Goal: Information Seeking & Learning: Check status

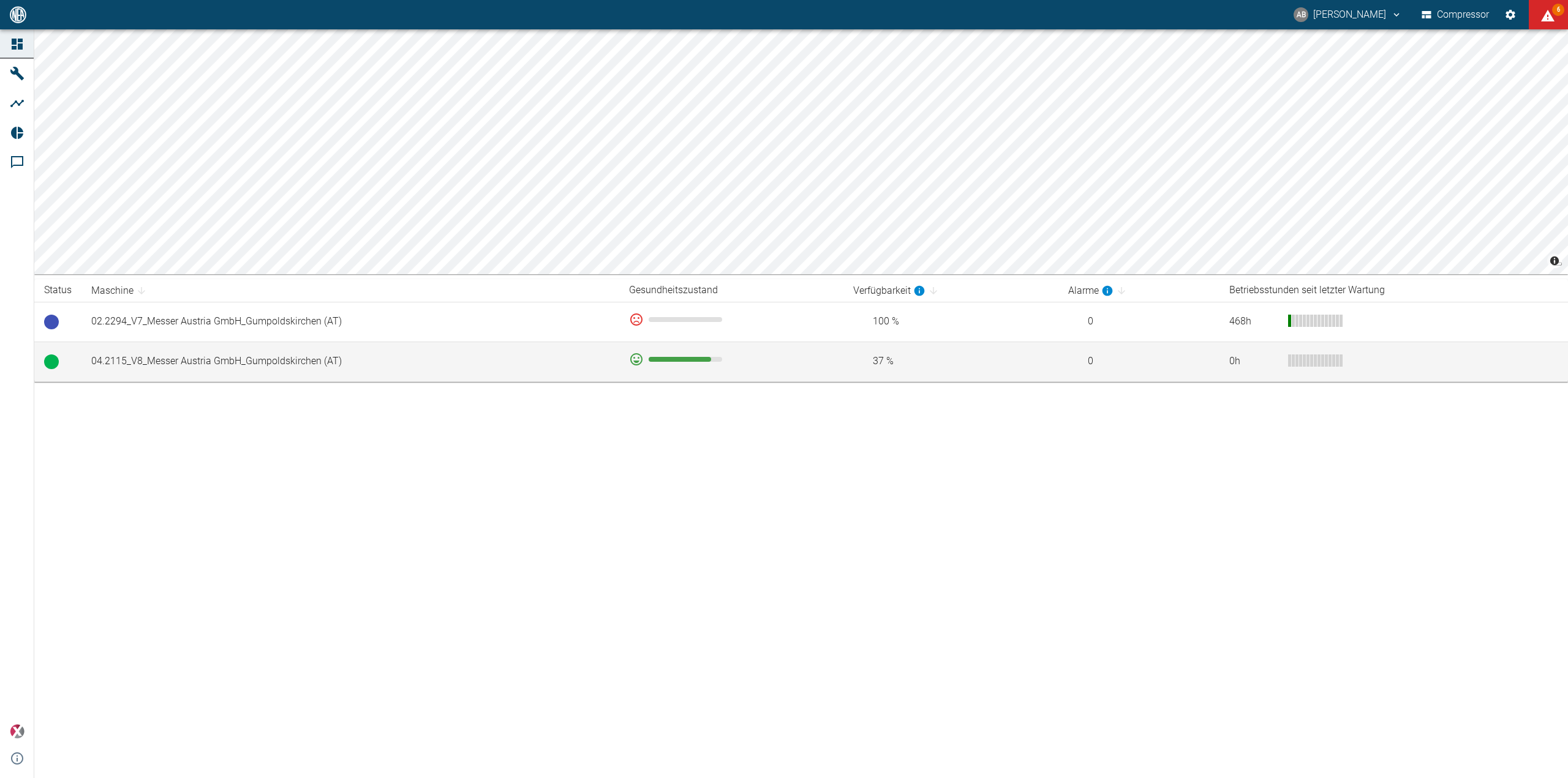
drag, startPoint x: 0, startPoint y: 0, endPoint x: 175, endPoint y: 353, distance: 394.0
click at [175, 353] on td "04.2115_V8_Messer Austria GmbH_Gumpoldskirchen (AT)" at bounding box center [350, 362] width 538 height 40
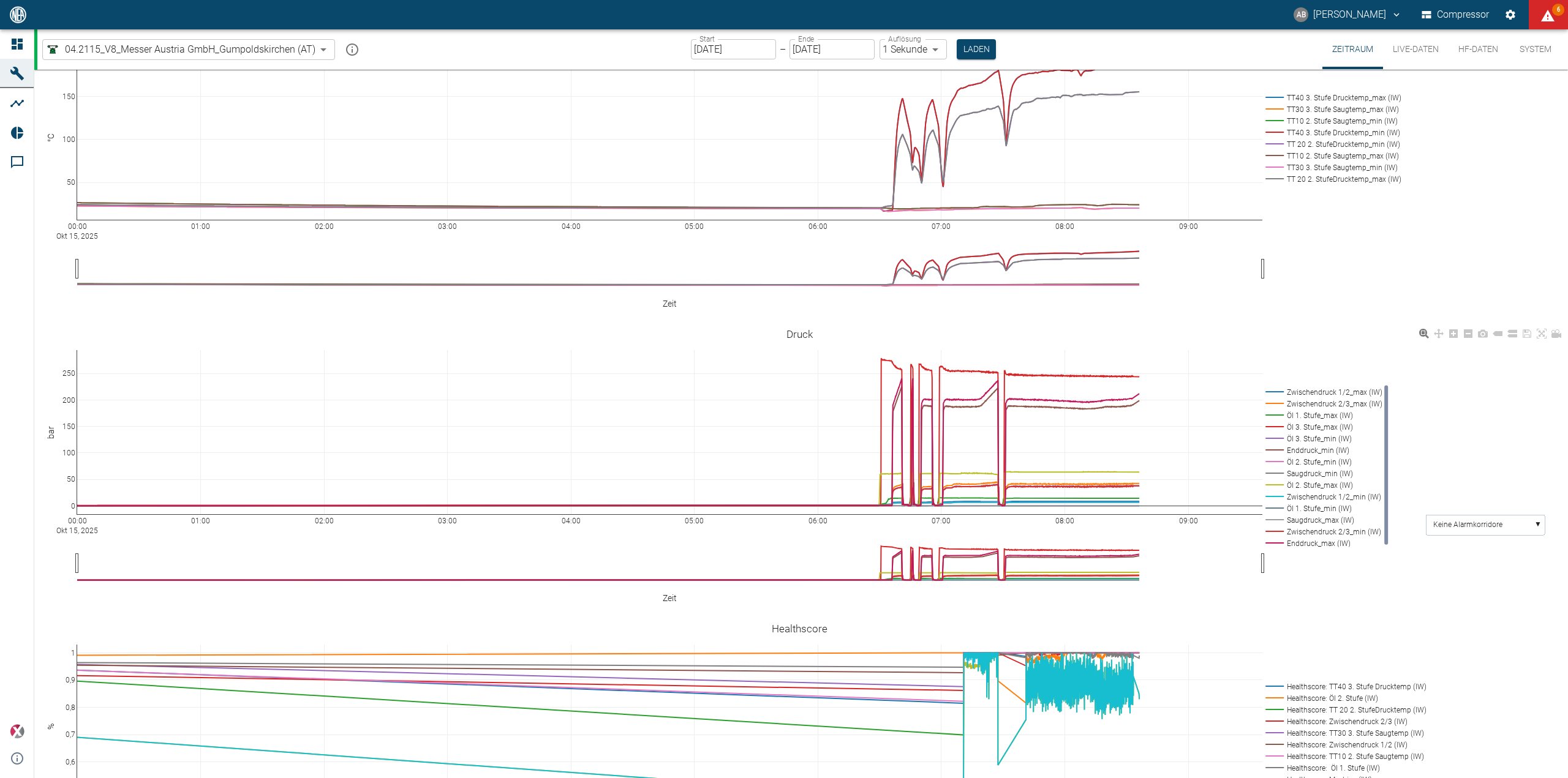
scroll to position [367, 0]
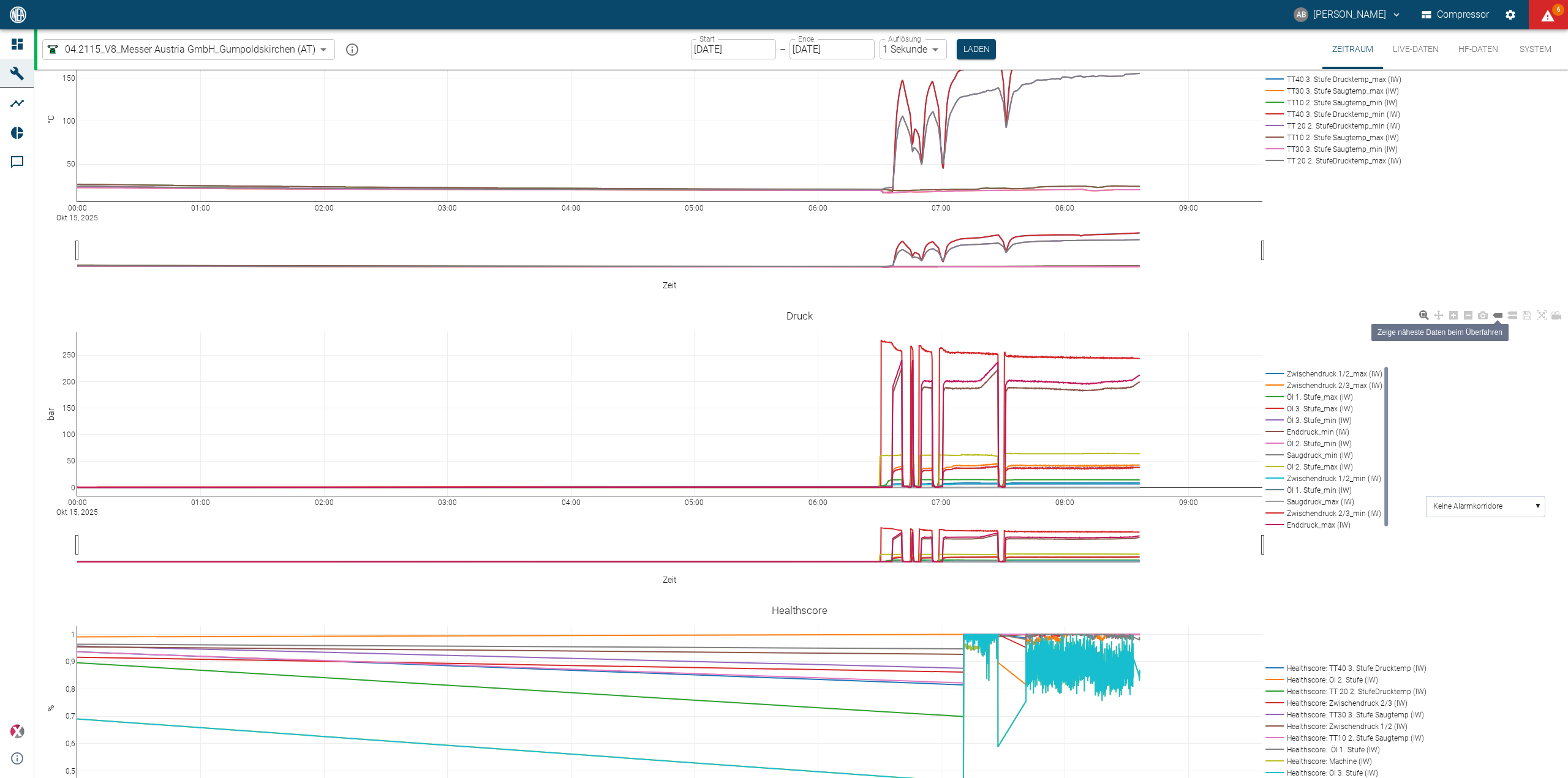
click at [1500, 312] on icon at bounding box center [1497, 314] width 10 height 5
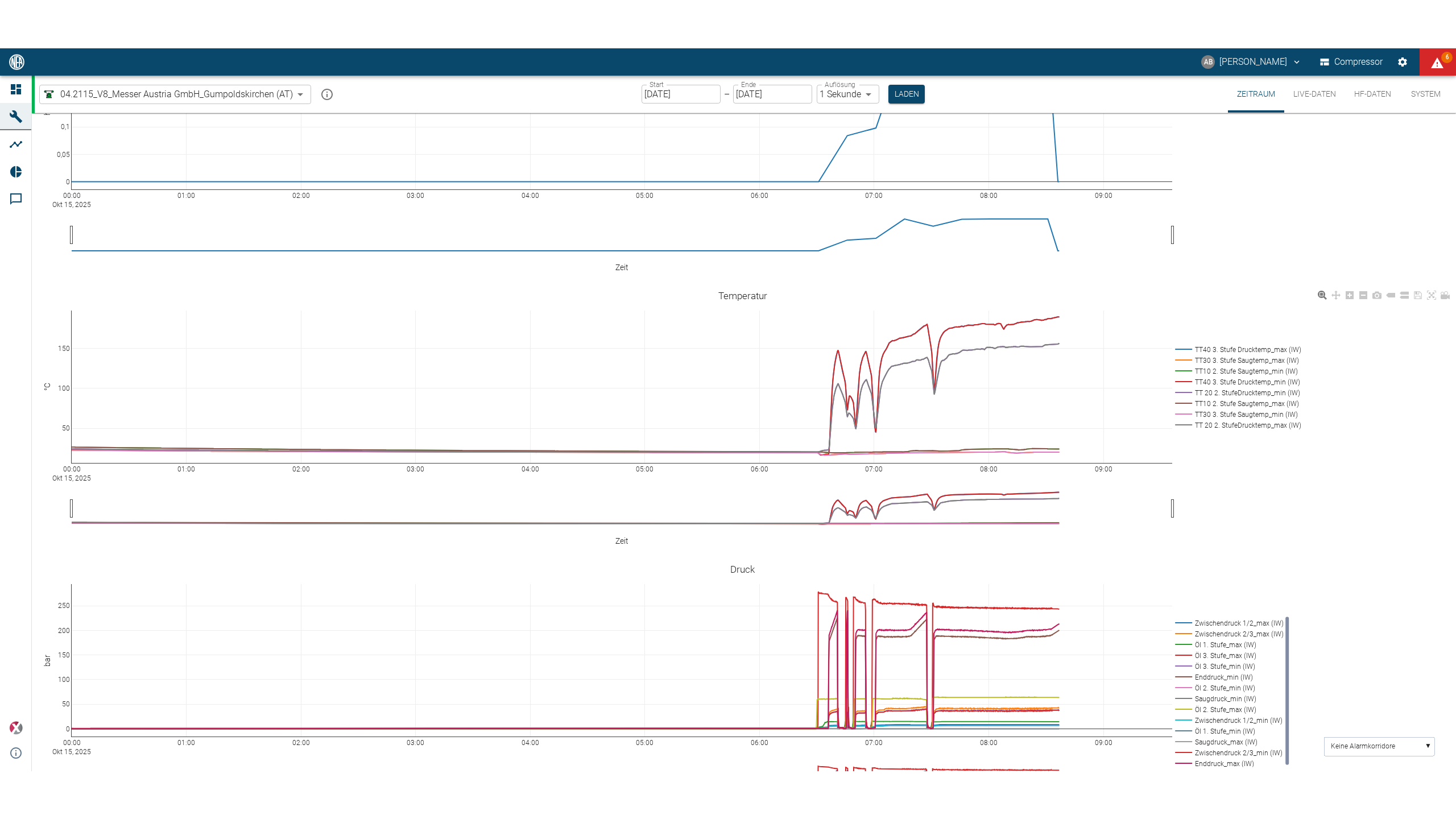
scroll to position [284, 0]
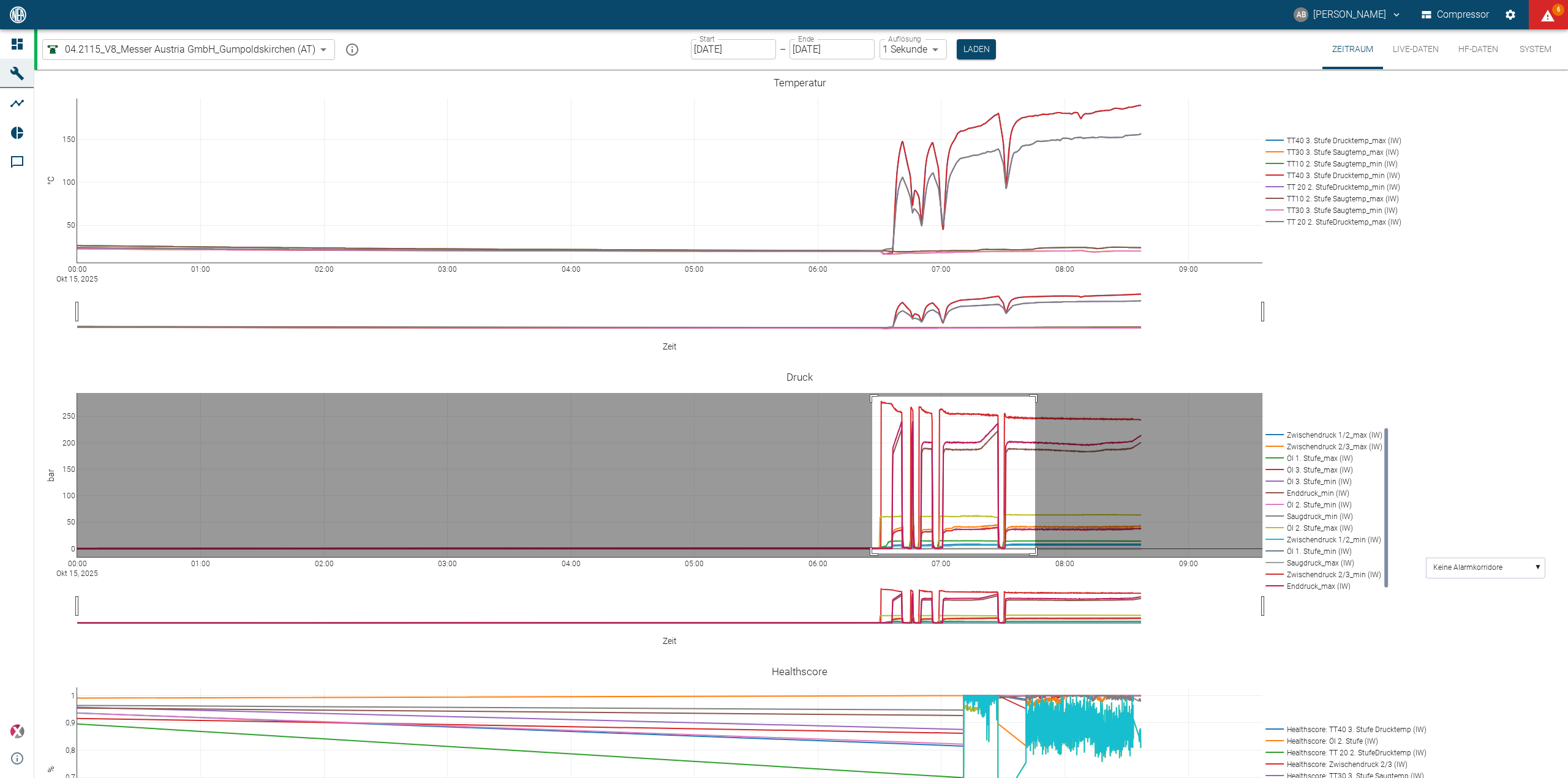
drag, startPoint x: 872, startPoint y: 377, endPoint x: 1035, endPoint y: 534, distance: 226.3
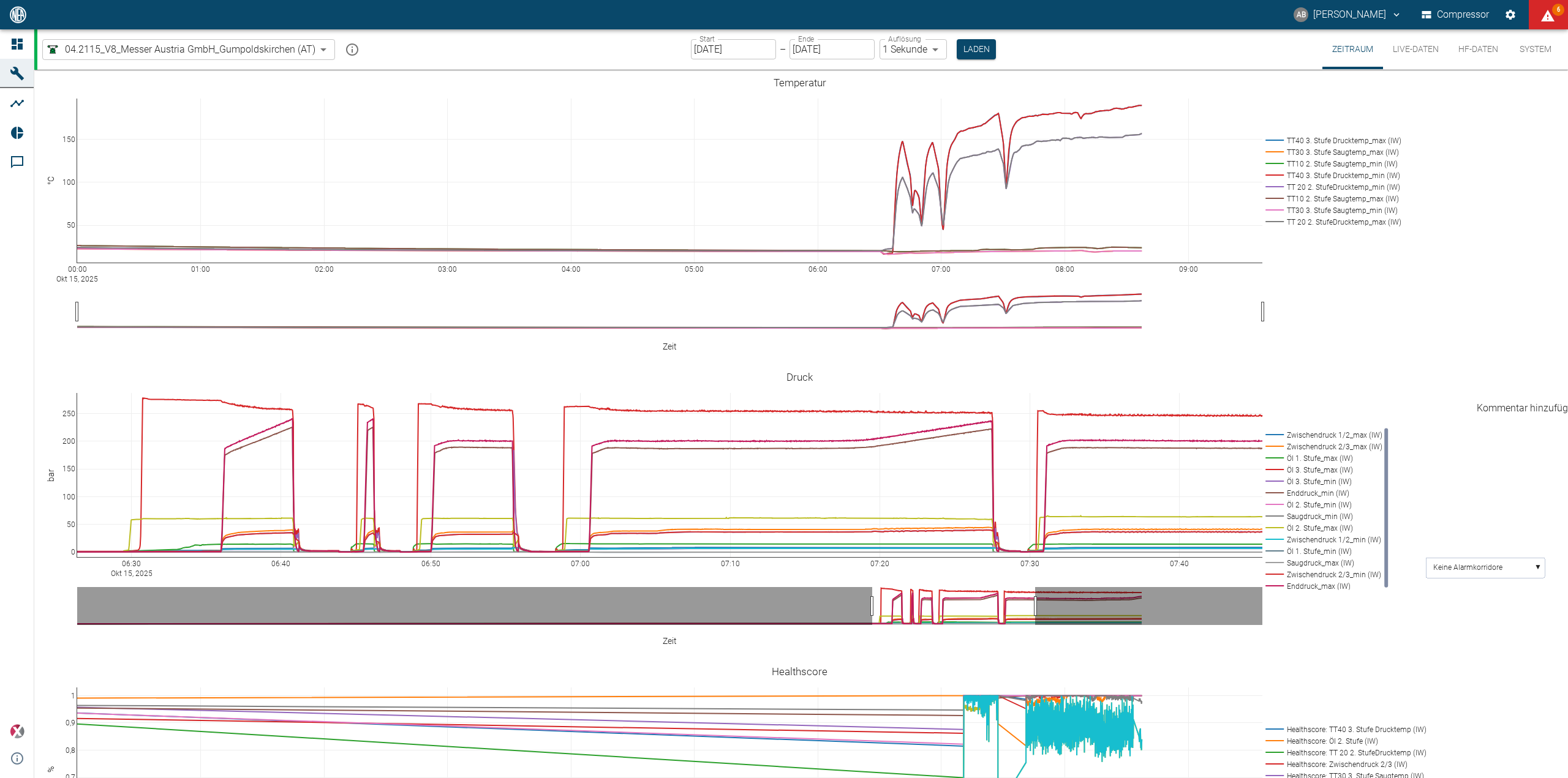
click at [63, 375] on icon "Kommentar hinzufügen" at bounding box center [56, 369] width 12 height 12
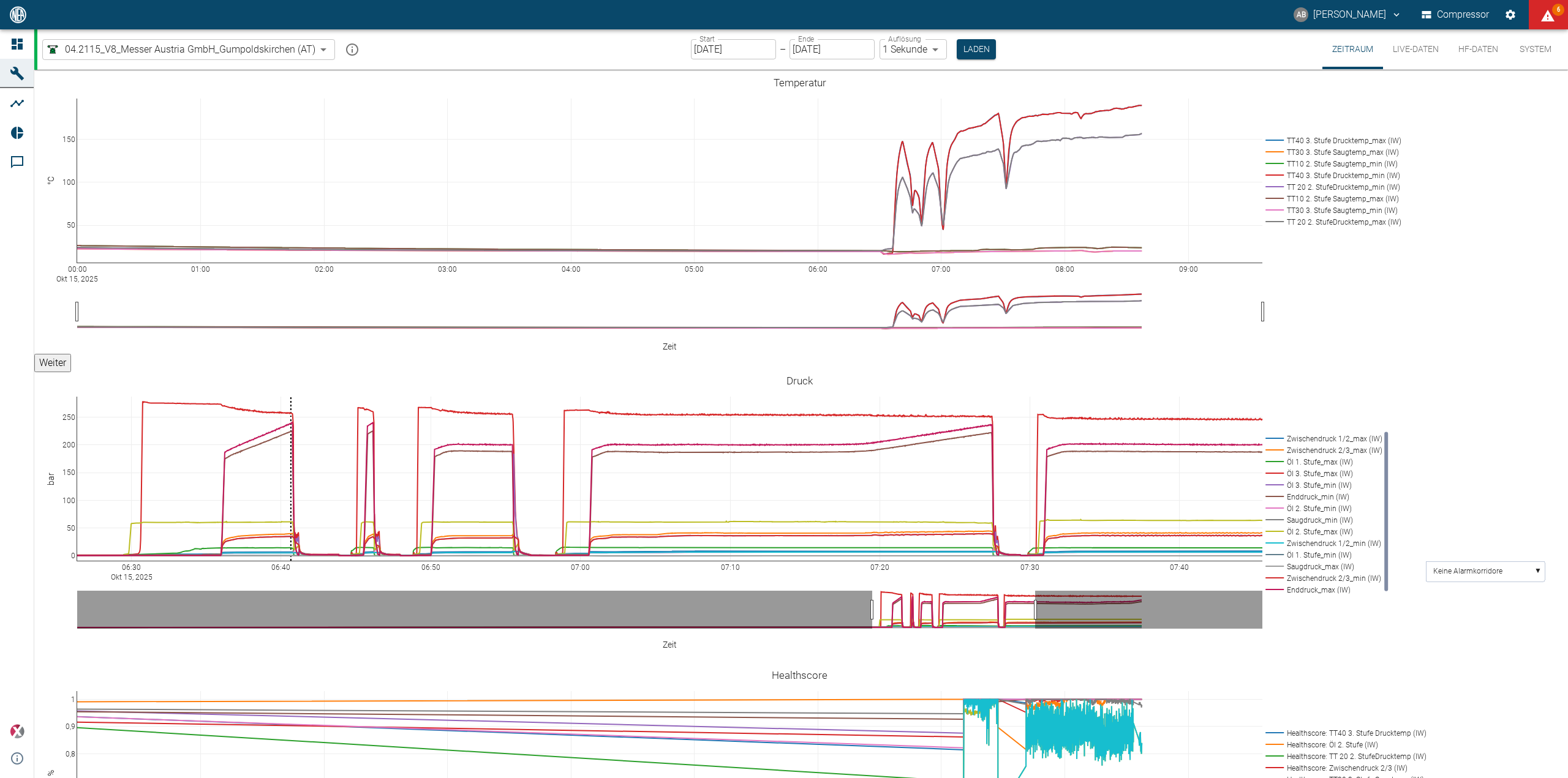
click at [71, 373] on button "Weiter" at bounding box center [53, 363] width 36 height 18
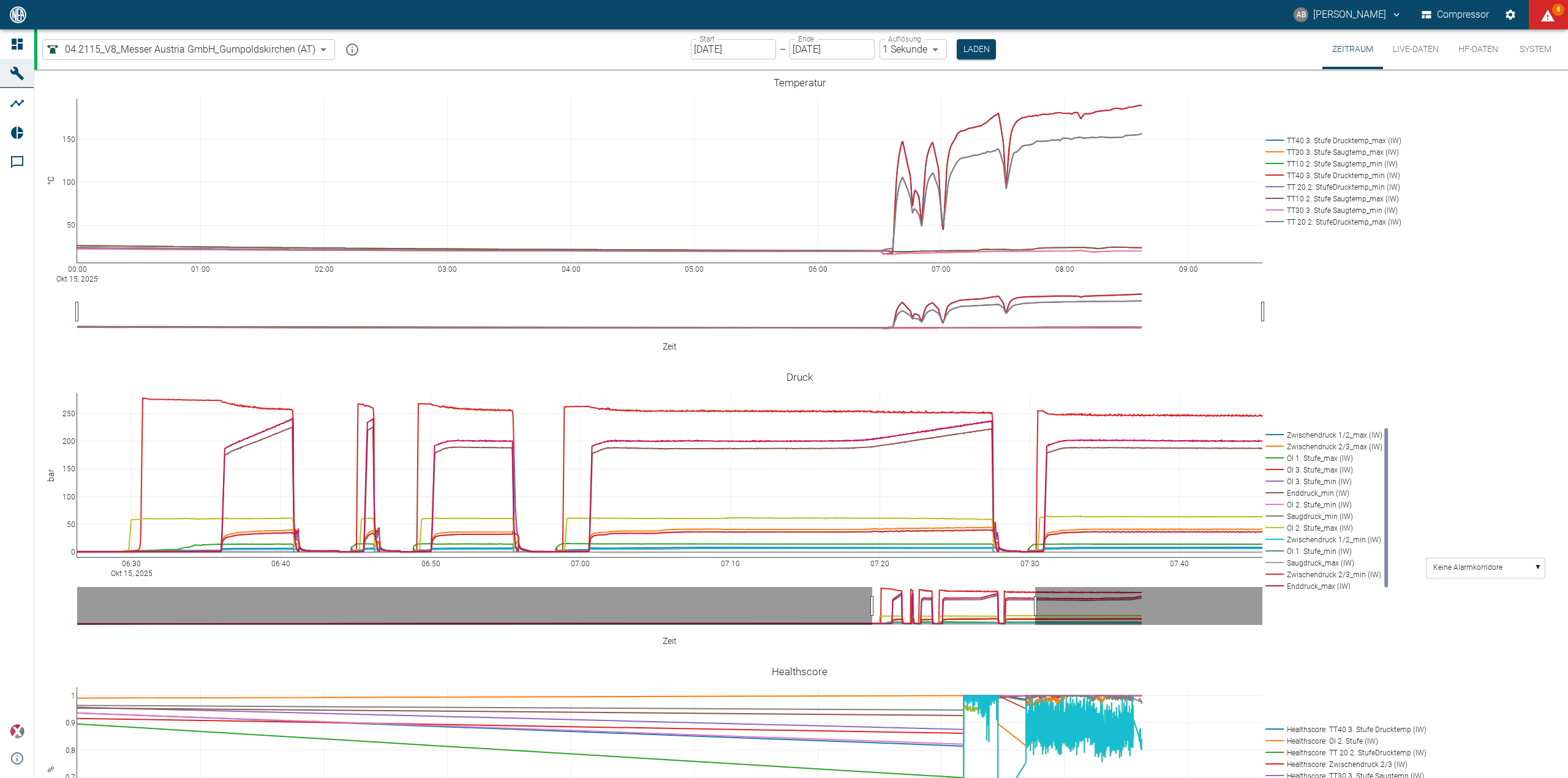
type textarea "4x Abschaltung wegen Operator-Fehler."
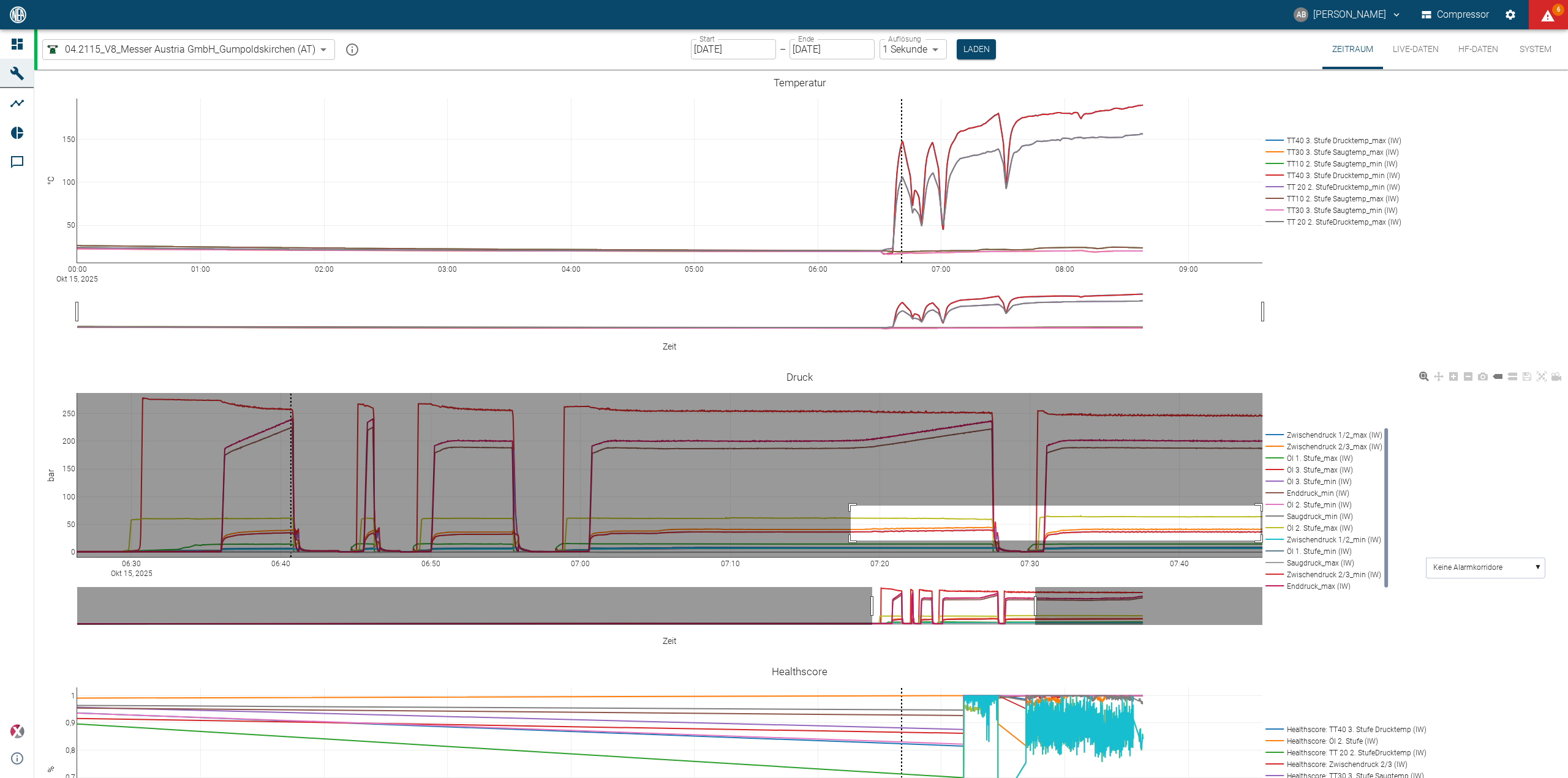
drag, startPoint x: 851, startPoint y: 486, endPoint x: 1264, endPoint y: 521, distance: 414.5
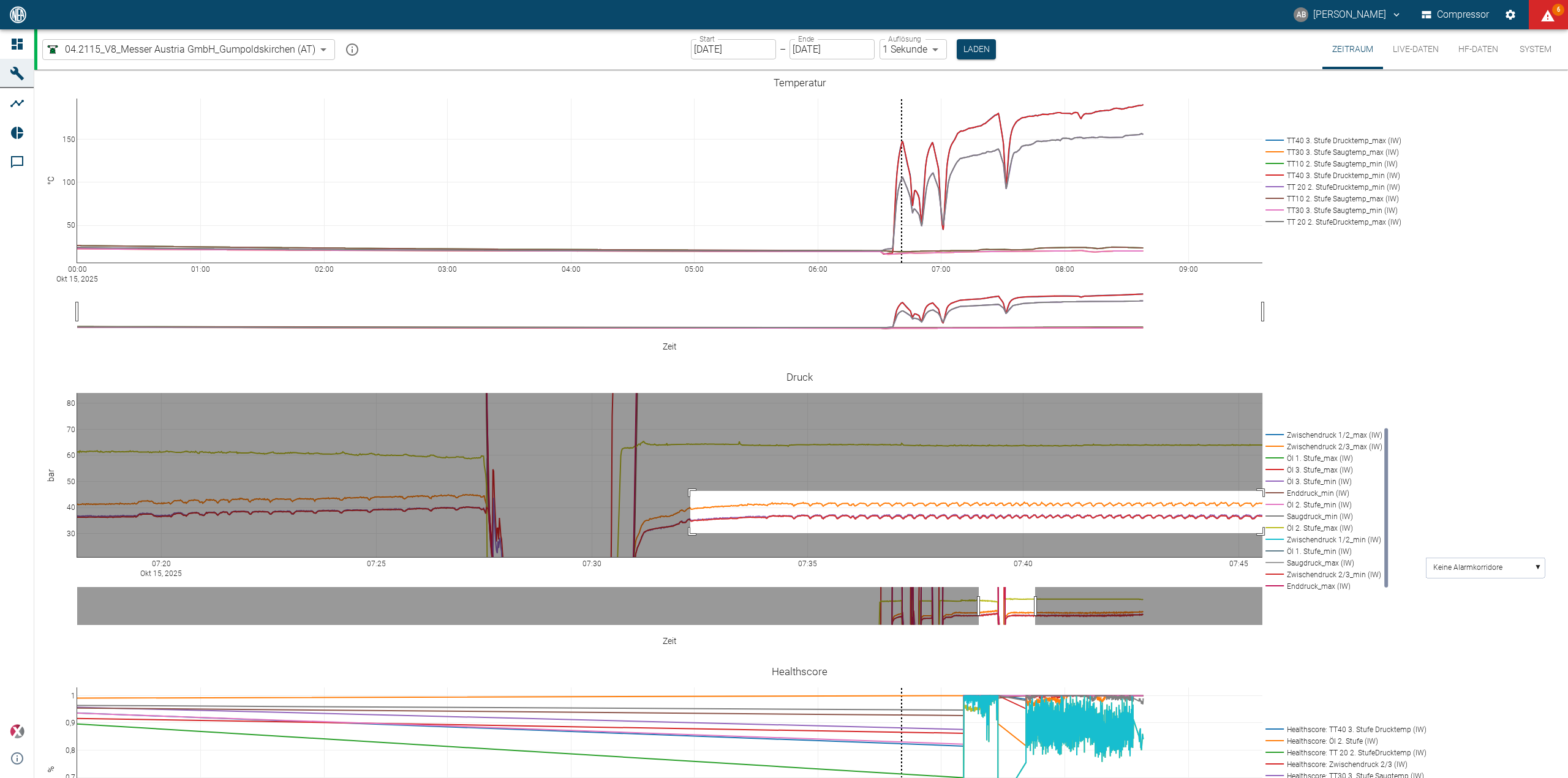
drag, startPoint x: 690, startPoint y: 472, endPoint x: 1275, endPoint y: 514, distance: 586.5
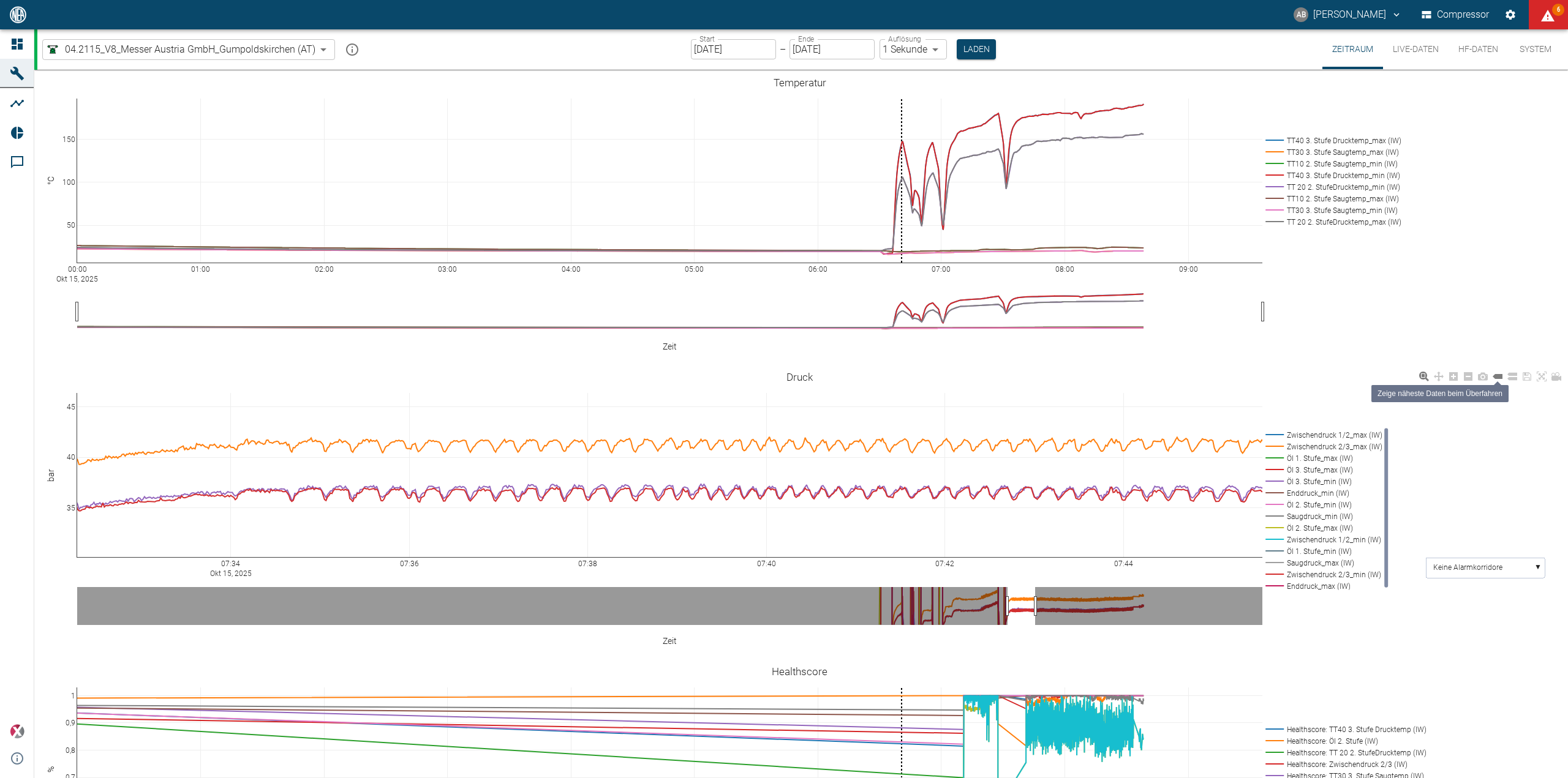
click at [1493, 372] on icon at bounding box center [1497, 376] width 10 height 10
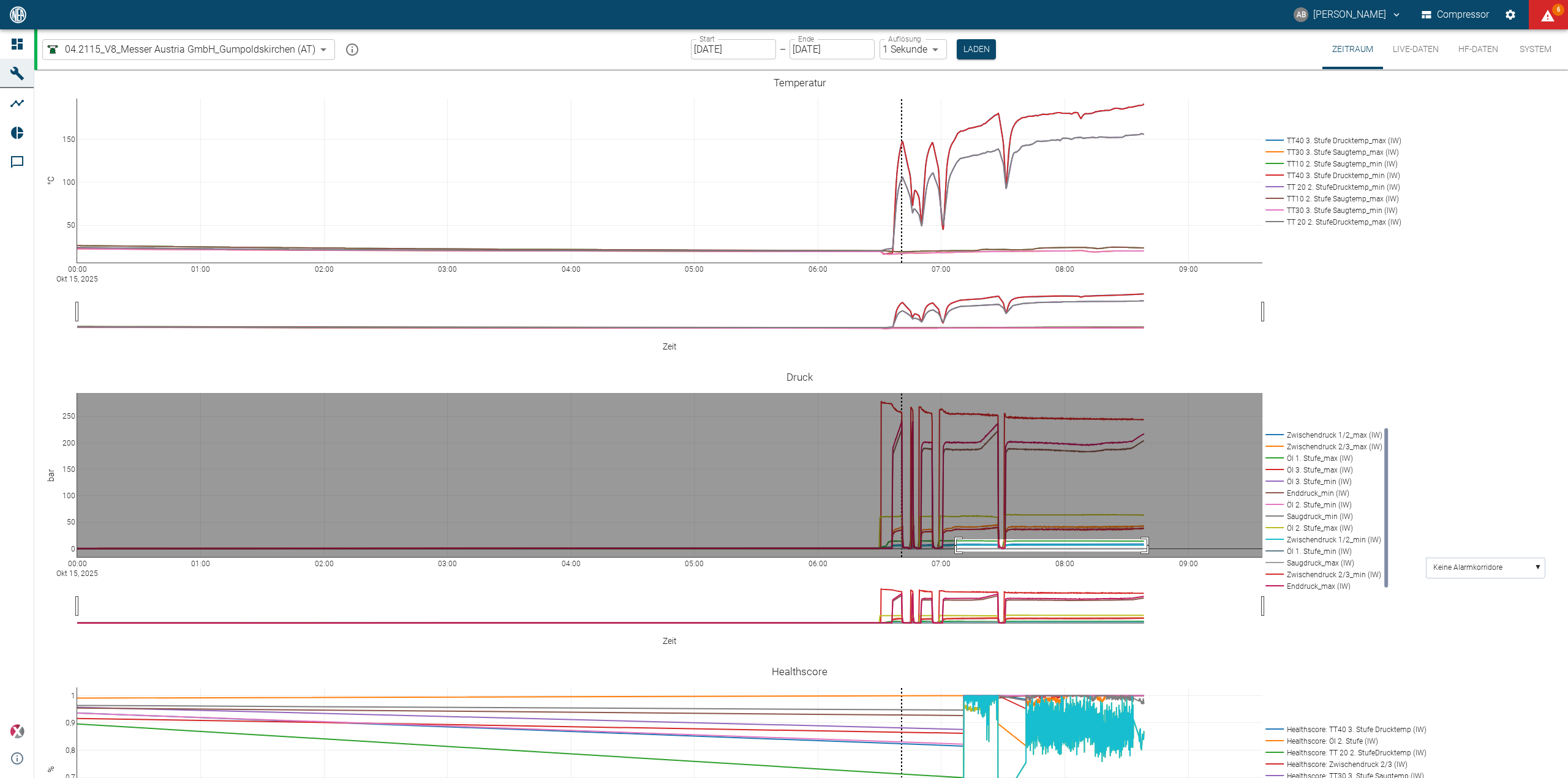
drag, startPoint x: 957, startPoint y: 520, endPoint x: 1146, endPoint y: 532, distance: 189.4
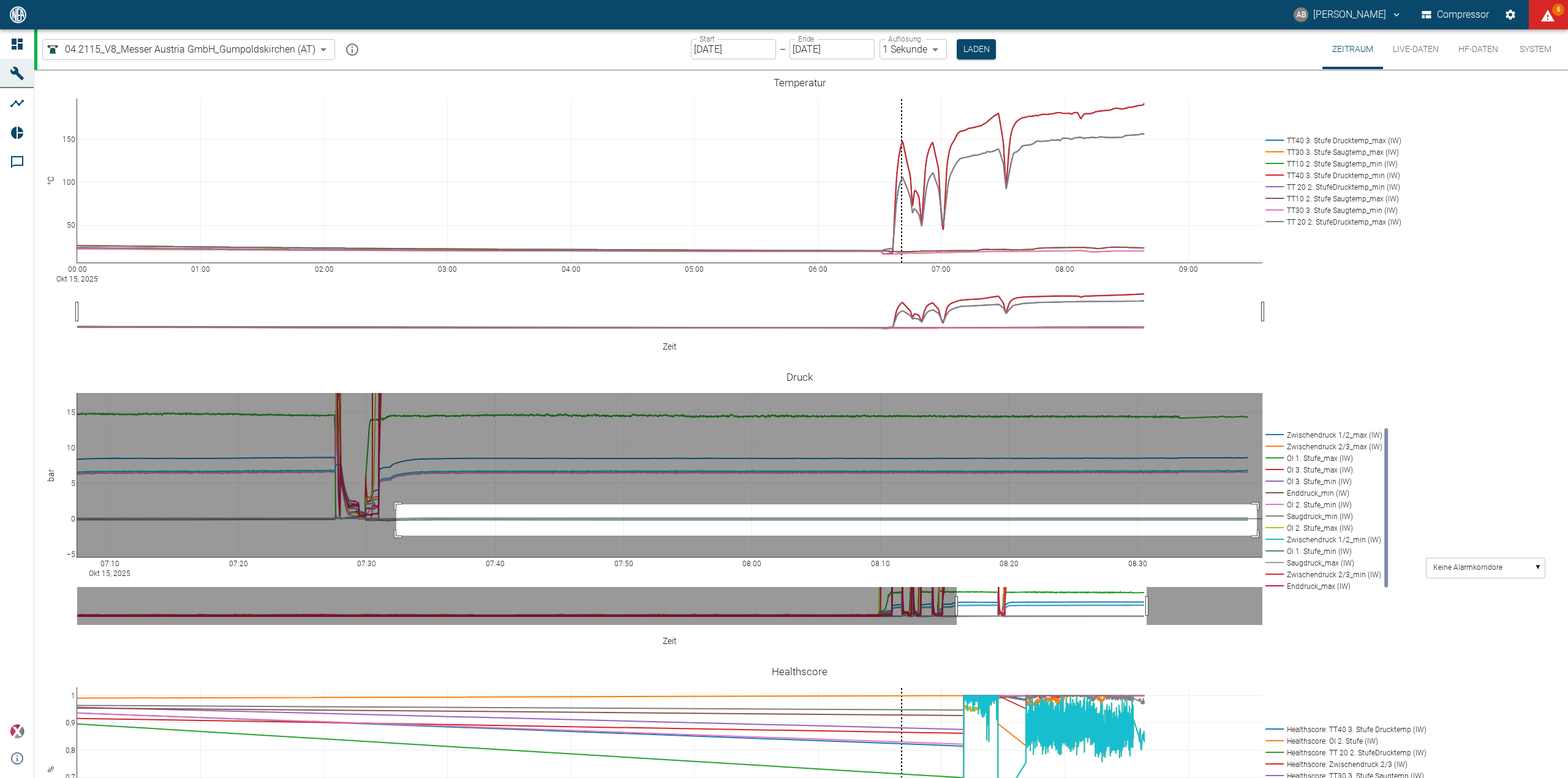
drag, startPoint x: 396, startPoint y: 485, endPoint x: 1256, endPoint y: 517, distance: 860.6
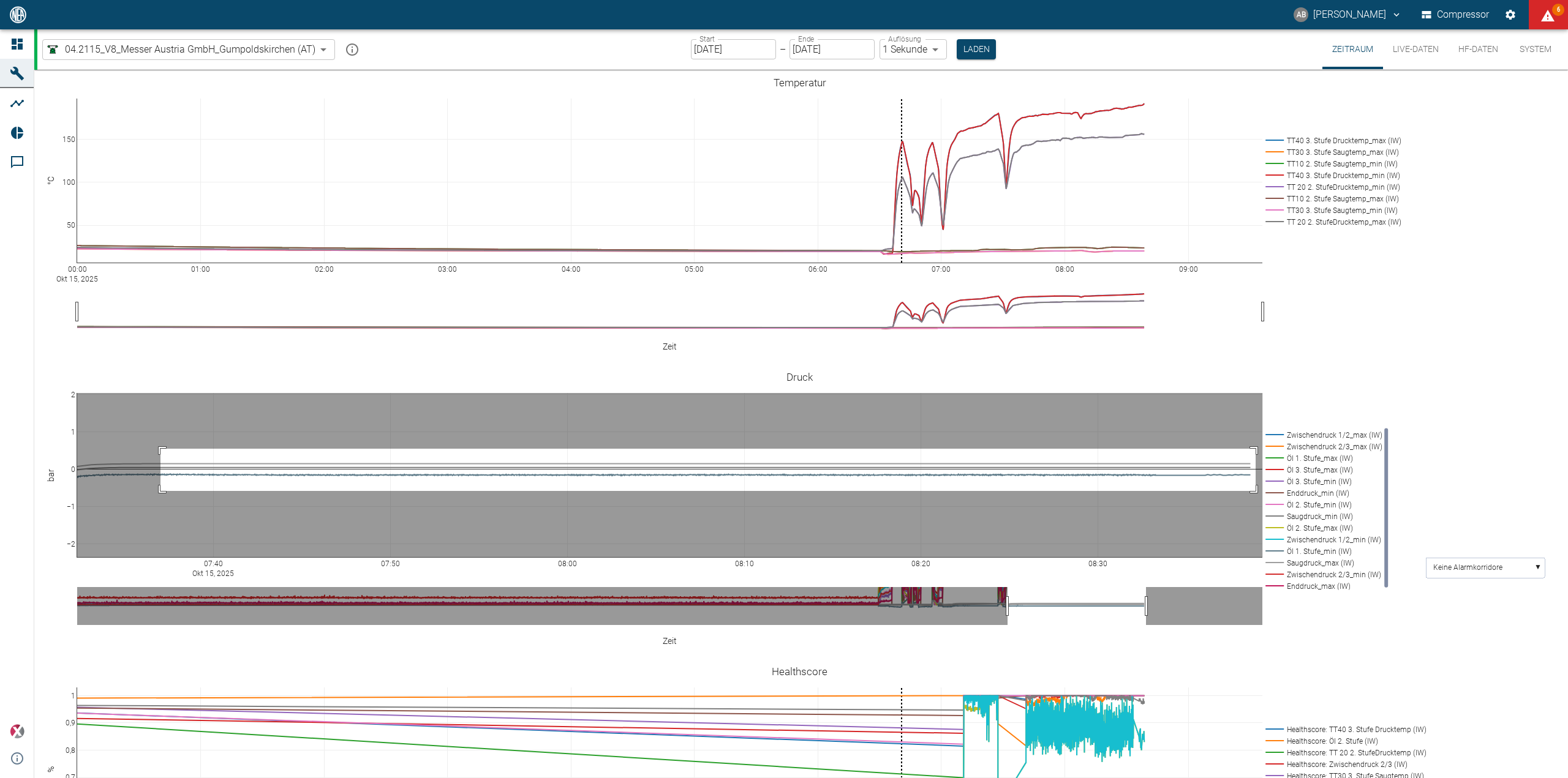
drag, startPoint x: 160, startPoint y: 429, endPoint x: 1255, endPoint y: 472, distance: 1095.8
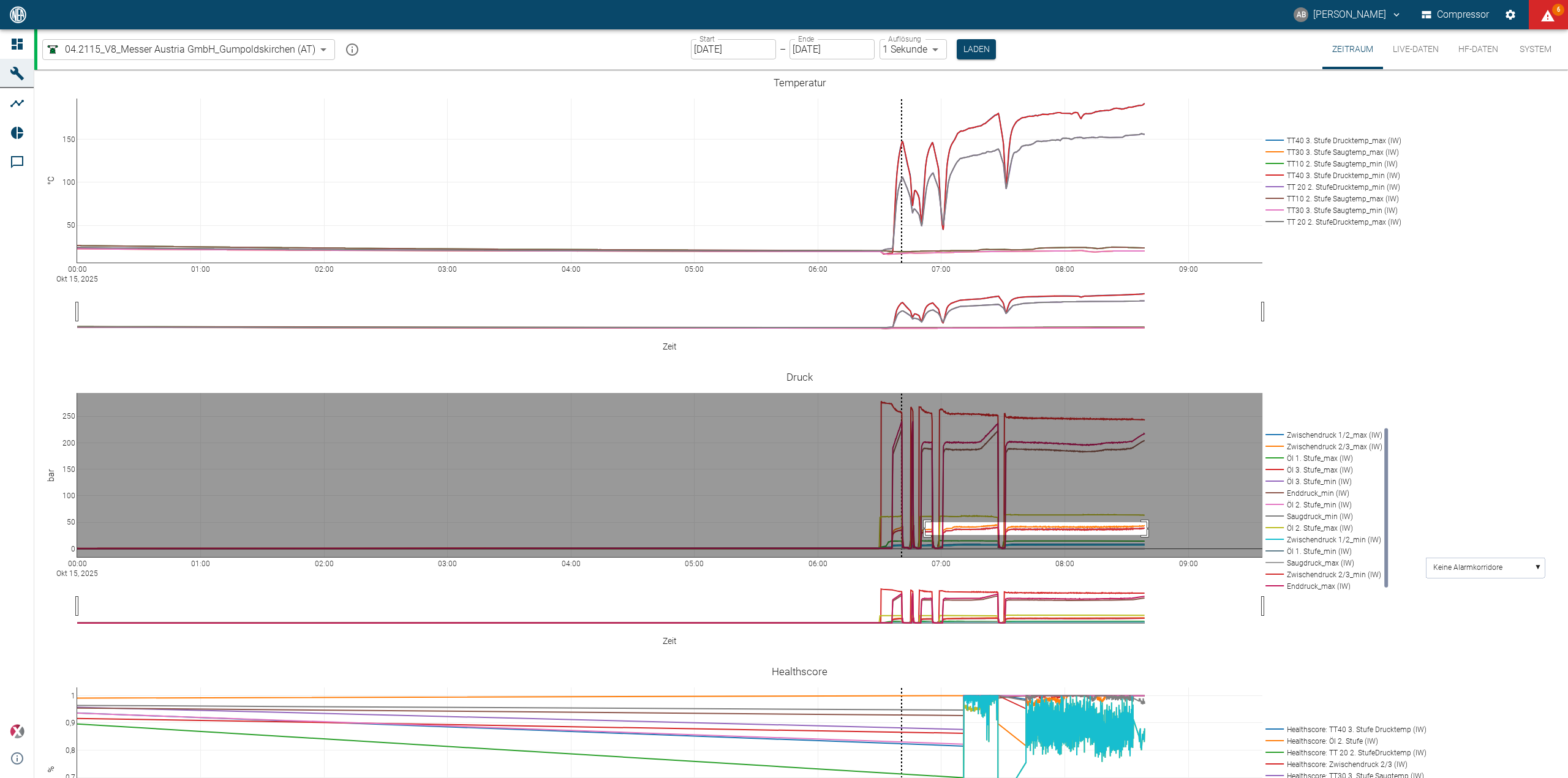
drag, startPoint x: 926, startPoint y: 503, endPoint x: 1146, endPoint y: 516, distance: 220.4
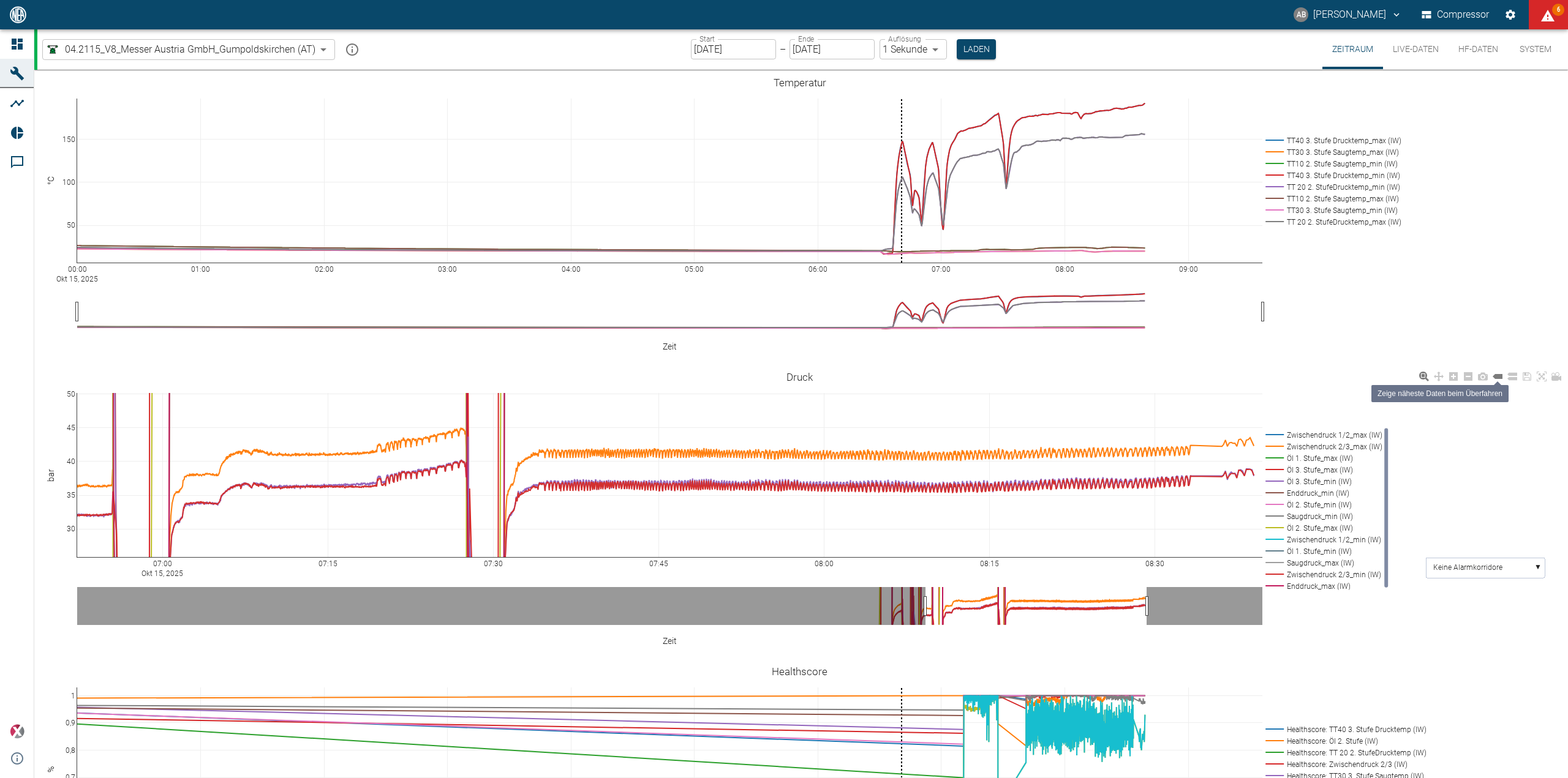
click at [1501, 372] on icon at bounding box center [1497, 376] width 10 height 10
click at [1553, 372] on icon at bounding box center [1555, 376] width 10 height 10
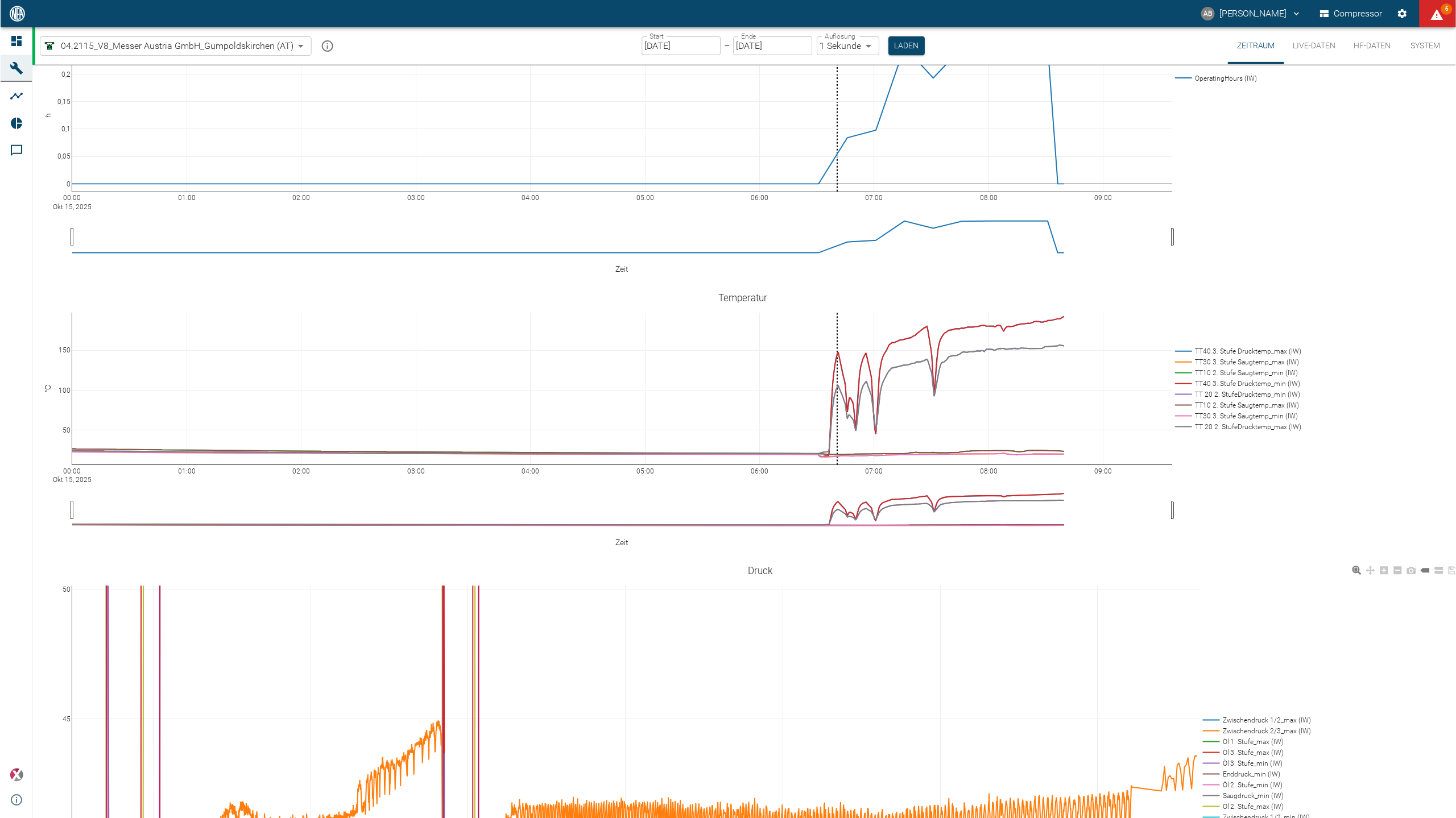
scroll to position [63, 0]
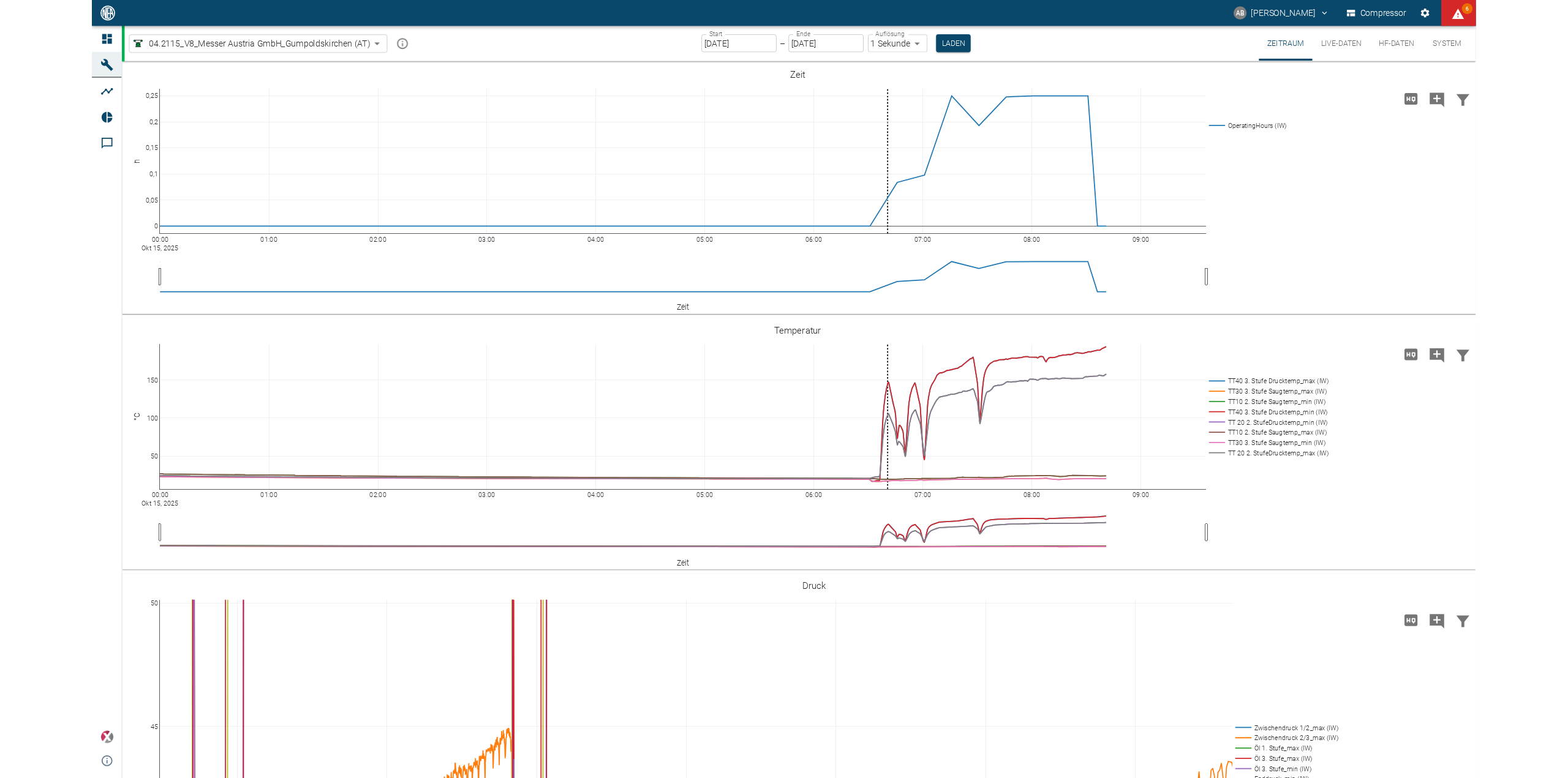
scroll to position [68, 0]
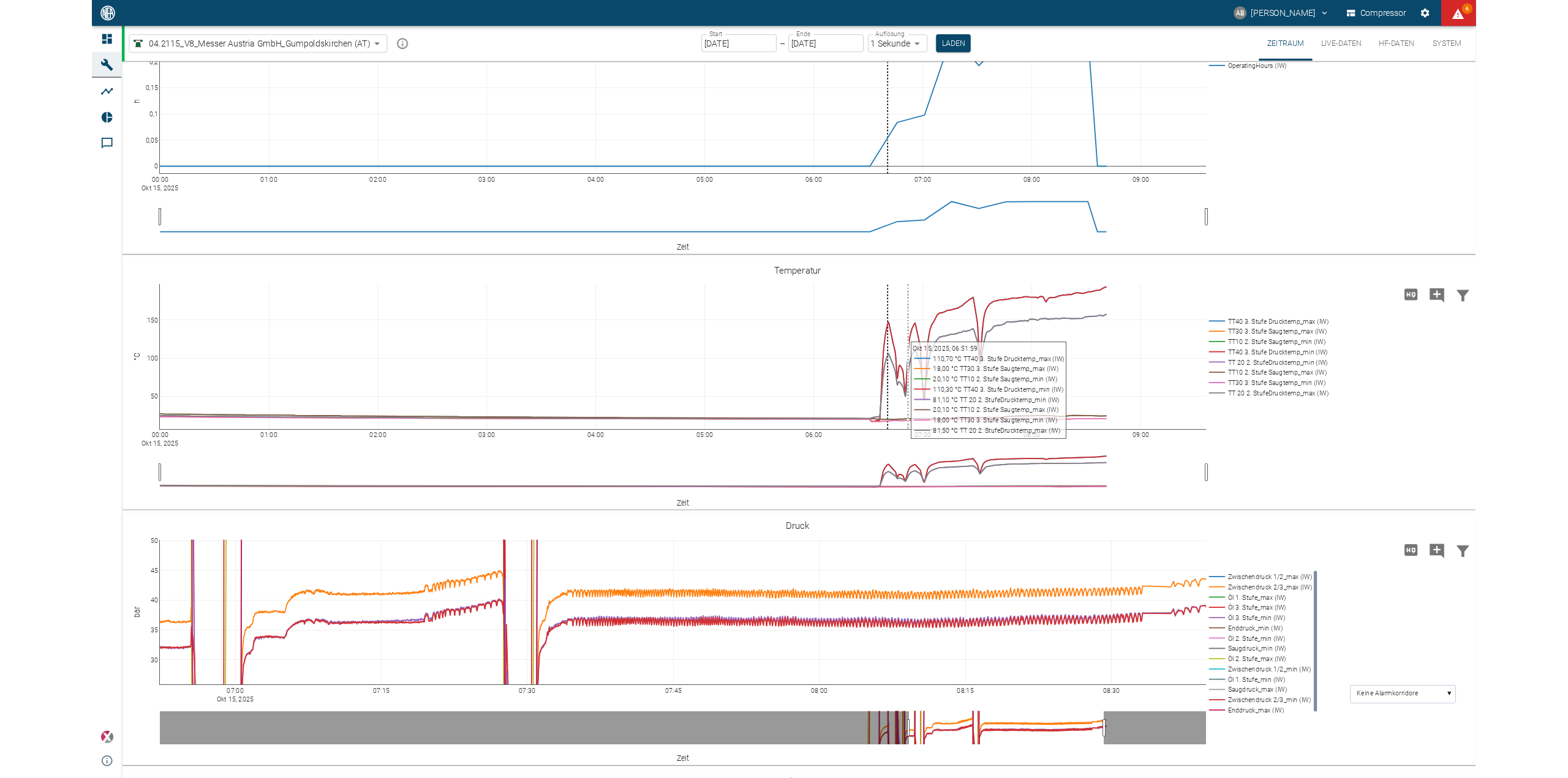
scroll to position [306, 0]
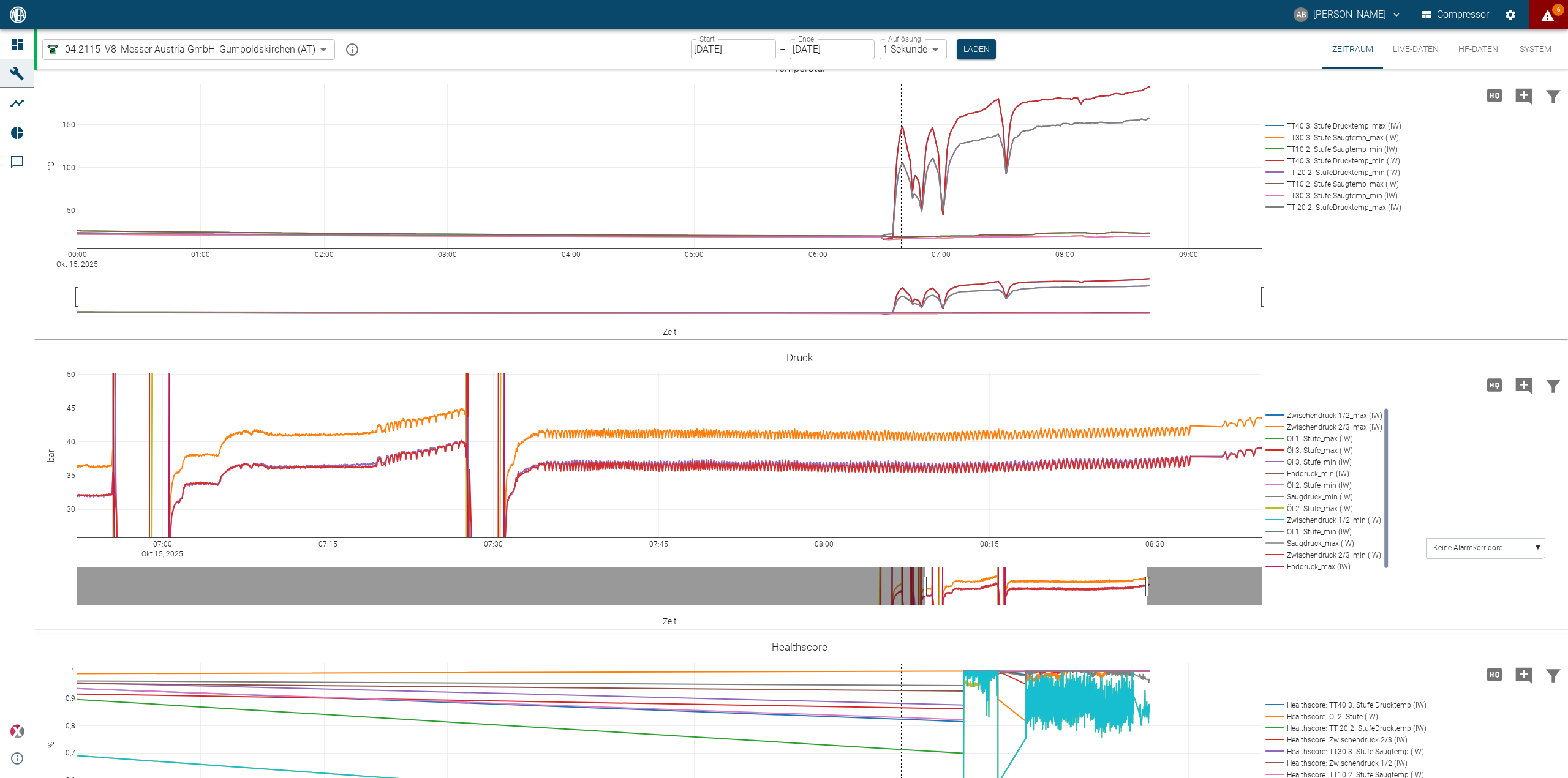
click at [1549, 16] on icon "displayAlerts" at bounding box center [1547, 15] width 14 height 12
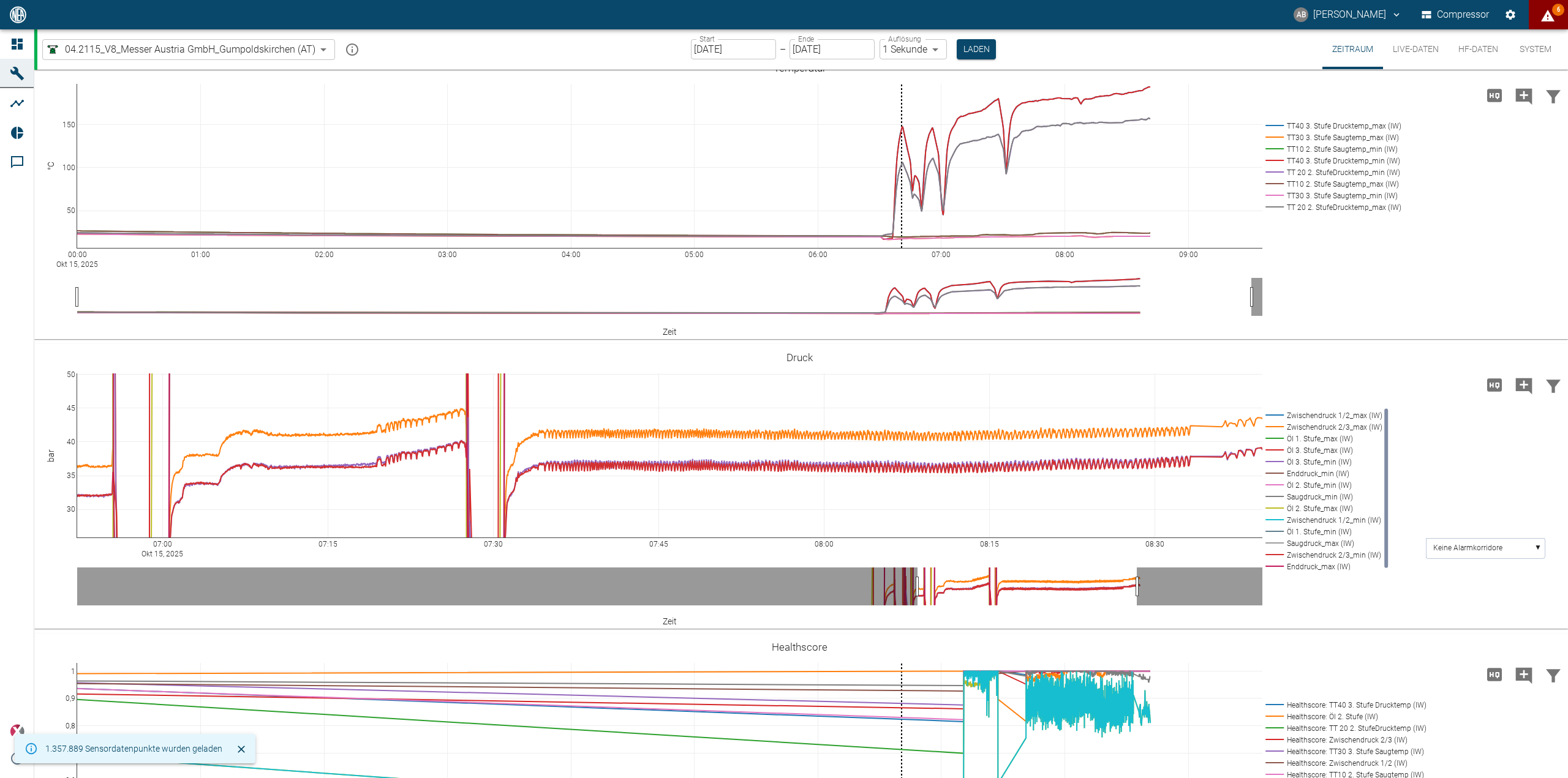
click at [1085, 788] on div at bounding box center [784, 788] width 1568 height 0
click at [1420, 51] on button "Live-Daten" at bounding box center [1416, 49] width 66 height 40
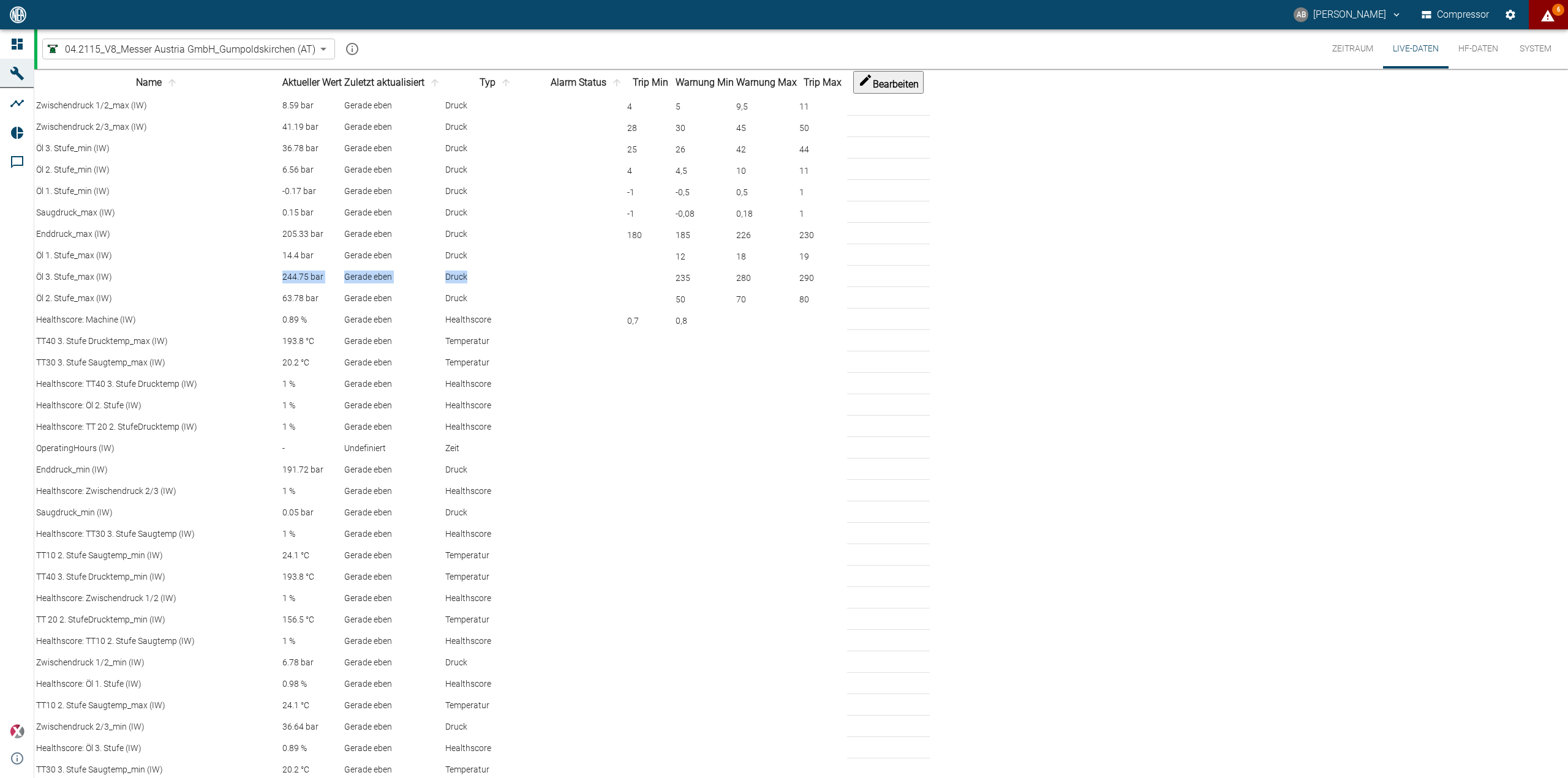
drag, startPoint x: 283, startPoint y: 406, endPoint x: 895, endPoint y: 419, distance: 612.1
click at [895, 287] on tr "Öl 3. Stufe_max (IW) 244.75 bar Gerade eben Druck 235 280 290" at bounding box center [482, 277] width 894 height 20
click at [318, 244] on td "205.33 bar" at bounding box center [312, 234] width 61 height 20
drag, startPoint x: 314, startPoint y: 332, endPoint x: 1410, endPoint y: 332, distance: 1096.0
click at [929, 244] on tr "Enddruck_max (IW) 200.87 bar Gerade eben Druck 180 185 226 230" at bounding box center [482, 234] width 894 height 20
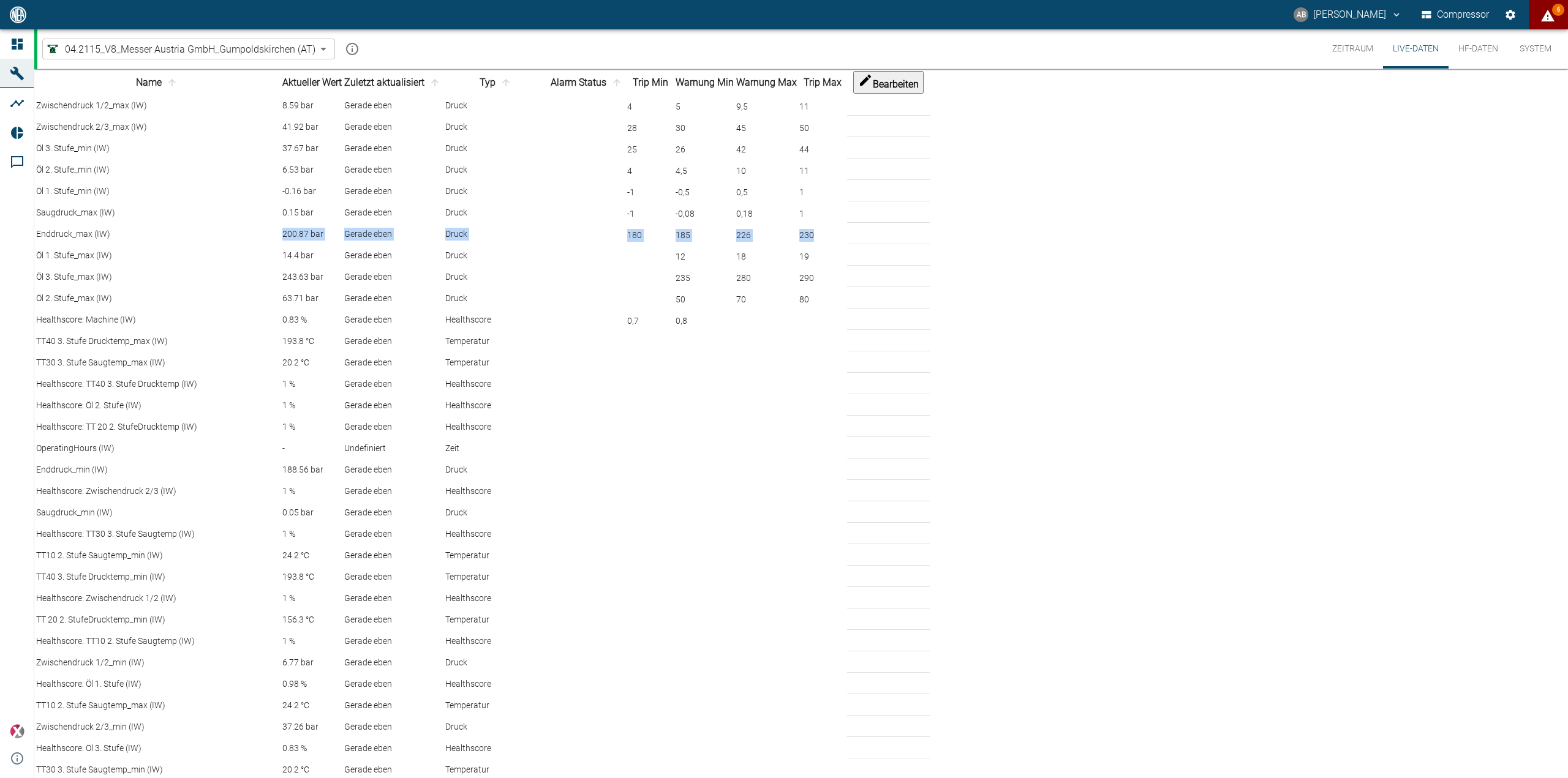
click at [845, 241] on div "230" at bounding box center [822, 234] width 46 height 15
click at [1549, 11] on icon "displayAlerts" at bounding box center [1547, 15] width 15 height 15
click at [1255, 788] on div at bounding box center [784, 788] width 1568 height 0
click at [1538, 15] on button "6" at bounding box center [1548, 15] width 39 height 29
click at [1082, 788] on div at bounding box center [784, 788] width 1568 height 0
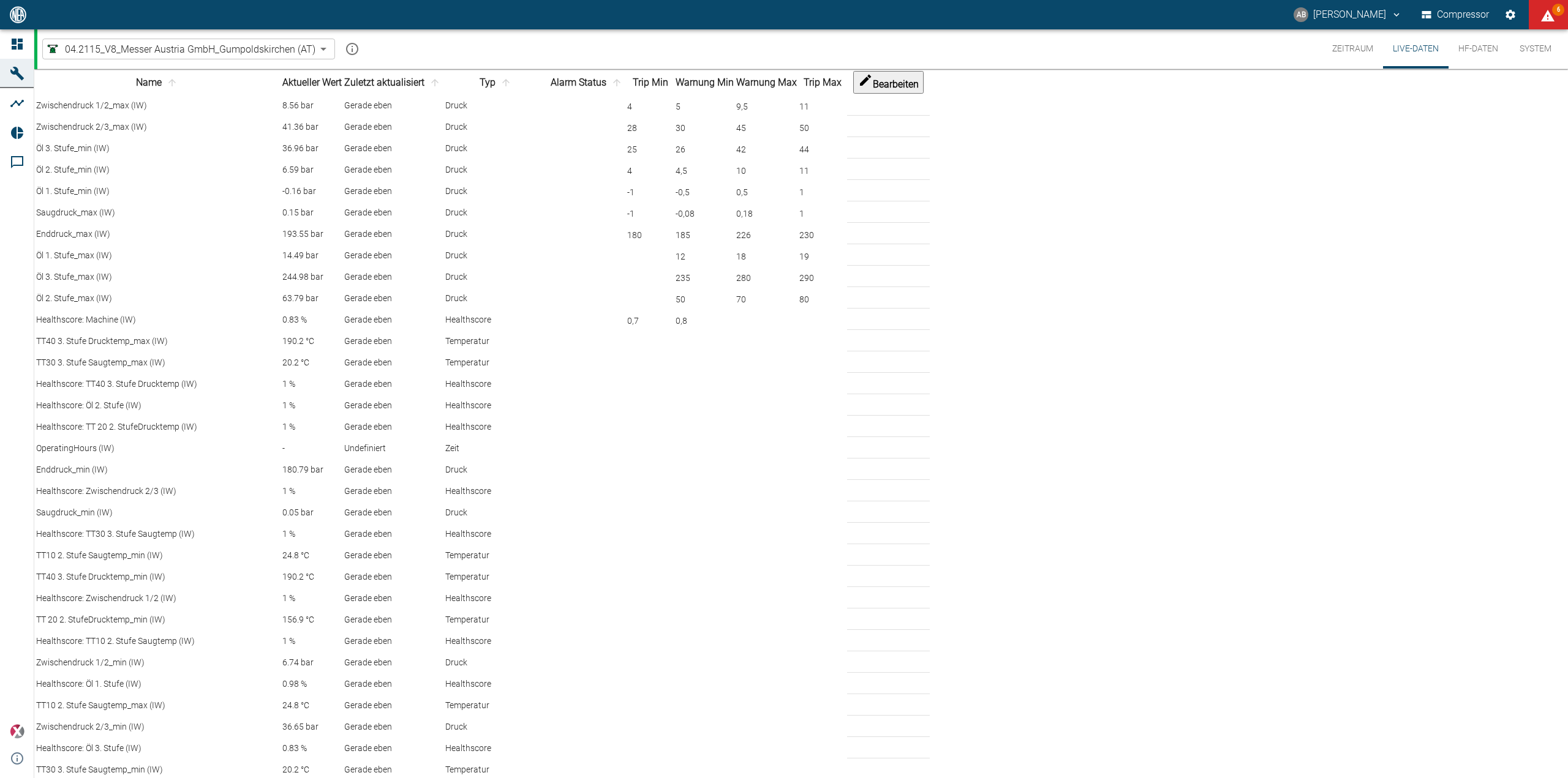
click at [1556, 8] on span "6" at bounding box center [1557, 9] width 12 height 12
click at [1237, 788] on div at bounding box center [784, 788] width 1568 height 0
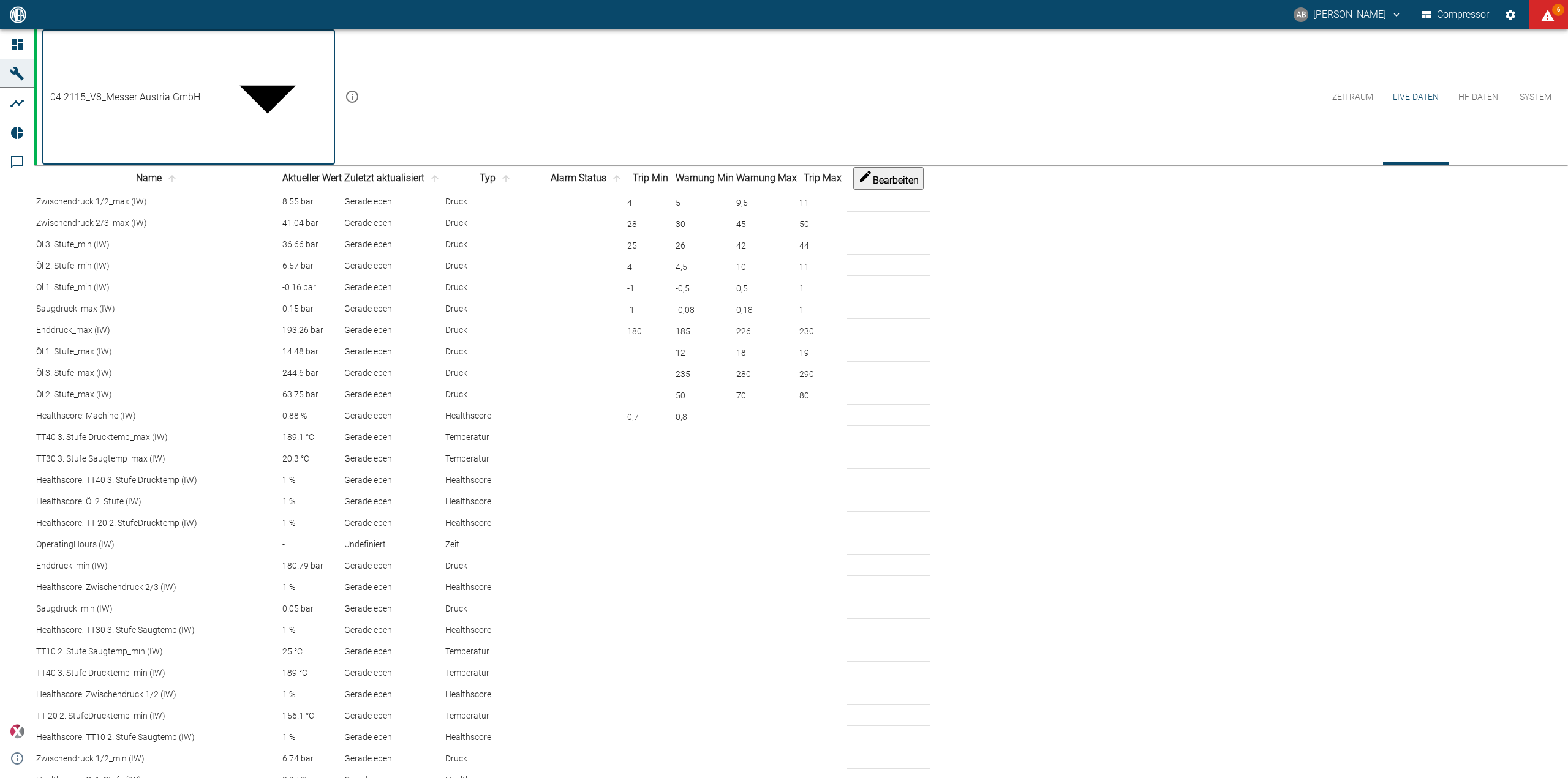
click at [298, 44] on body "AB Andreas Brandstetter Compressor 6 Dashboard Maschinen Analysen Reports Komme…" at bounding box center [784, 389] width 1568 height 778
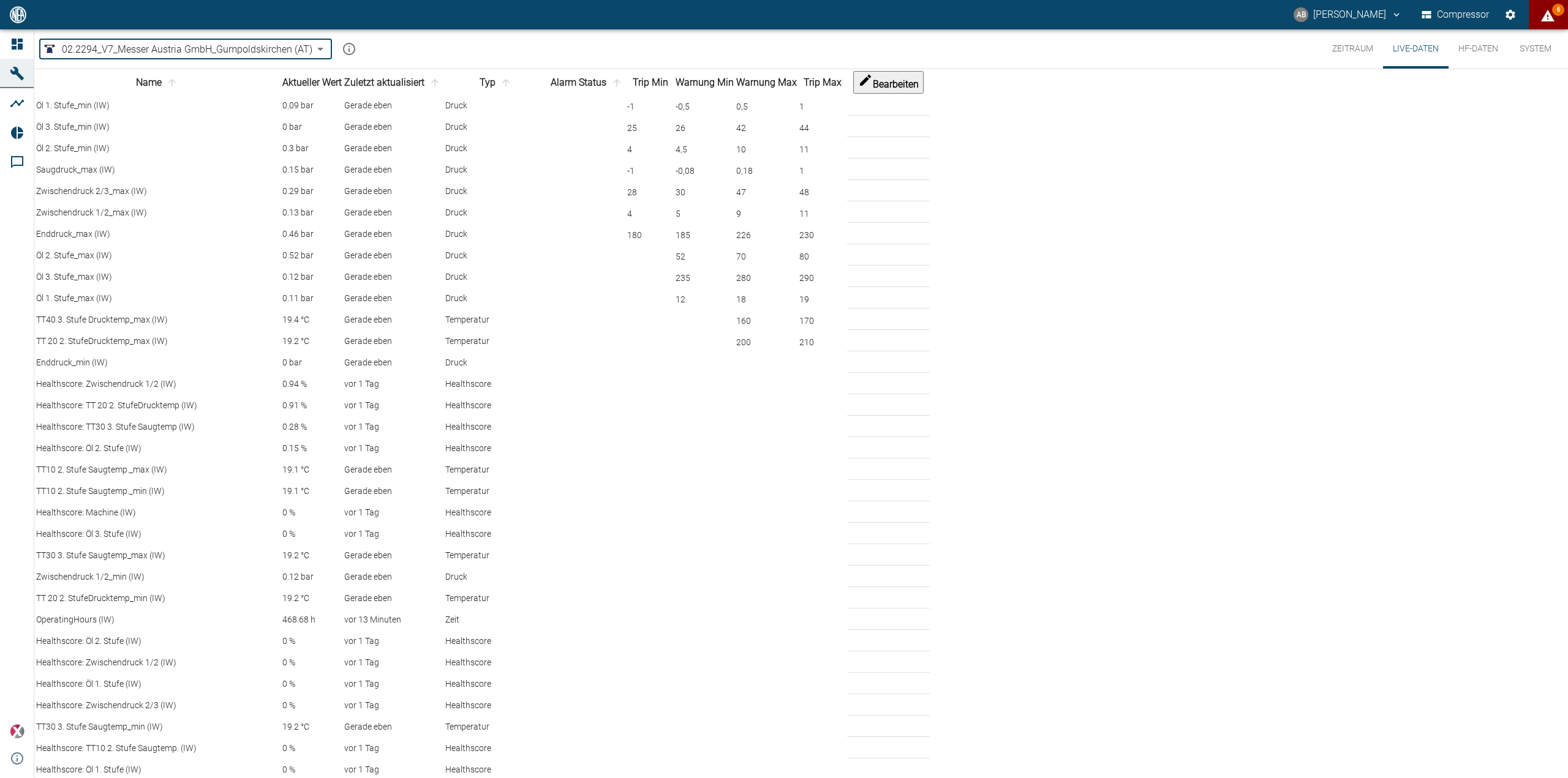
click at [1552, 18] on icon "displayAlerts" at bounding box center [1547, 15] width 14 height 12
drag, startPoint x: 1299, startPoint y: 85, endPoint x: 1278, endPoint y: 86, distance: 21.0
click at [1038, 788] on div at bounding box center [784, 788] width 1568 height 0
click at [294, 49] on body "AB Andreas Brandstetter Compressor 6 Dashboard Maschinen Analysen Reports Komme…" at bounding box center [784, 389] width 1568 height 778
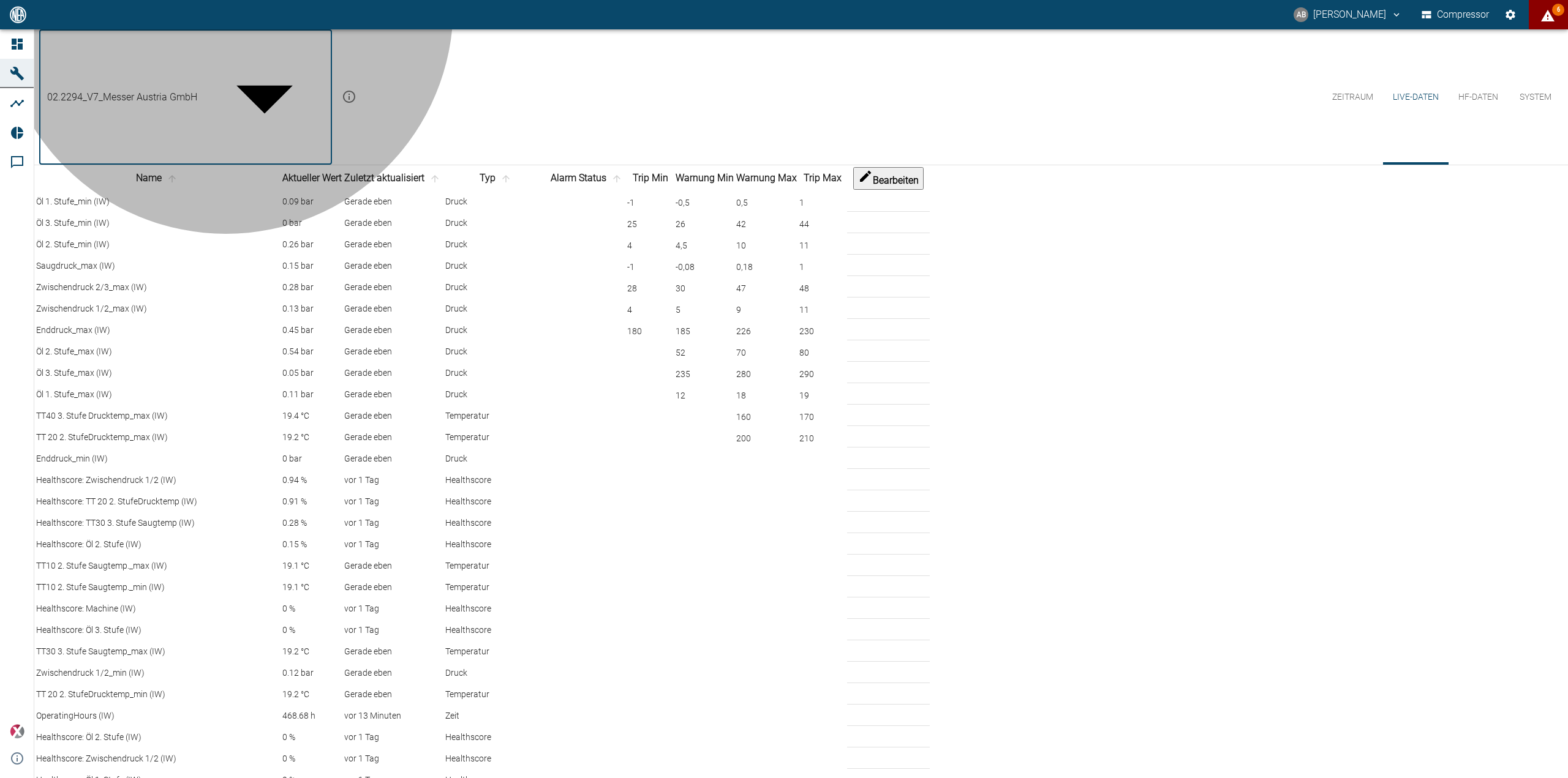
type input "62df7942-7815-4ccf-a722-4ba74b721732"
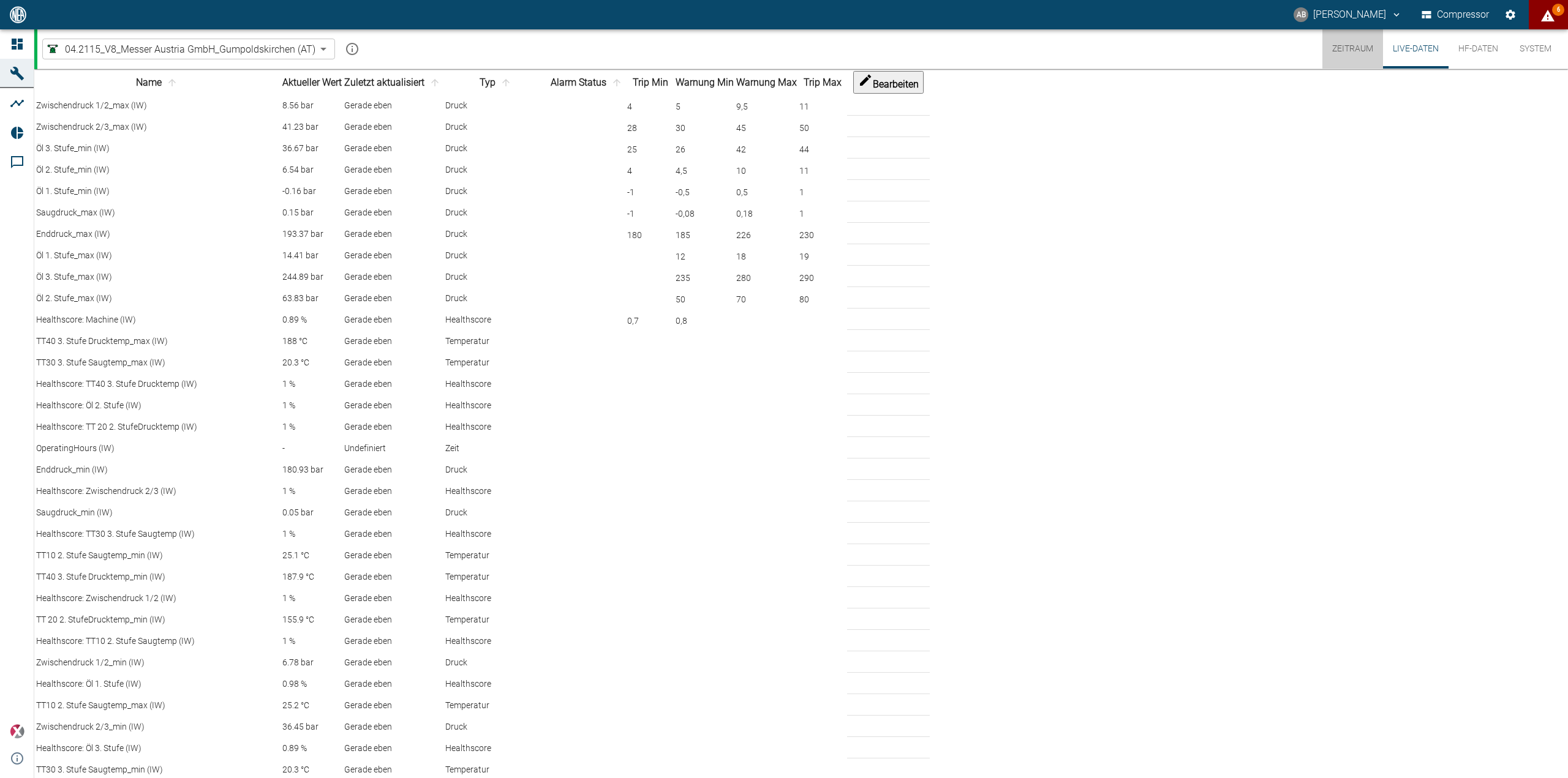
click at [1351, 46] on button "Zeitraum" at bounding box center [1352, 48] width 61 height 39
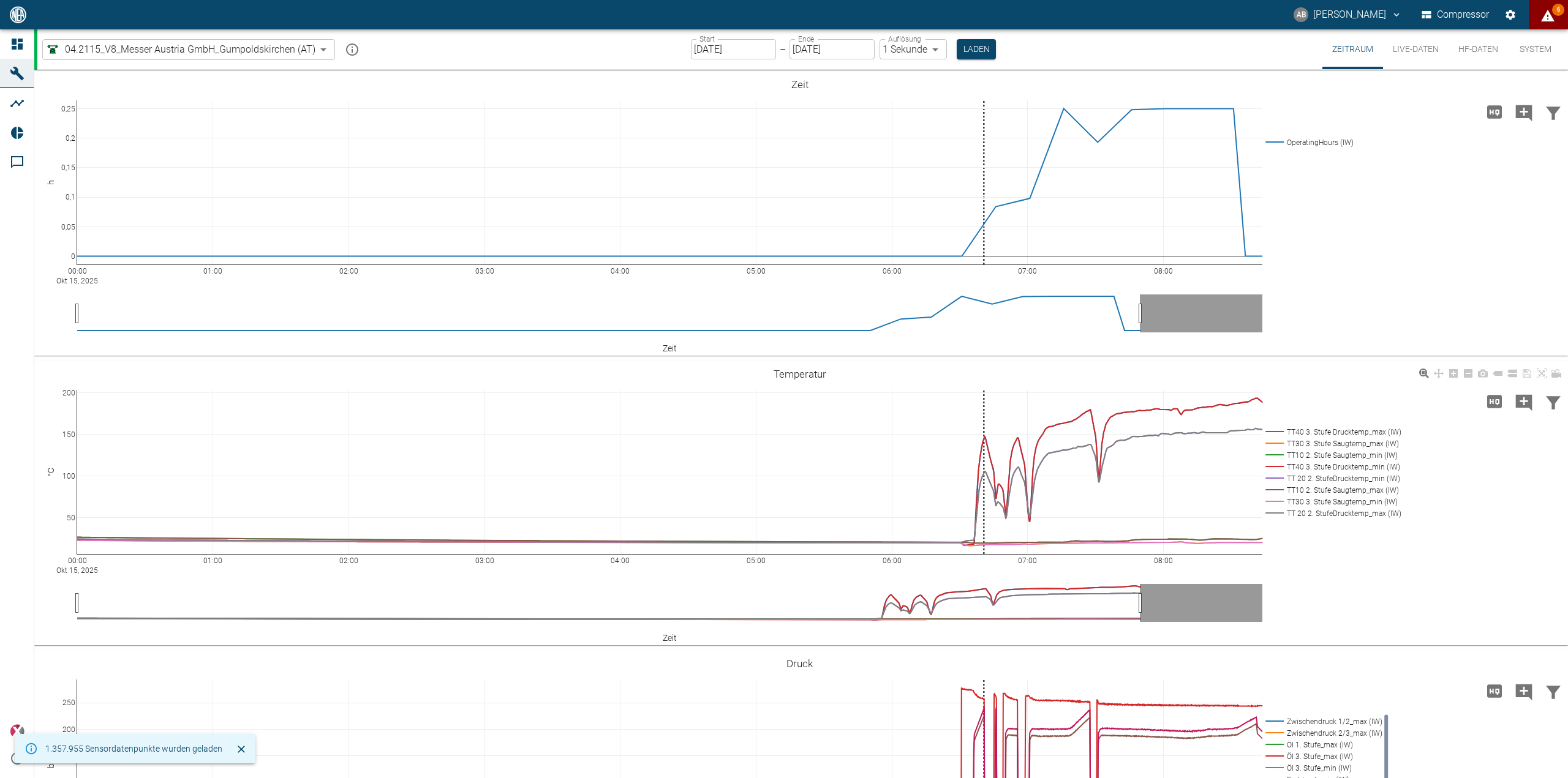
scroll to position [367, 0]
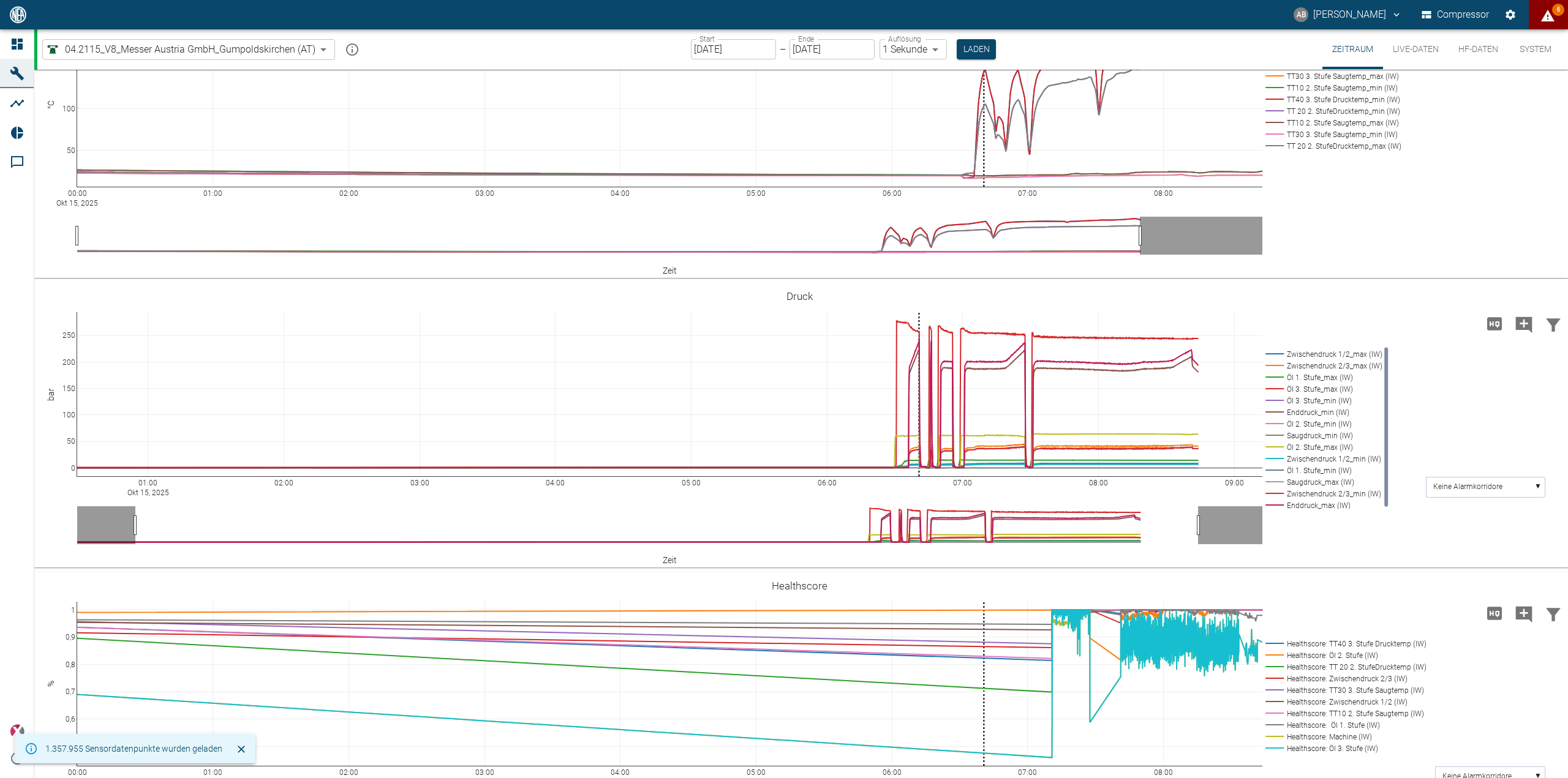
drag, startPoint x: 1135, startPoint y: 526, endPoint x: 1194, endPoint y: 519, distance: 59.4
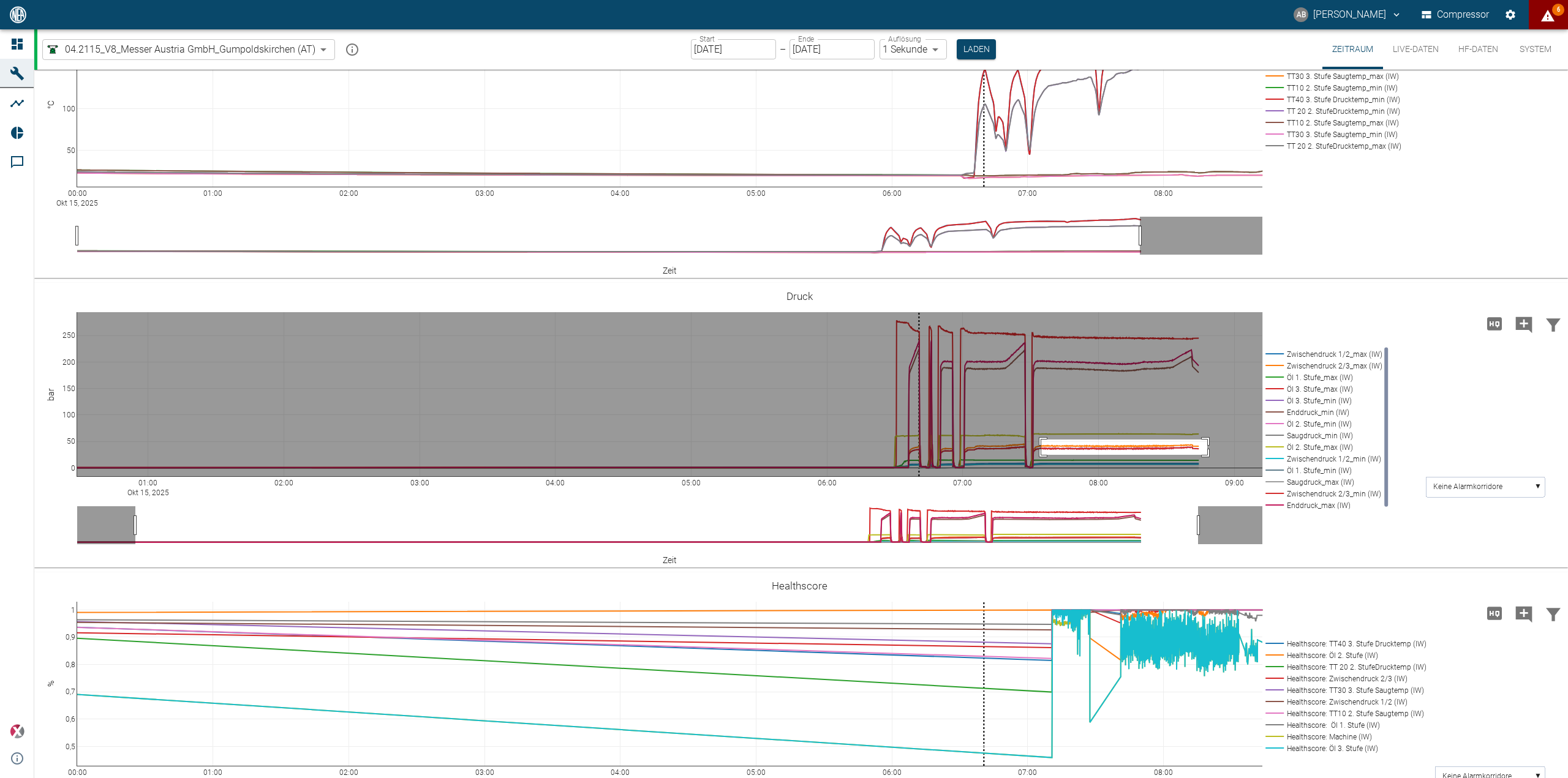
drag, startPoint x: 1041, startPoint y: 440, endPoint x: 1207, endPoint y: 455, distance: 166.7
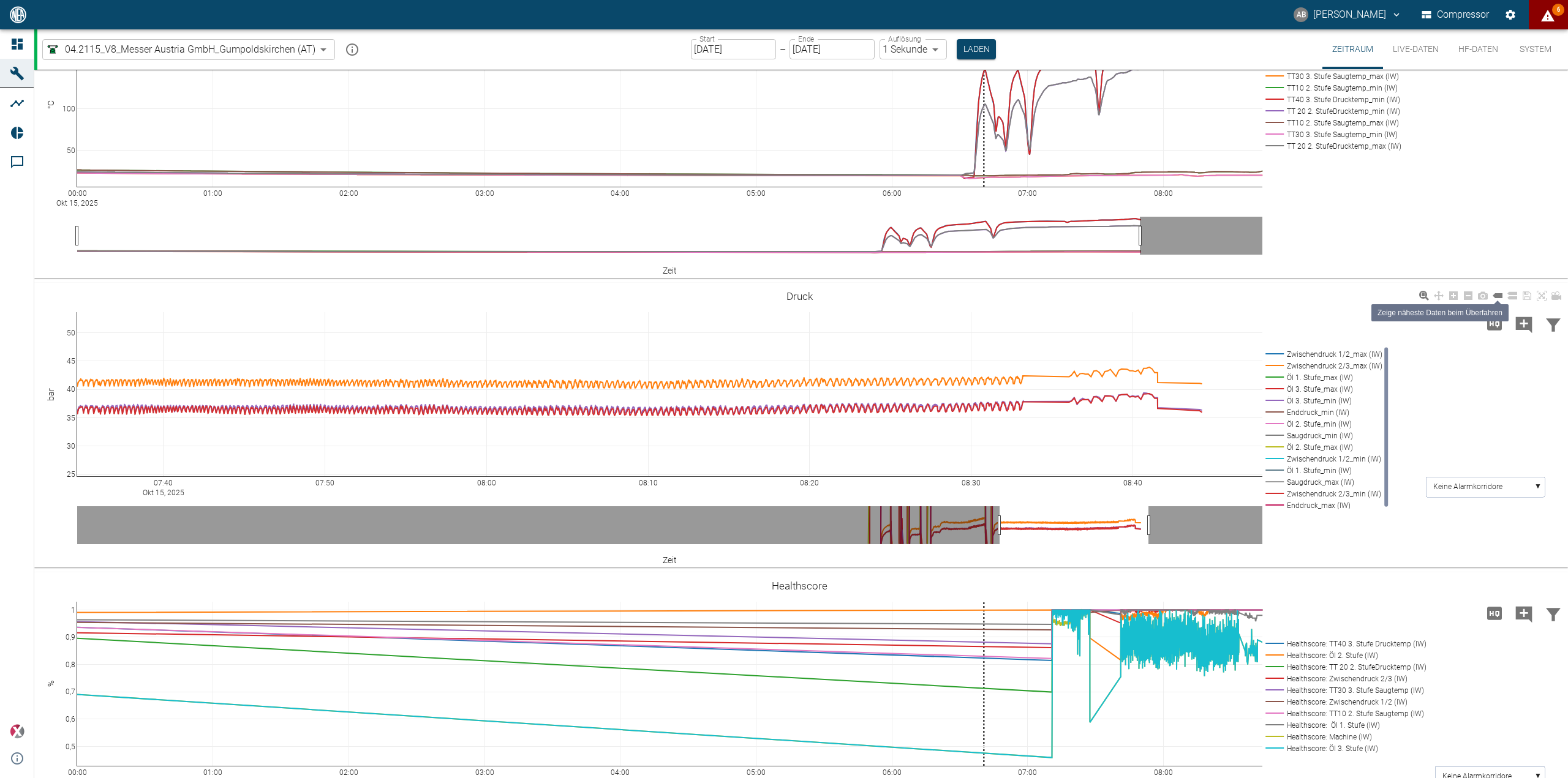
click at [1501, 296] on icon at bounding box center [1497, 295] width 10 height 5
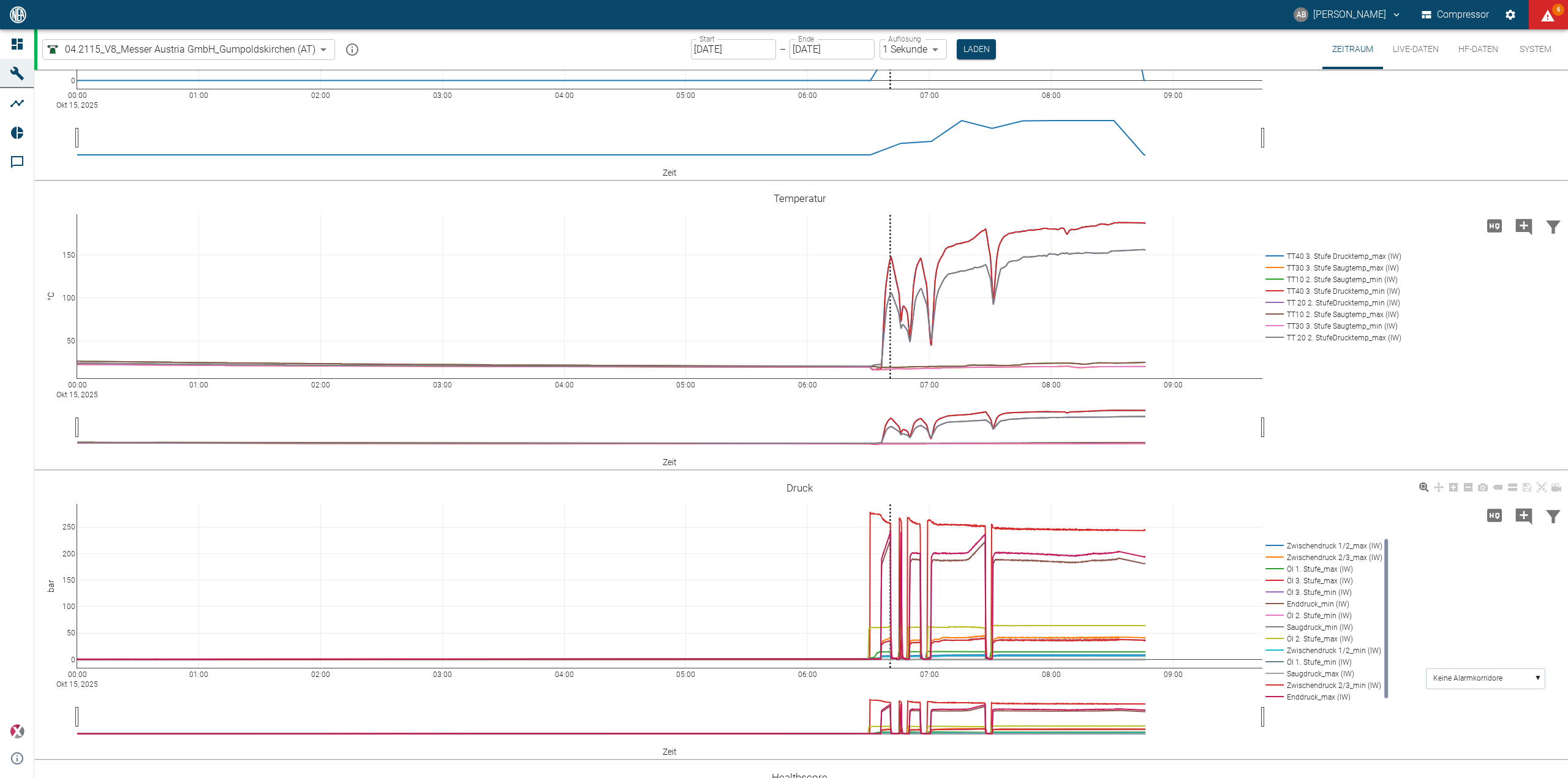
scroll to position [367, 0]
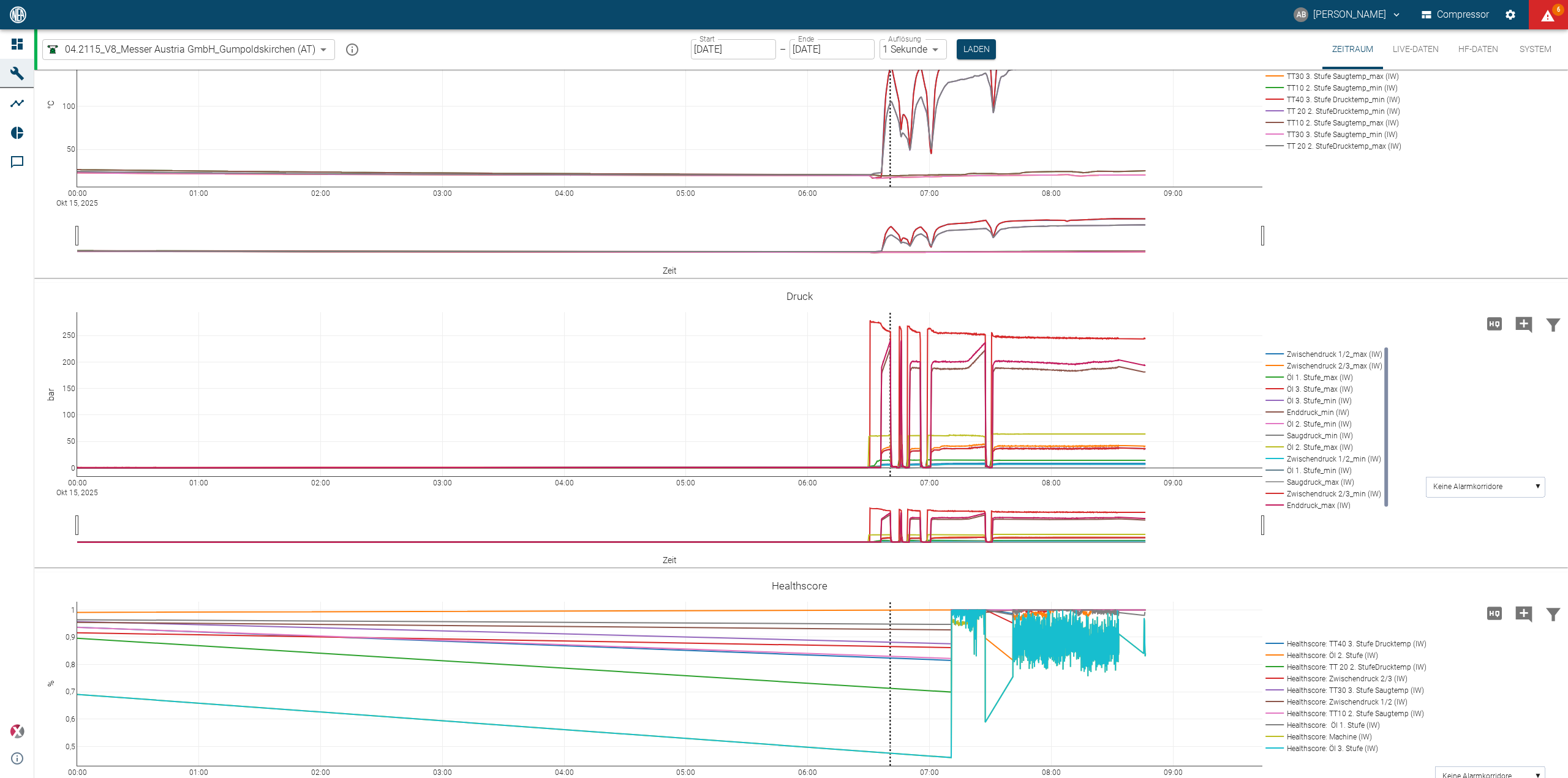
click at [701, 48] on input "[DATE]" at bounding box center [733, 49] width 85 height 20
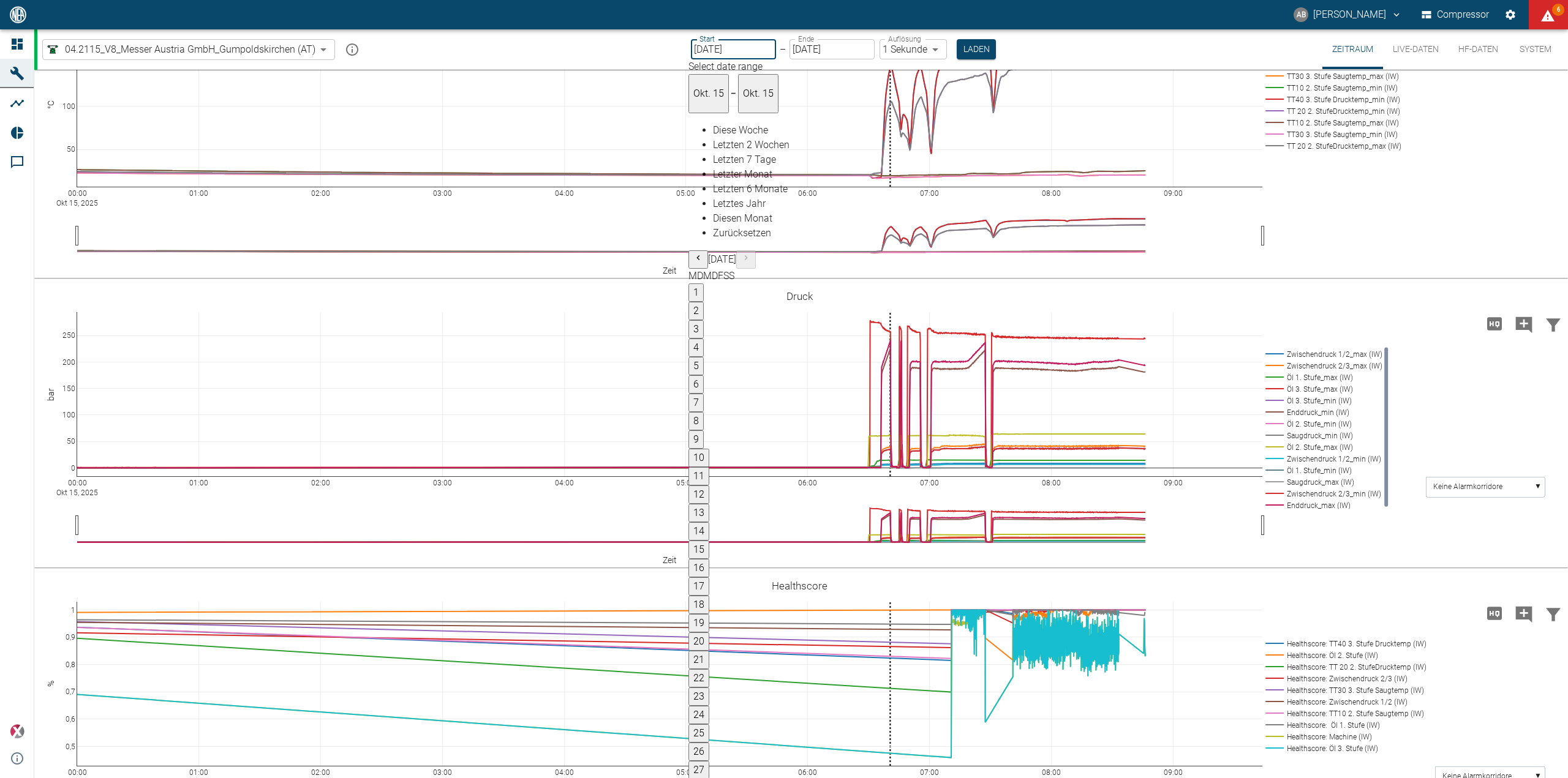
type input "13.10.2025"
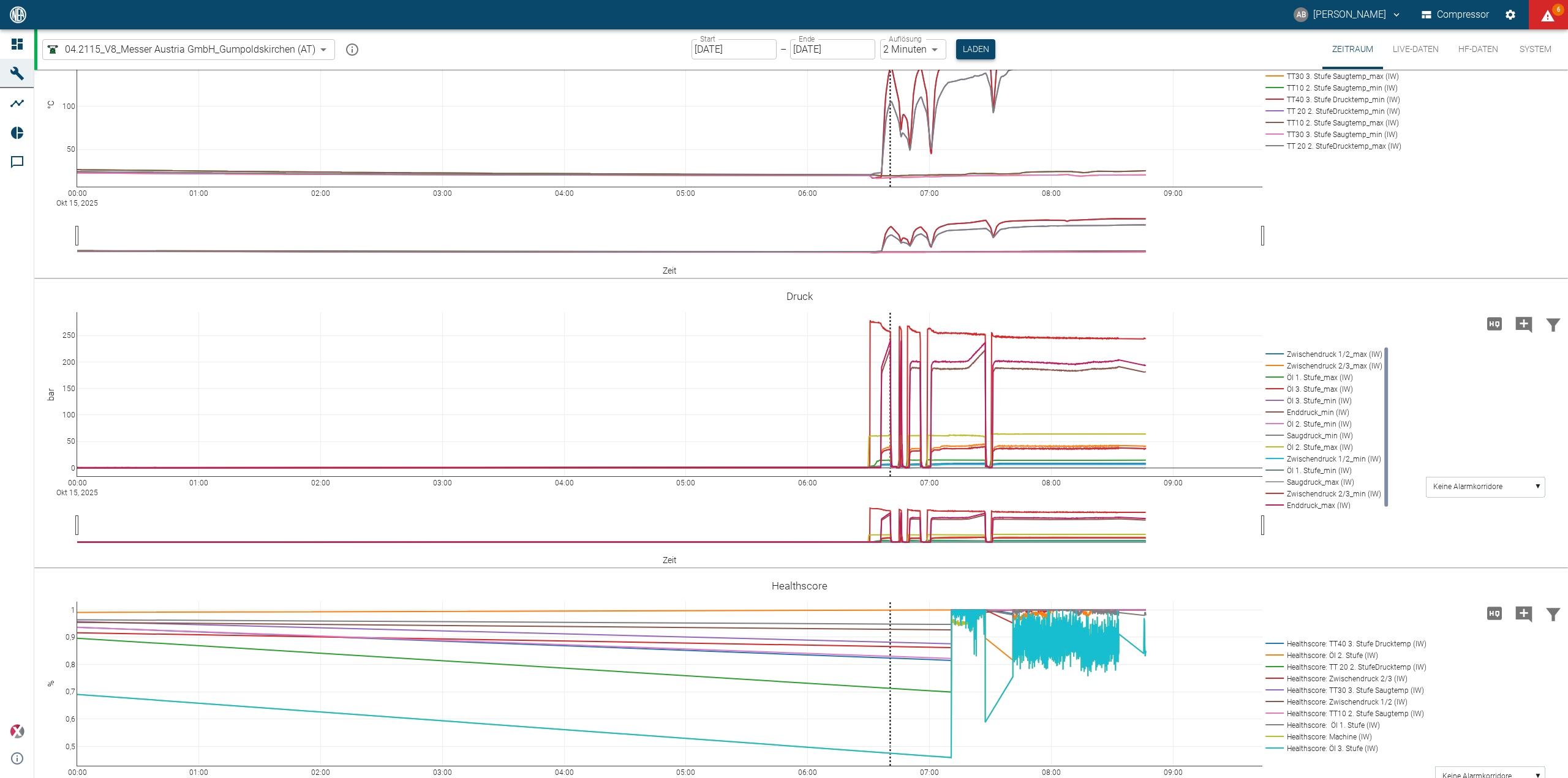
click at [973, 51] on button "Laden" at bounding box center [975, 49] width 39 height 20
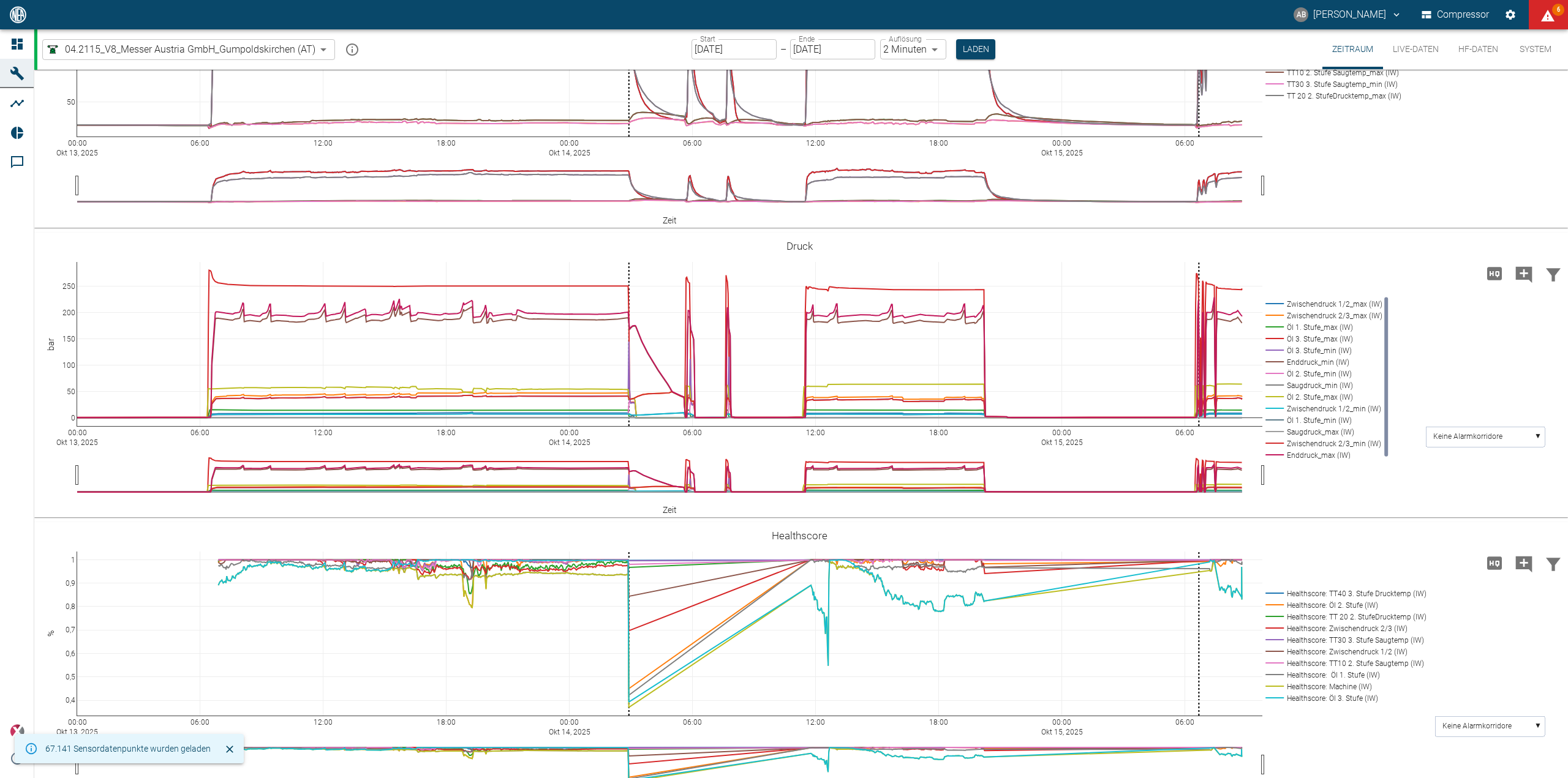
scroll to position [428, 0]
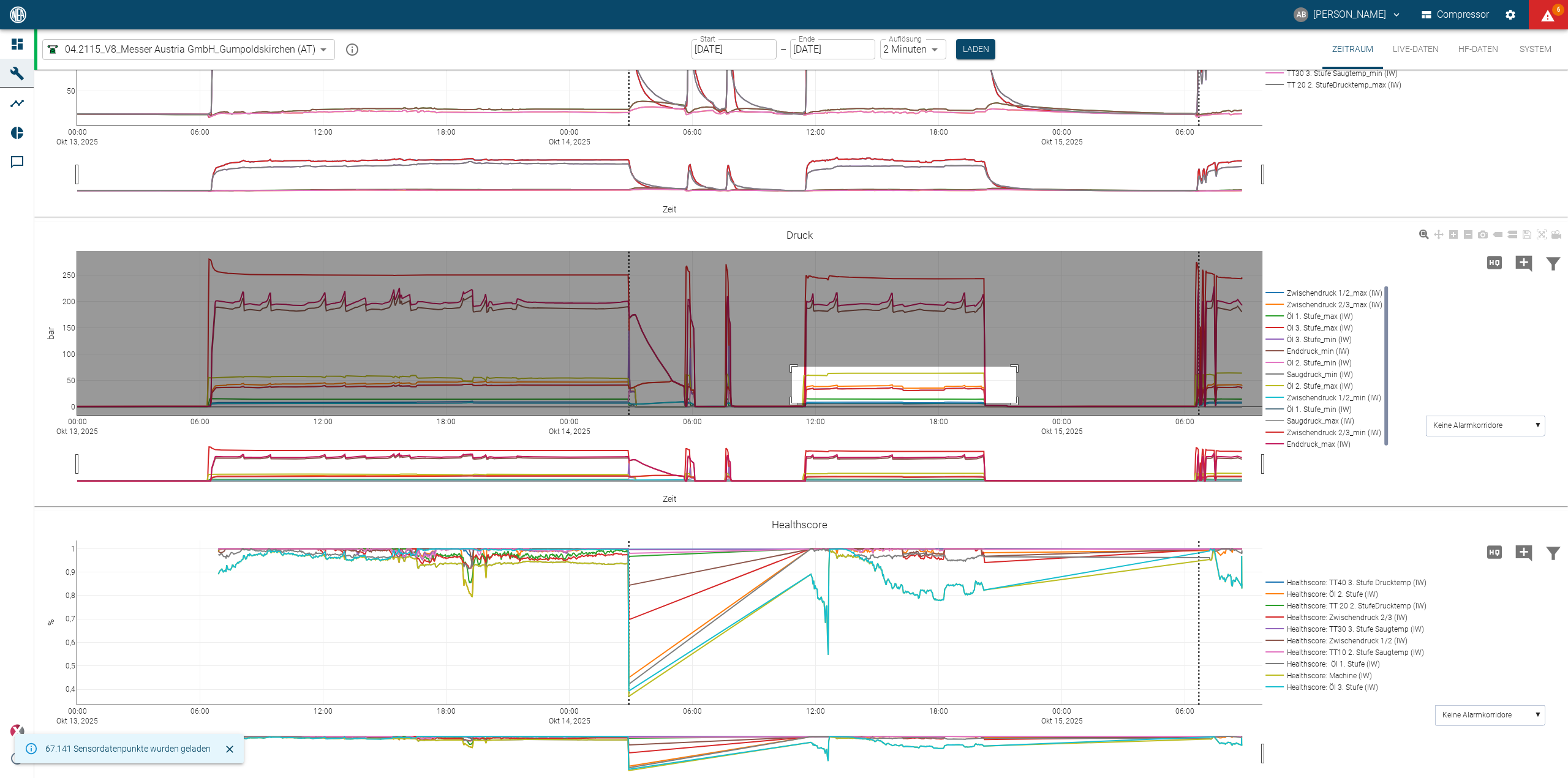
drag, startPoint x: 792, startPoint y: 367, endPoint x: 1012, endPoint y: 400, distance: 222.5
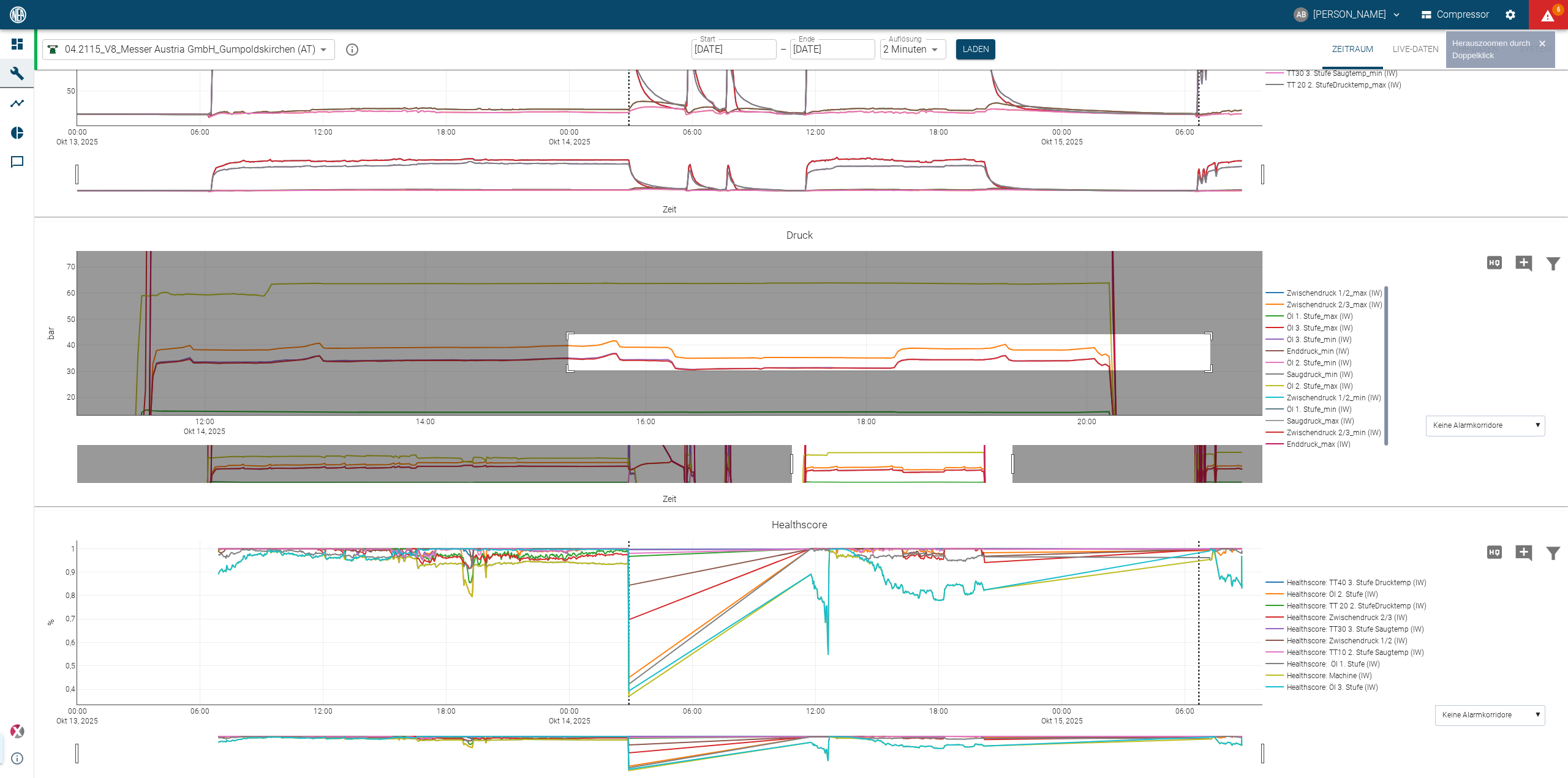
drag, startPoint x: 569, startPoint y: 334, endPoint x: 1210, endPoint y: 371, distance: 642.1
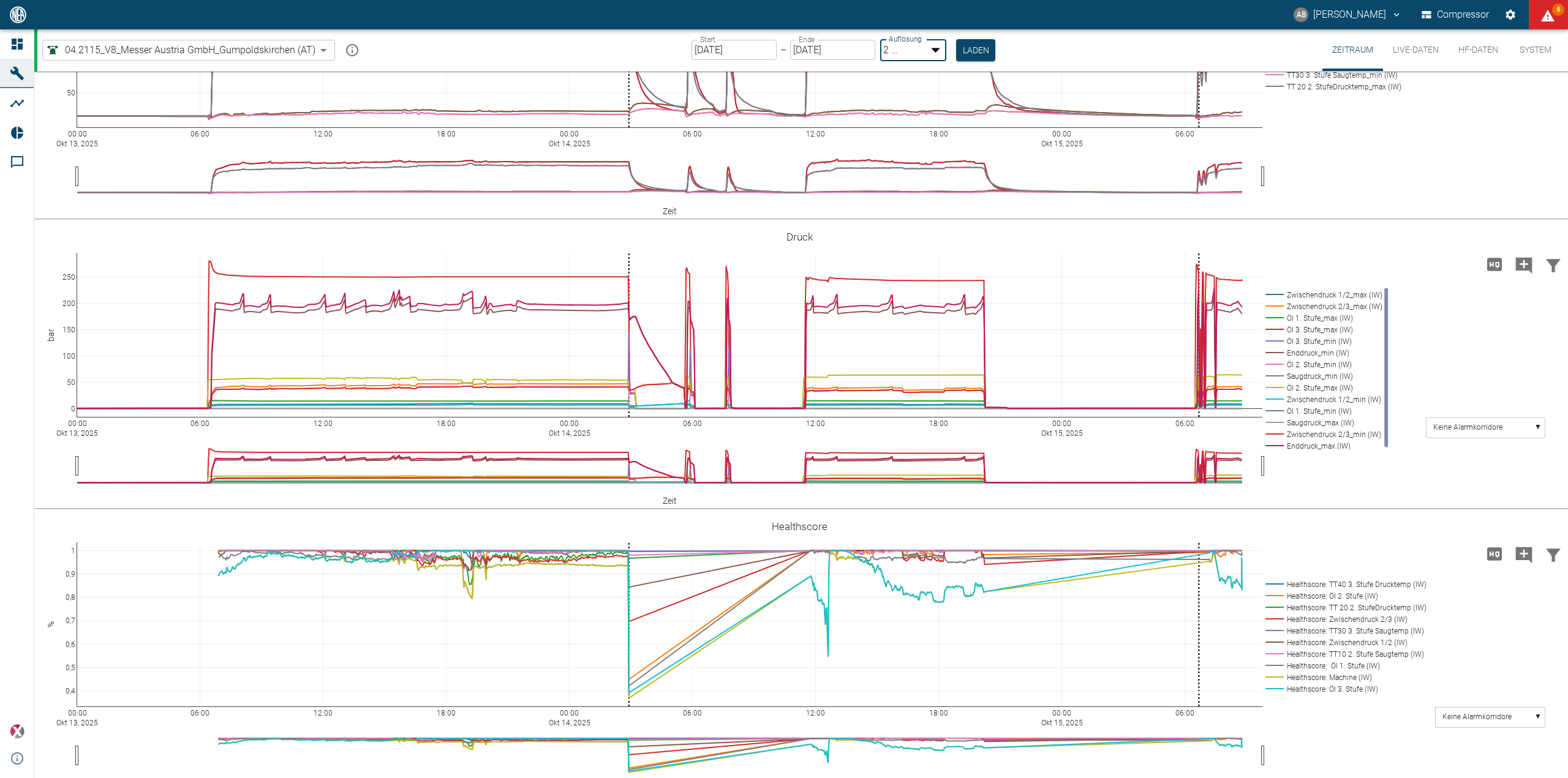
click at [938, 51] on body "AB Andreas Brandstetter Compressor 6 Dashboard Maschinen Analysen Reports Komme…" at bounding box center [784, 389] width 1568 height 778
type input "1sec"
click at [985, 53] on button "Laden" at bounding box center [976, 49] width 39 height 20
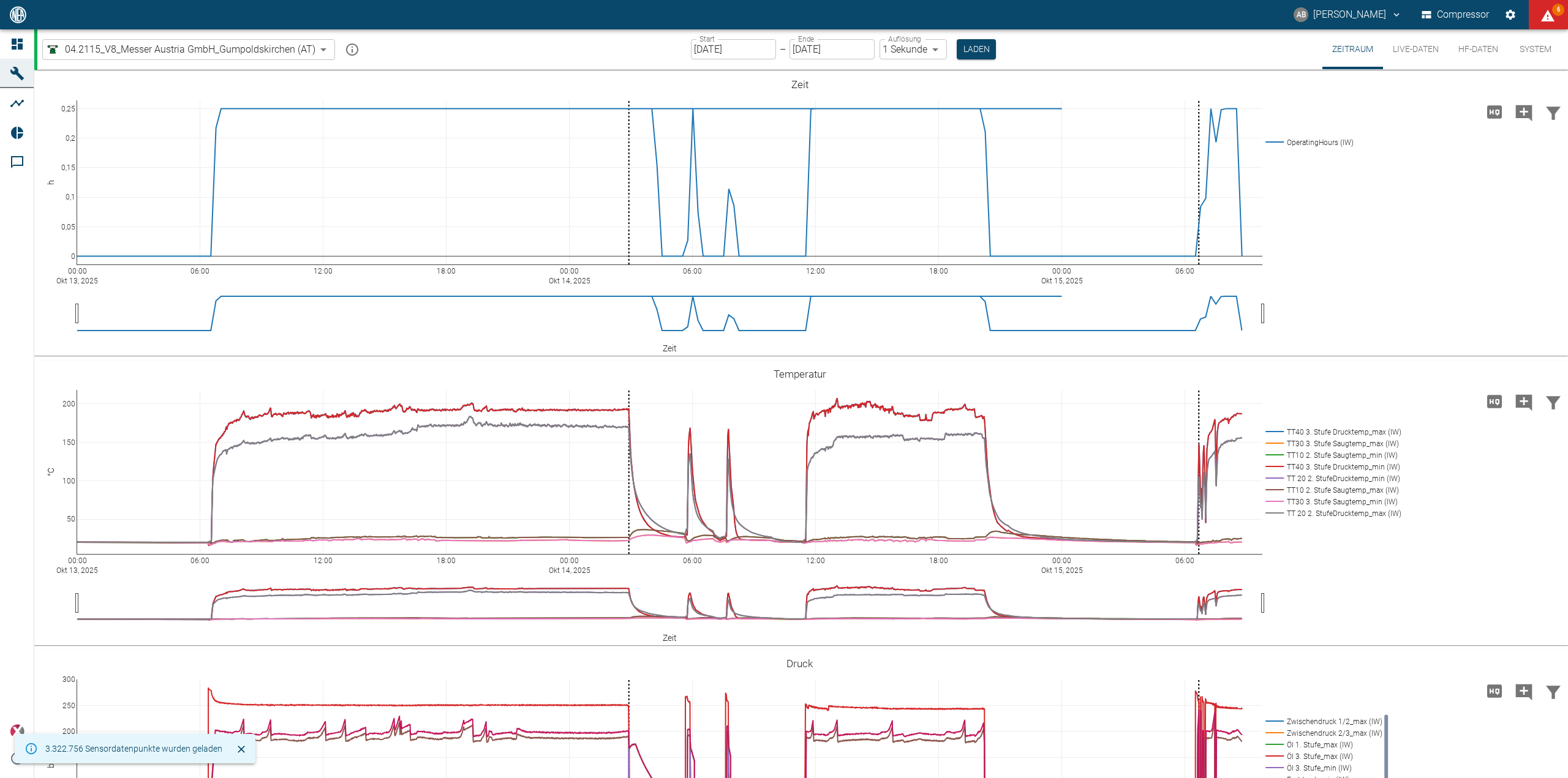
scroll to position [367, 0]
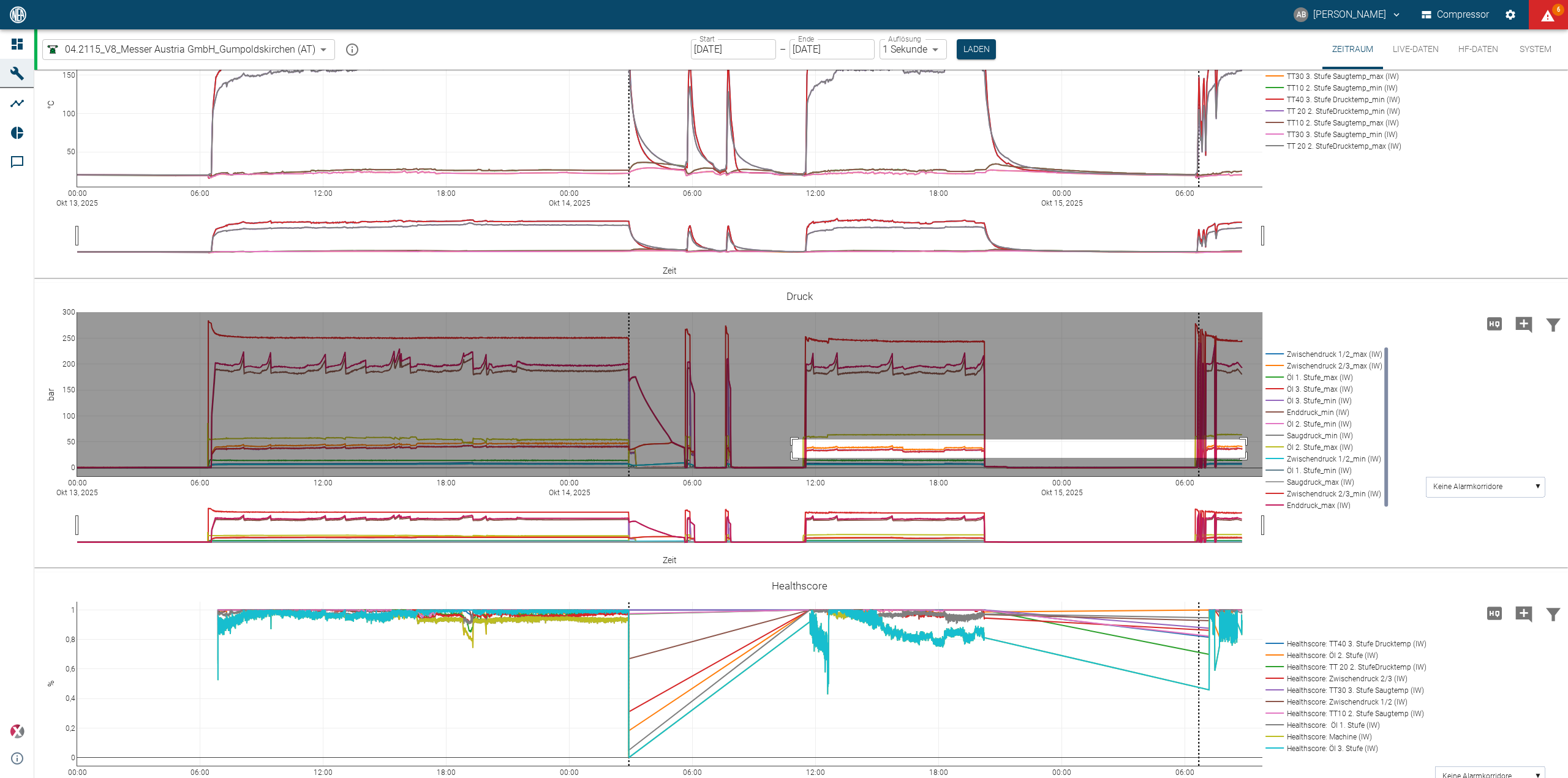
drag, startPoint x: 793, startPoint y: 440, endPoint x: 1245, endPoint y: 458, distance: 452.4
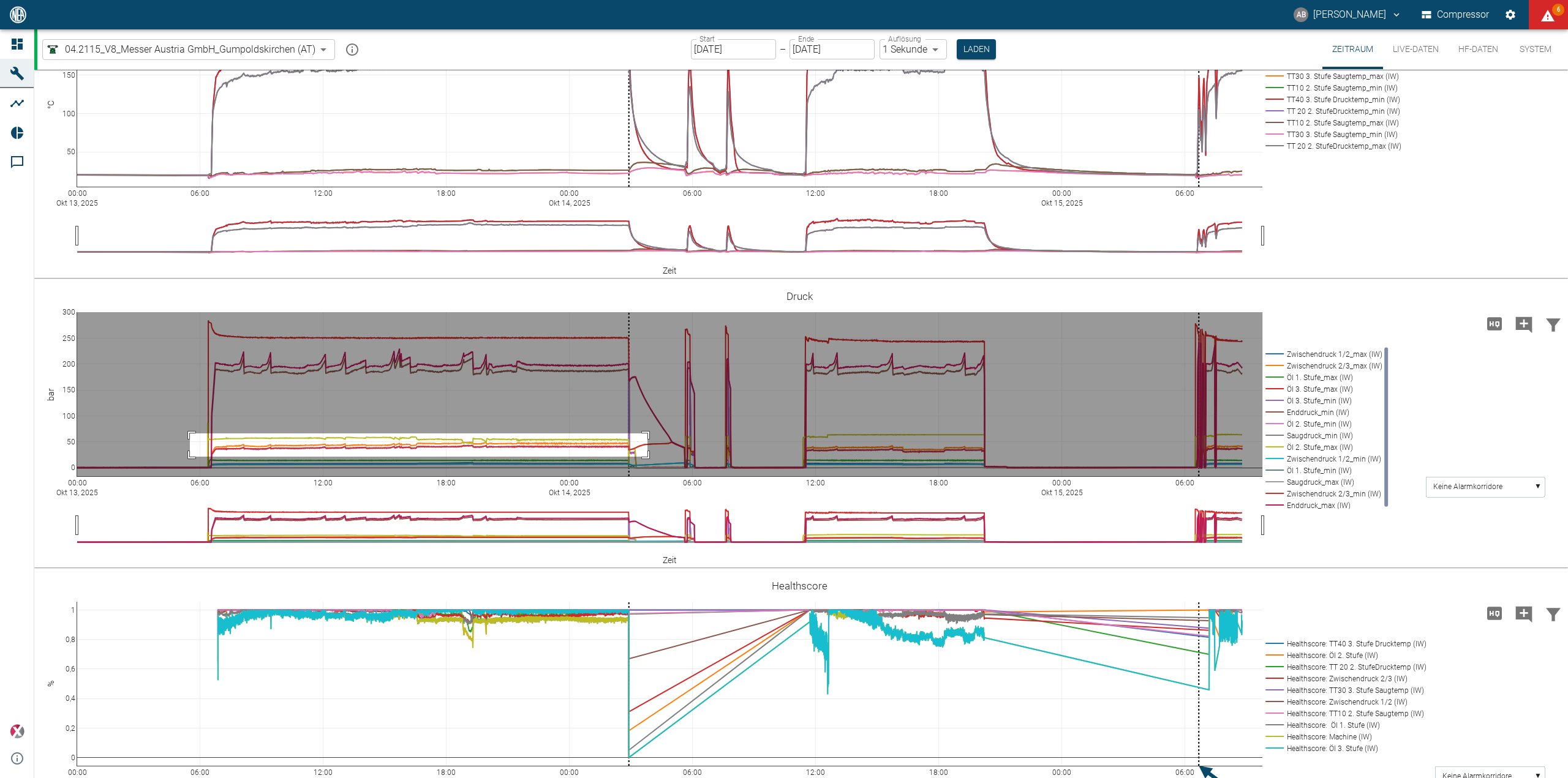
drag, startPoint x: 190, startPoint y: 434, endPoint x: 647, endPoint y: 456, distance: 457.5
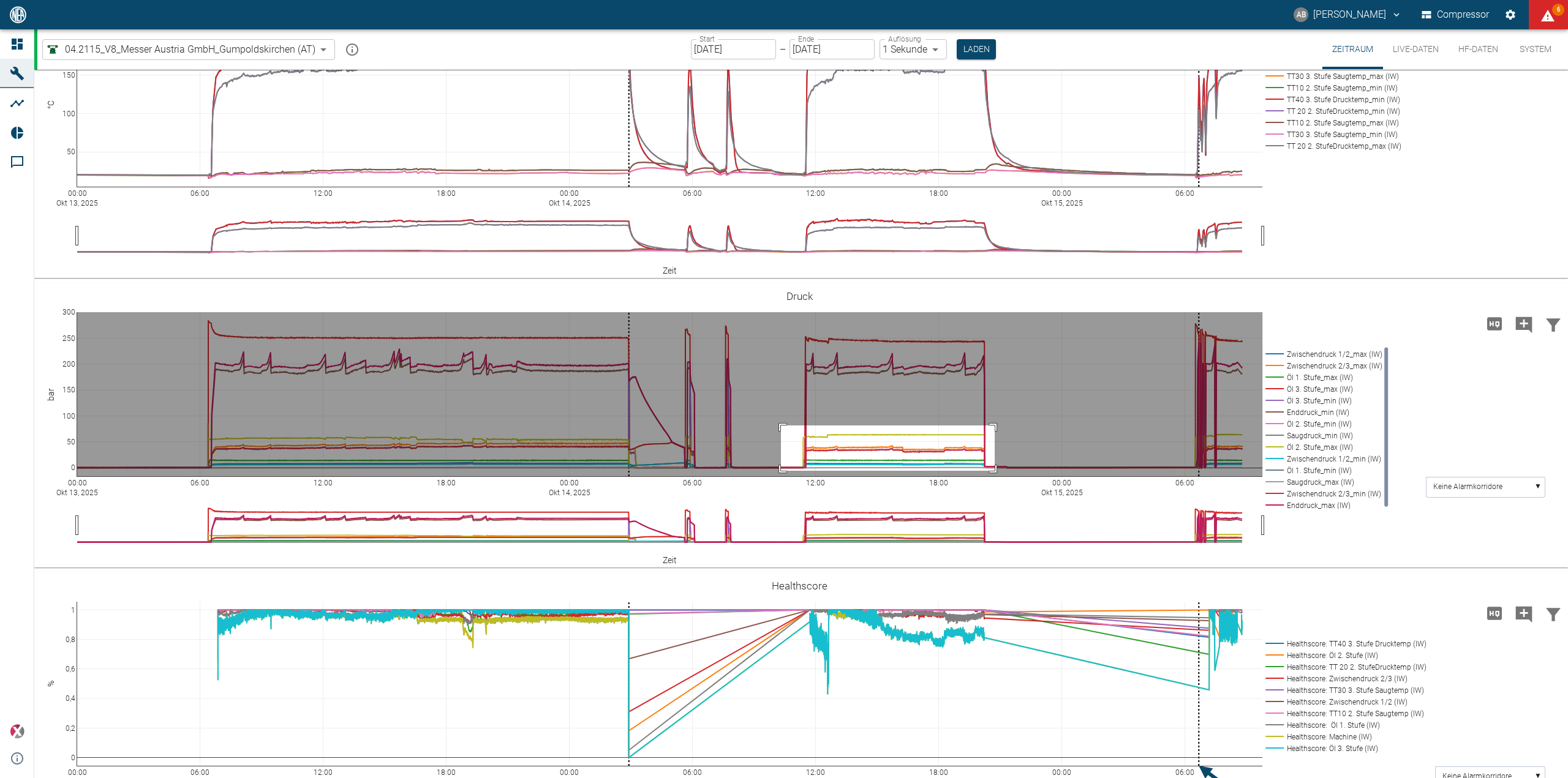
drag, startPoint x: 781, startPoint y: 425, endPoint x: 994, endPoint y: 471, distance: 217.9
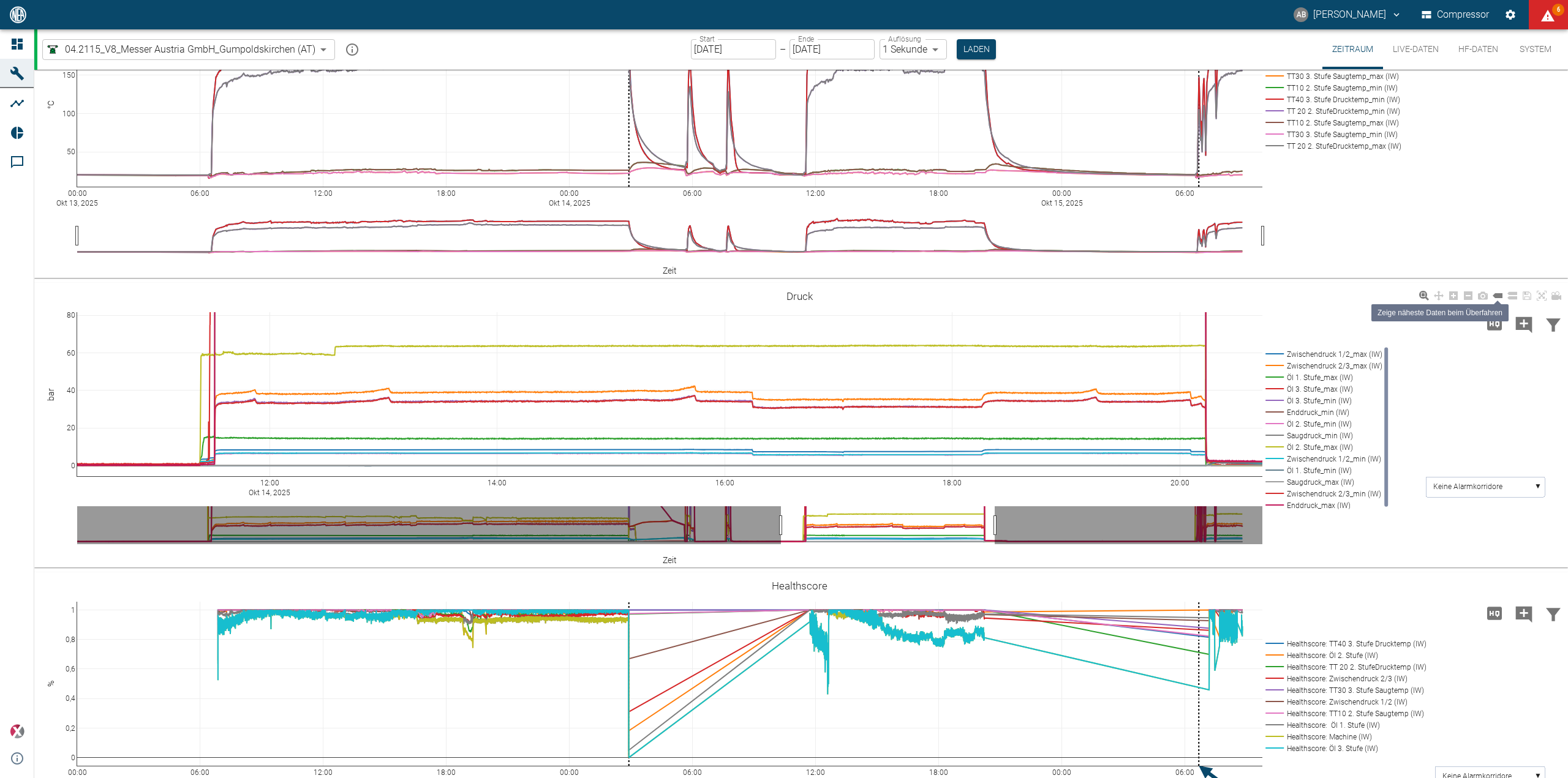
click at [1497, 297] on icon at bounding box center [1497, 295] width 10 height 5
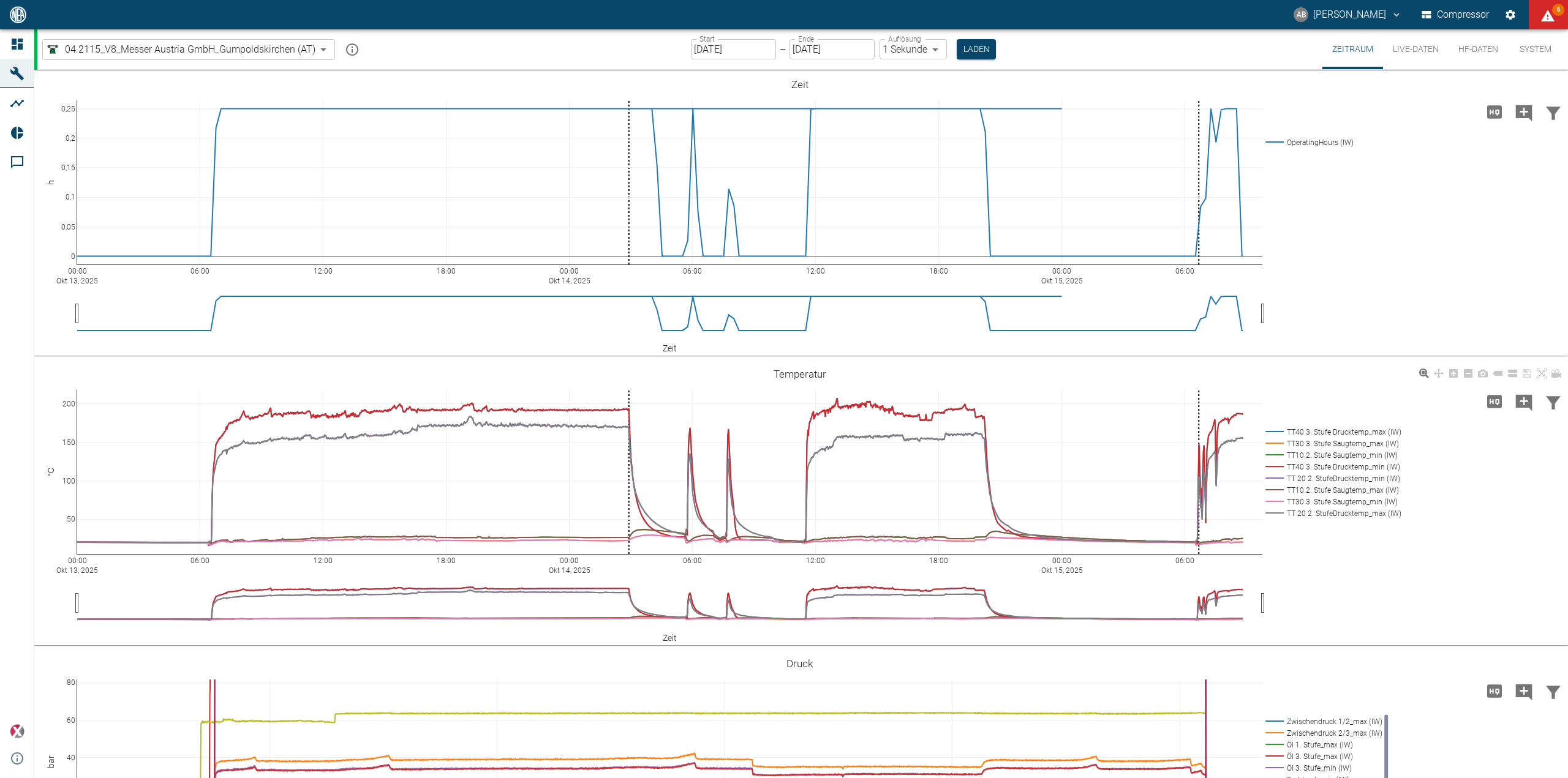
scroll to position [367, 0]
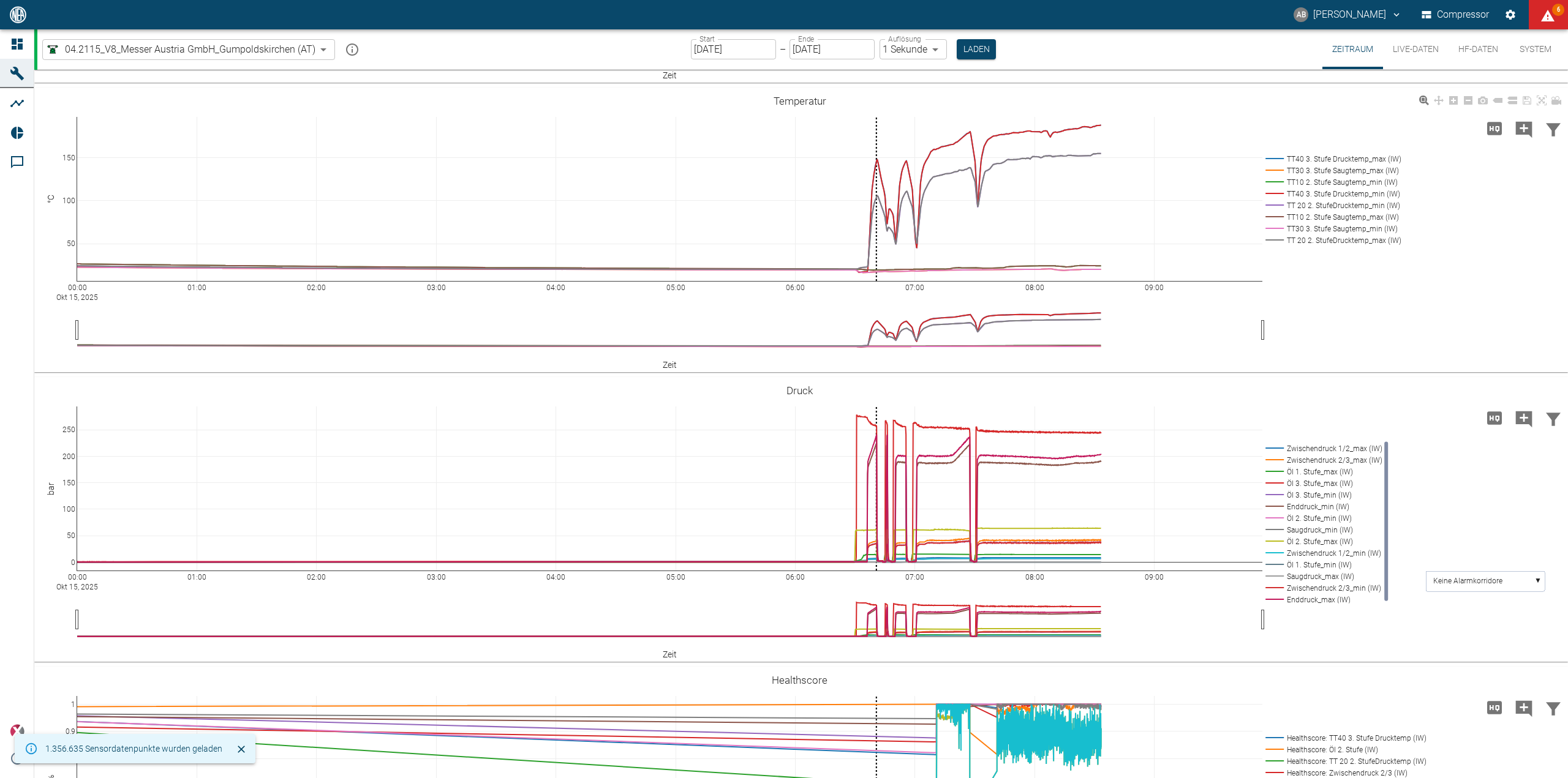
scroll to position [367, 0]
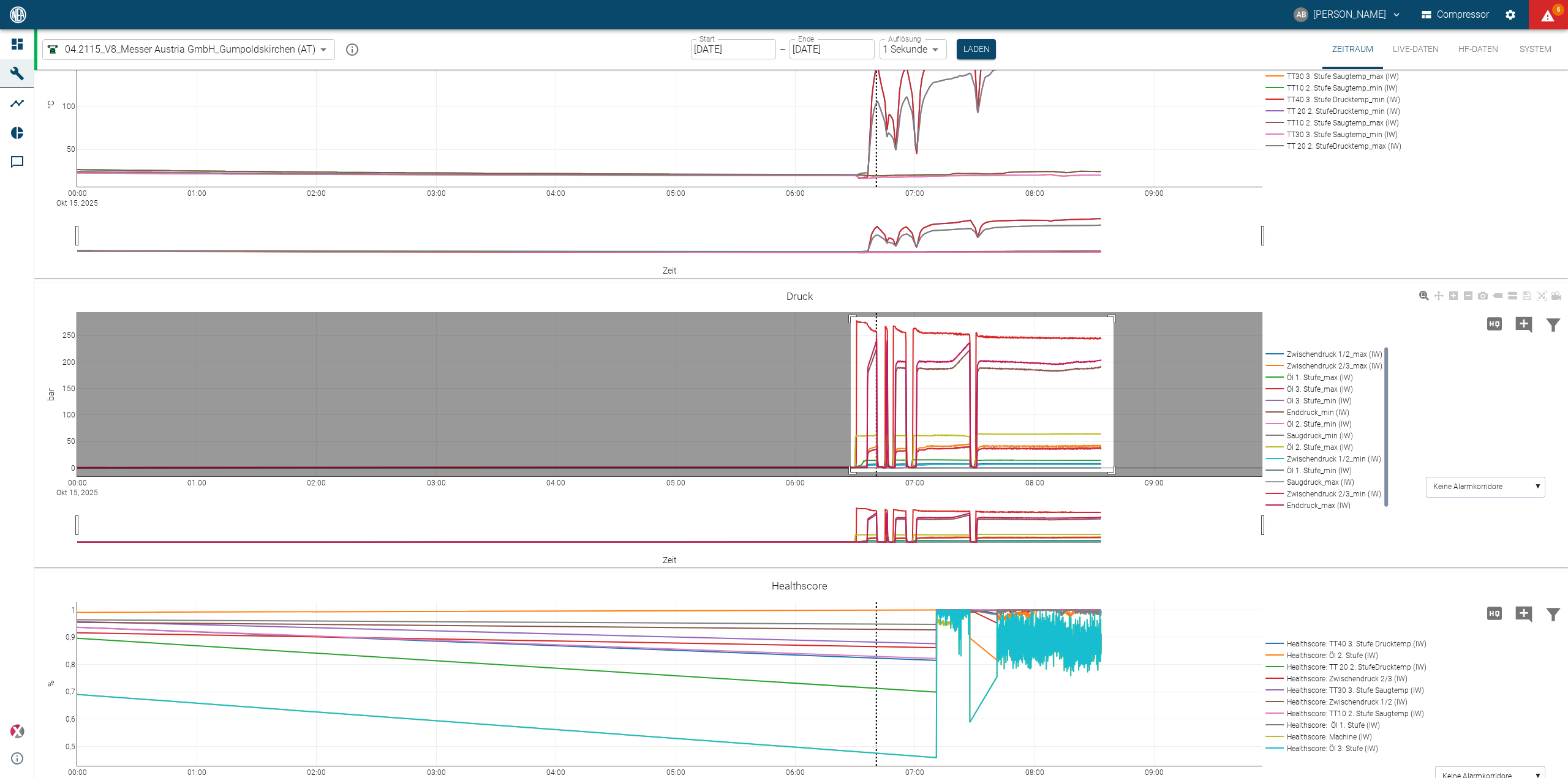
drag, startPoint x: 851, startPoint y: 317, endPoint x: 1112, endPoint y: 472, distance: 303.6
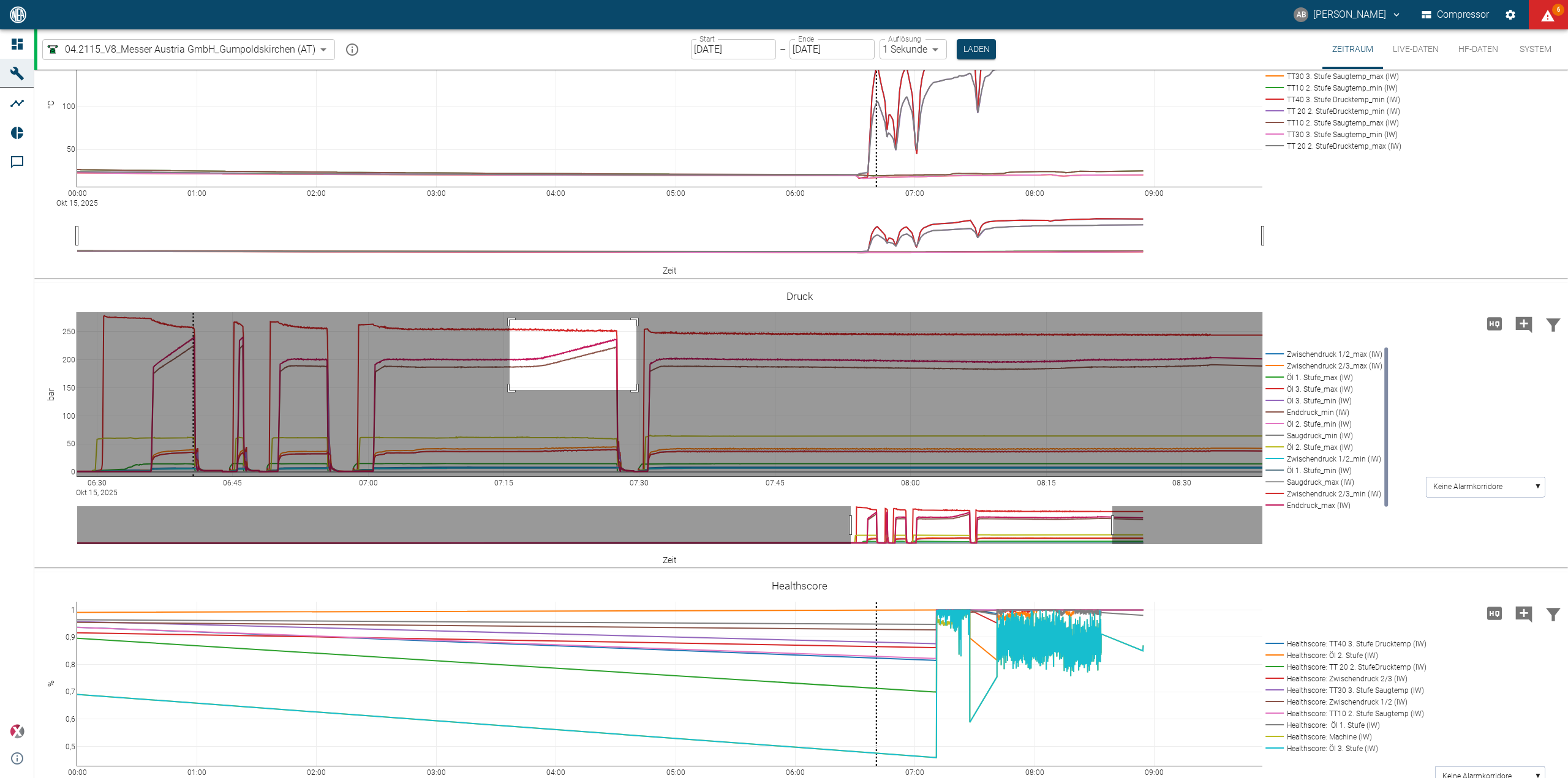
drag, startPoint x: 509, startPoint y: 321, endPoint x: 636, endPoint y: 390, distance: 144.5
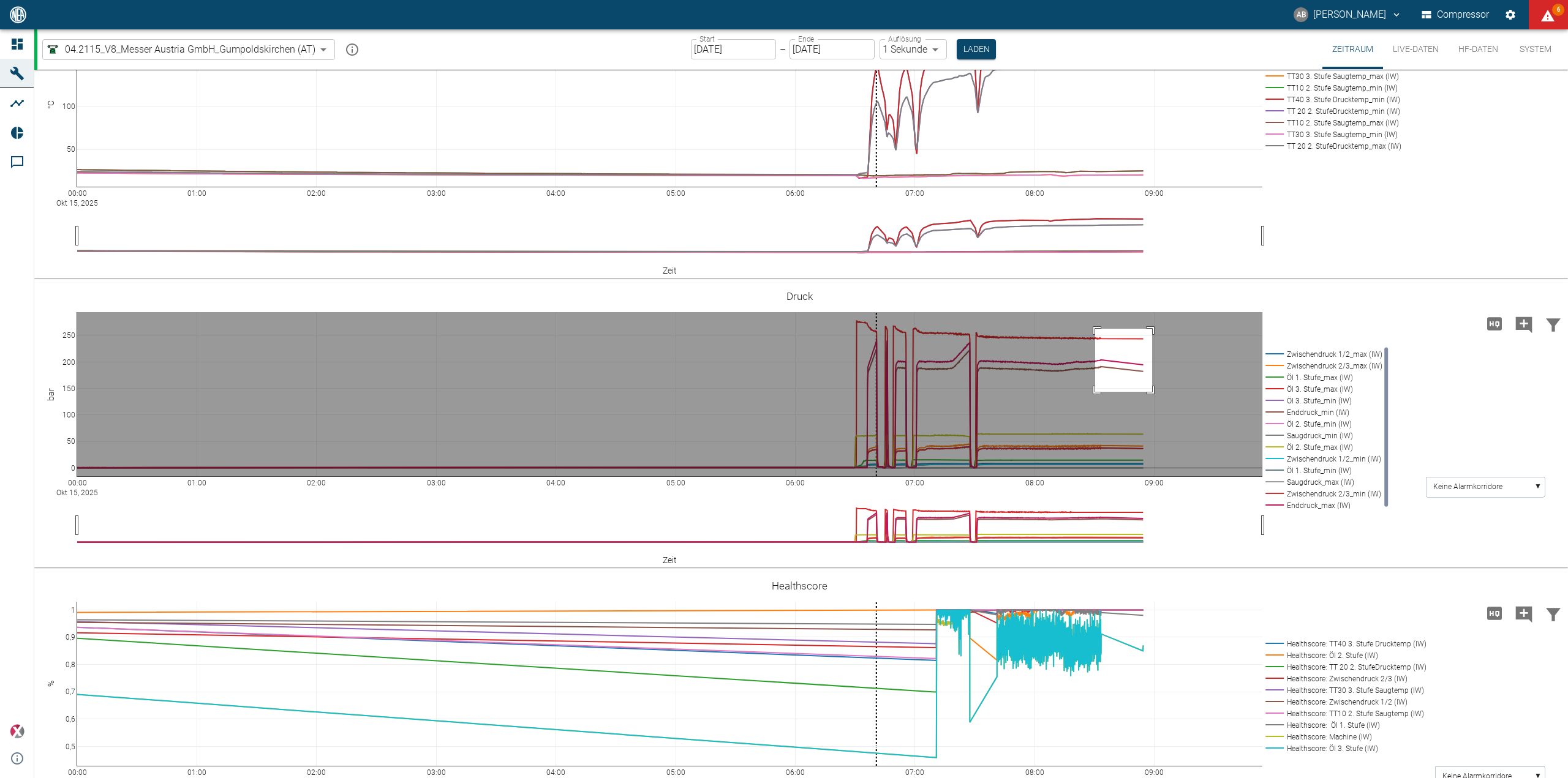
drag, startPoint x: 1095, startPoint y: 329, endPoint x: 1152, endPoint y: 392, distance: 85.0
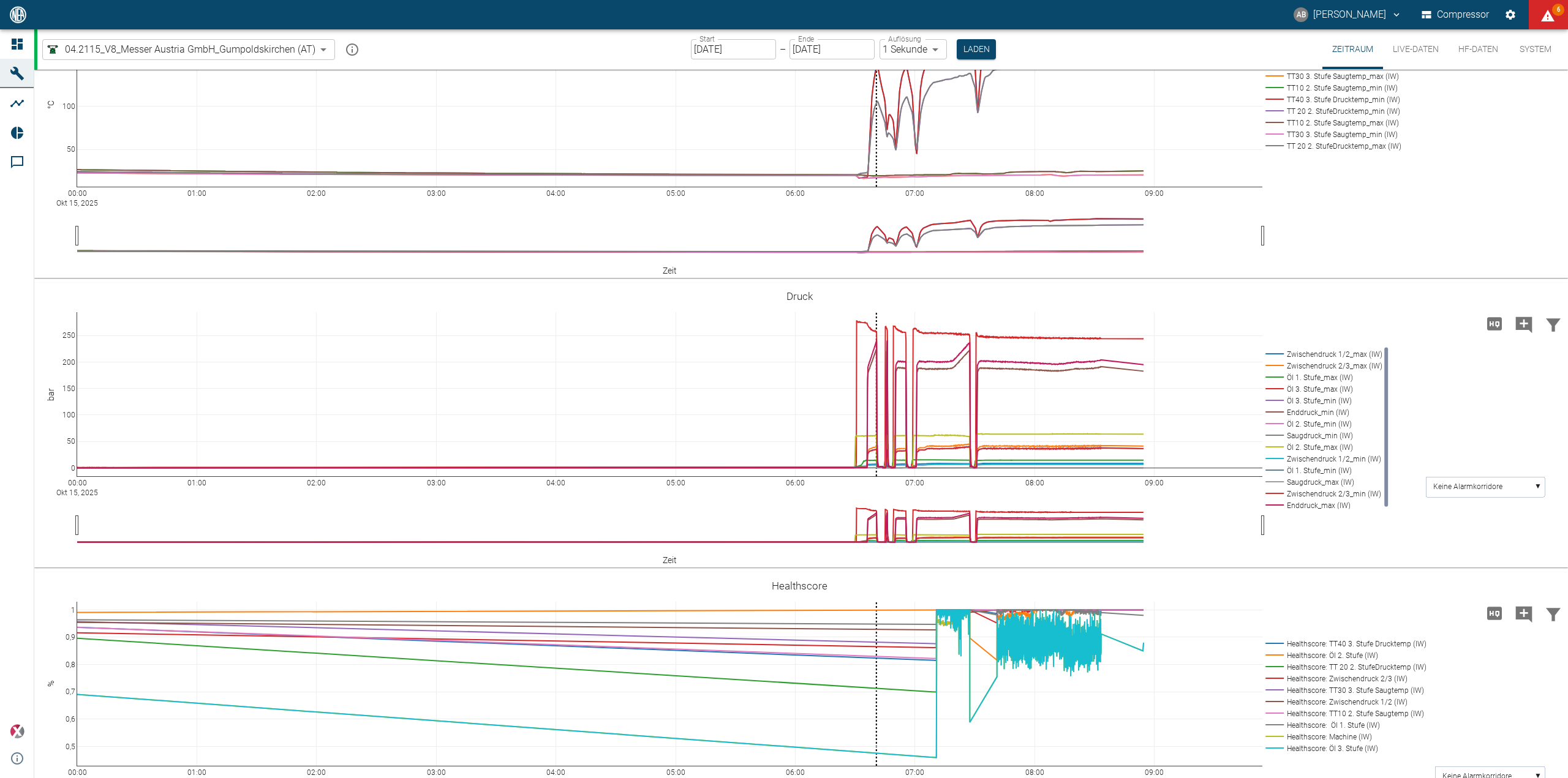
click at [1542, 53] on button "System" at bounding box center [1535, 49] width 55 height 40
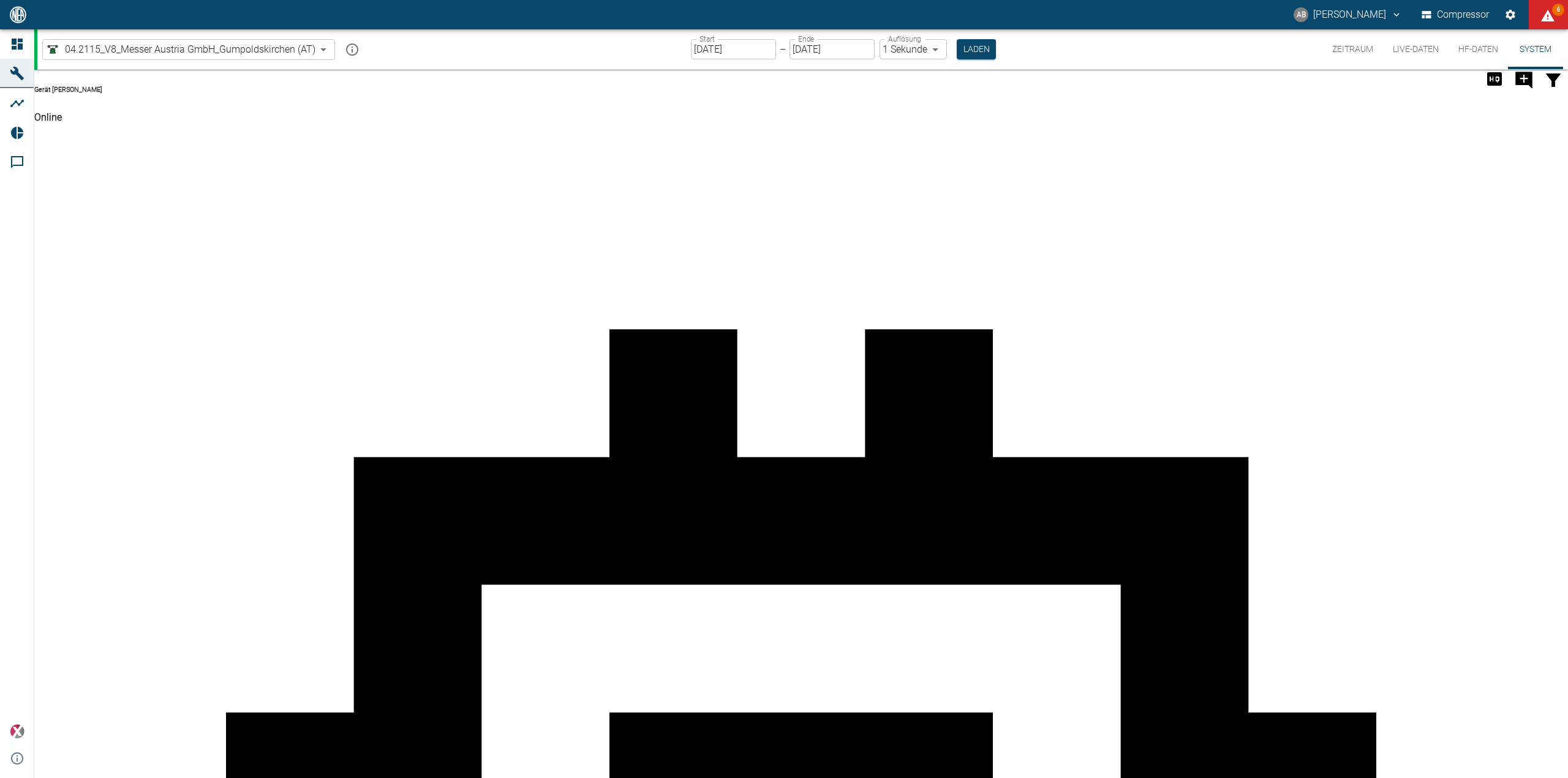
click at [322, 51] on body "AB [PERSON_NAME] Compressor 6 Dashboard Maschinen Analysen Reports Kommentare p…" at bounding box center [784, 389] width 1568 height 778
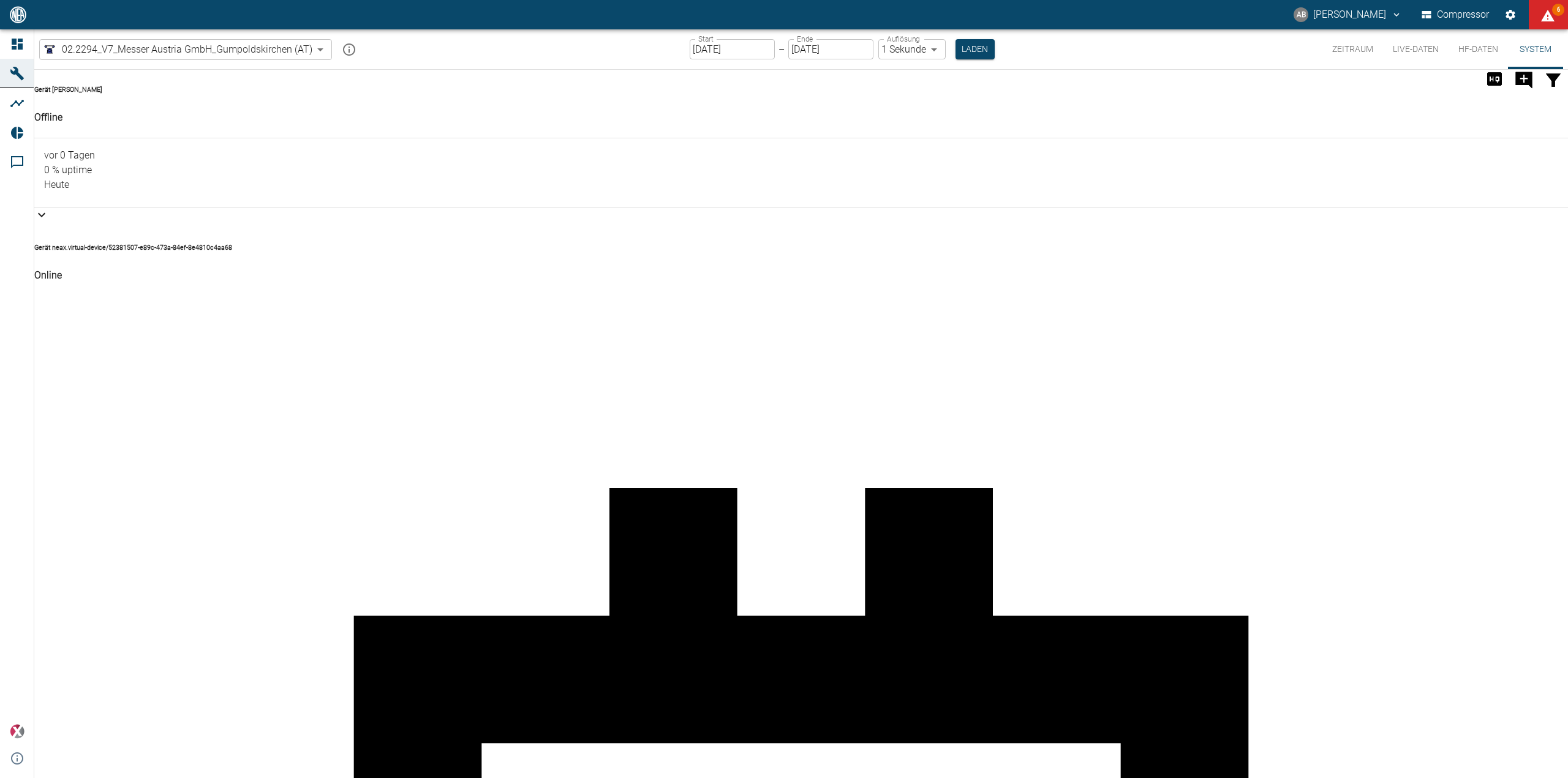
click at [301, 138] on div at bounding box center [801, 138] width 1533 height 0
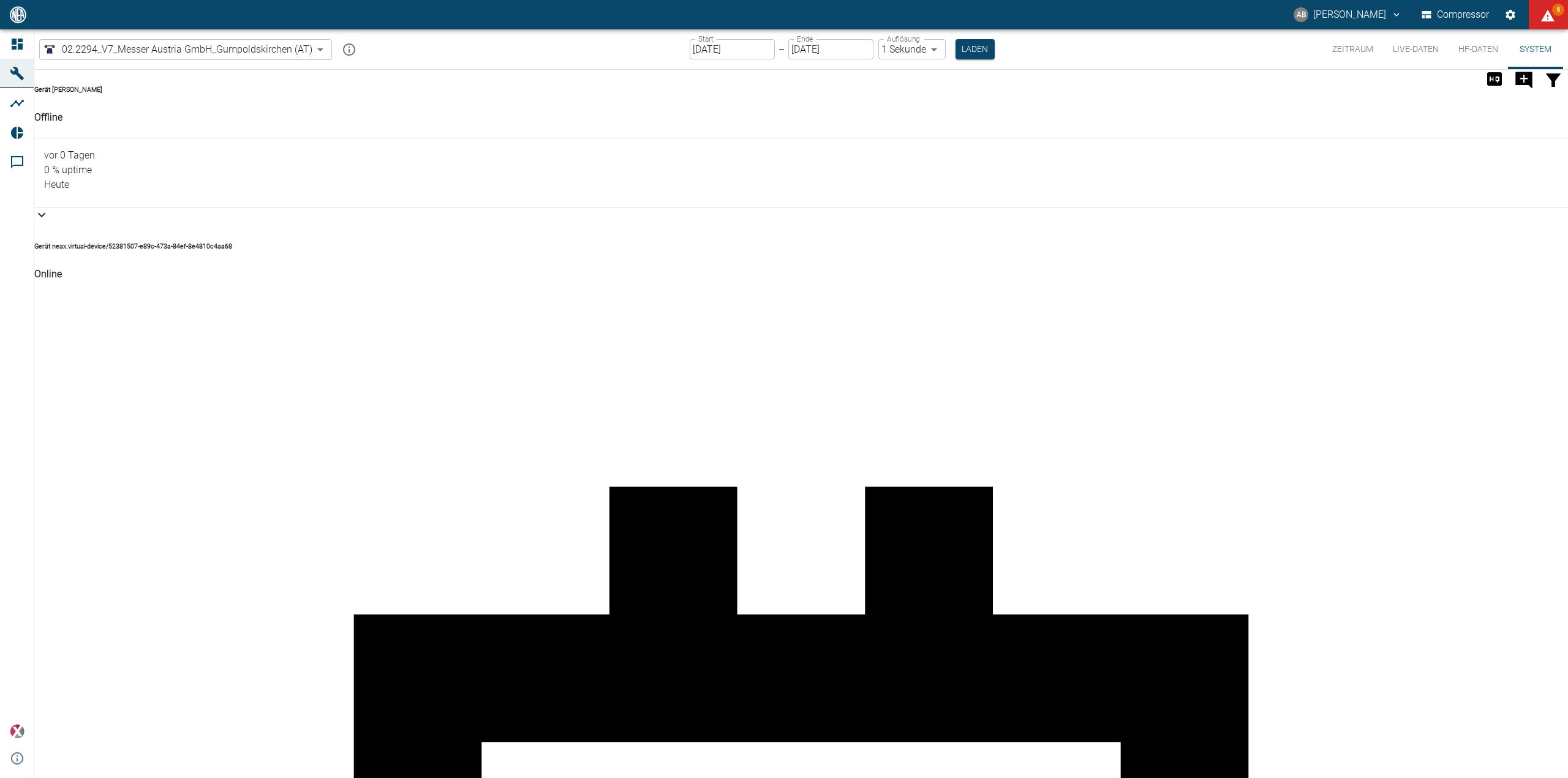
click at [248, 50] on body "AB [PERSON_NAME] Compressor 6 Dashboard Maschinen Analysen Reports Kommentare p…" at bounding box center [784, 389] width 1568 height 778
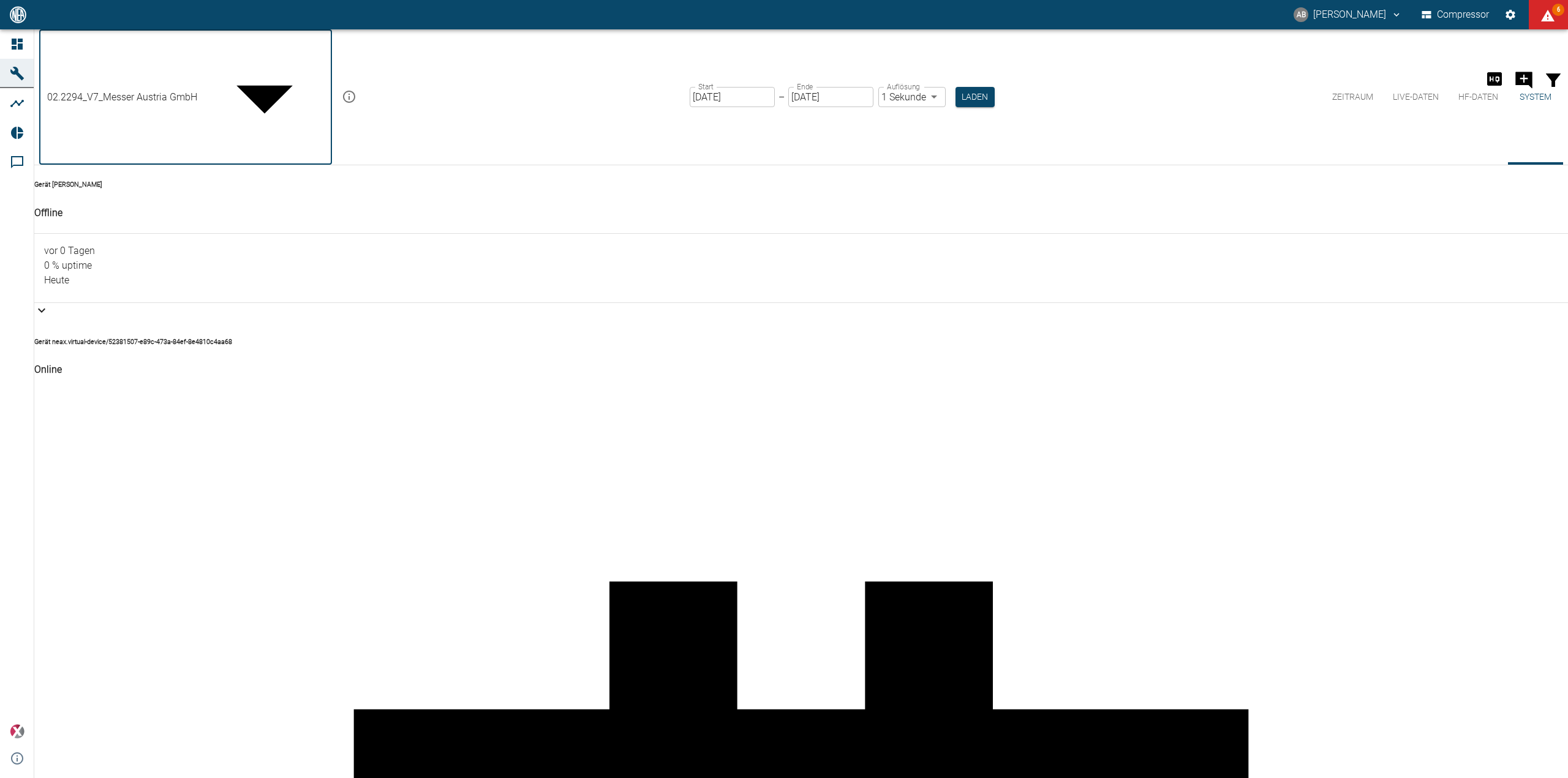
click at [250, 778] on div at bounding box center [784, 788] width 1568 height 0
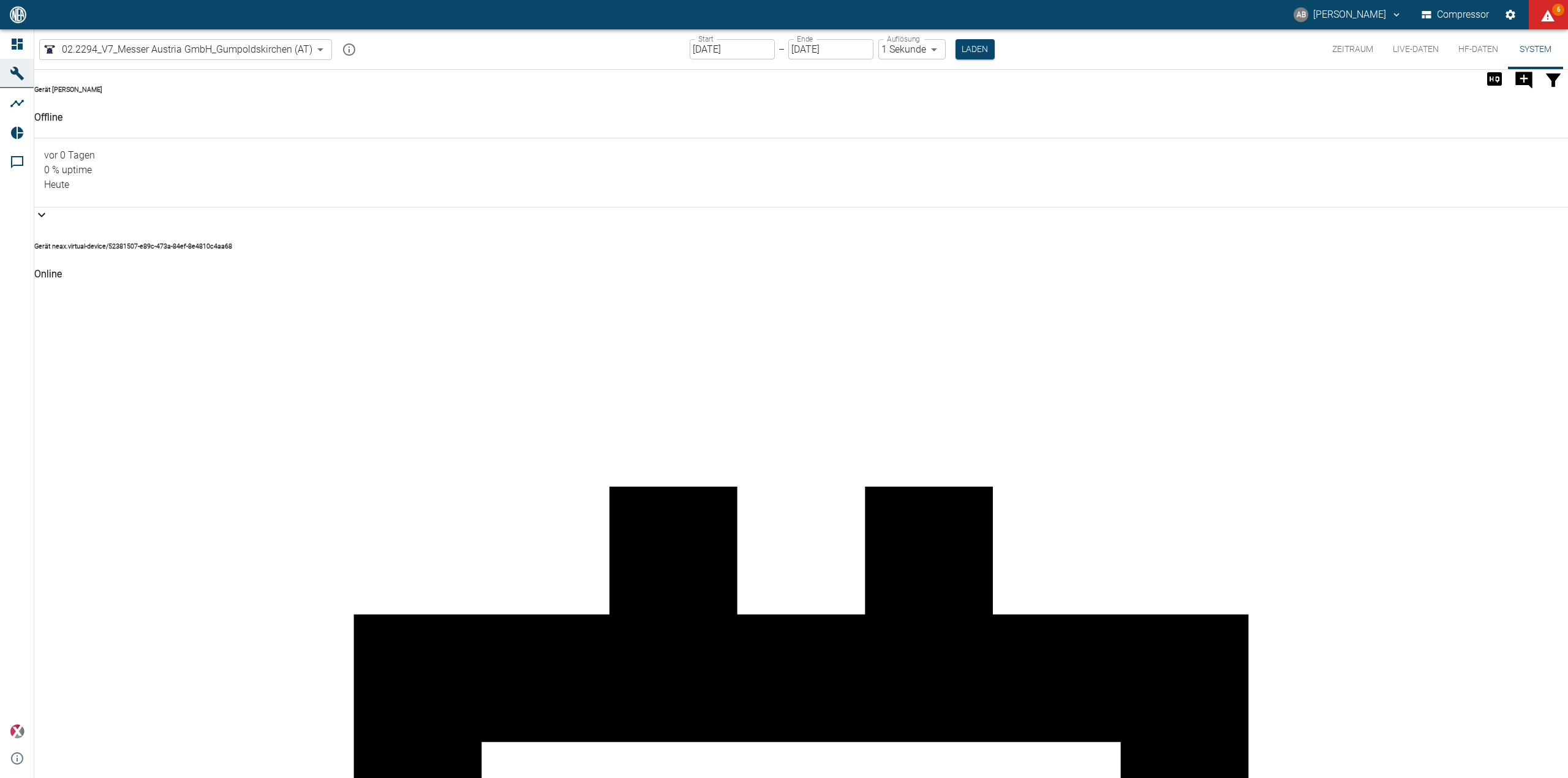
click at [1476, 56] on button "HF-Daten" at bounding box center [1478, 49] width 59 height 40
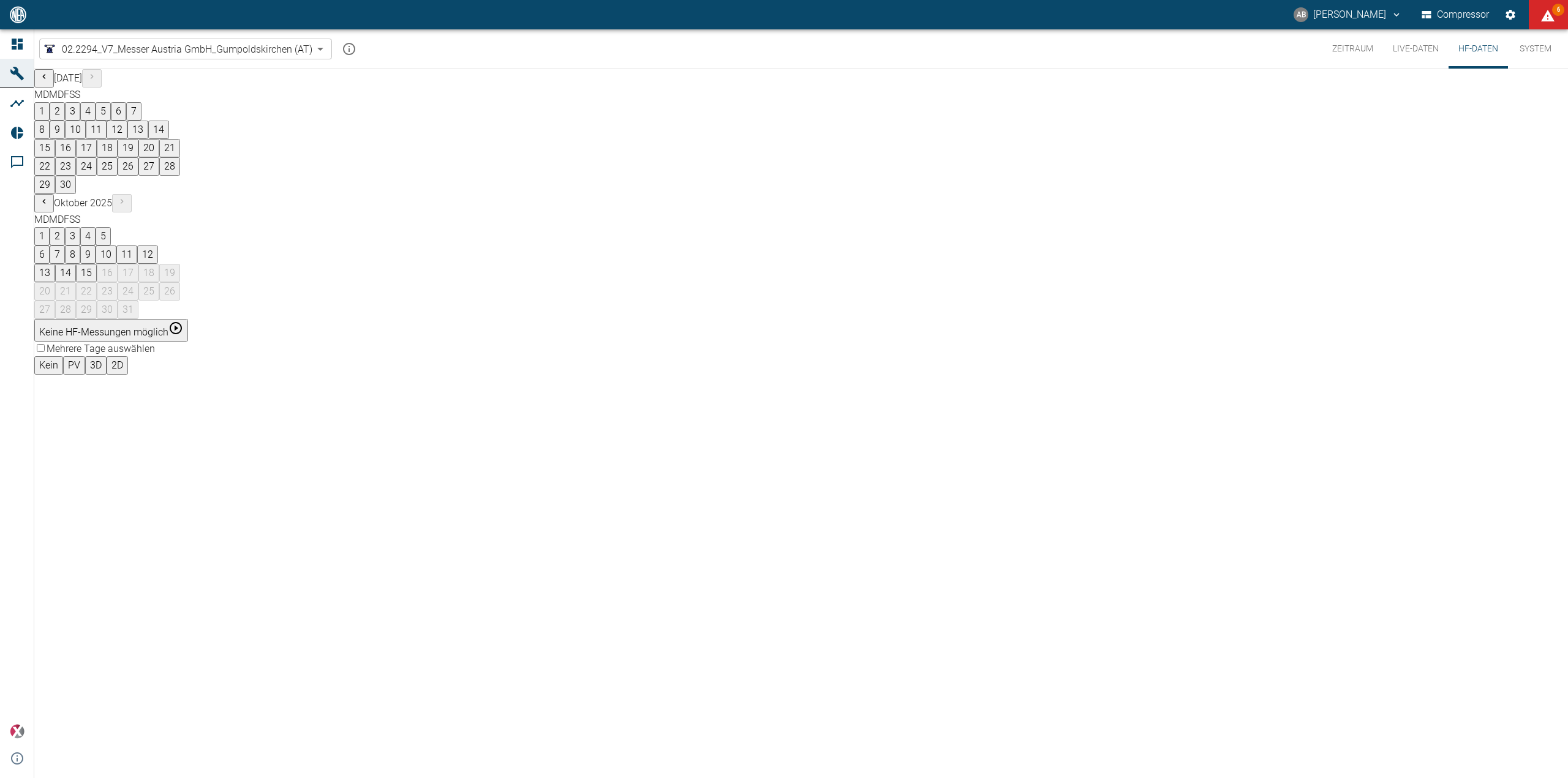
click at [286, 53] on body "AB [PERSON_NAME] Compressor 6 Dashboard Maschinen Analysen Reports Kommentare p…" at bounding box center [784, 389] width 1568 height 778
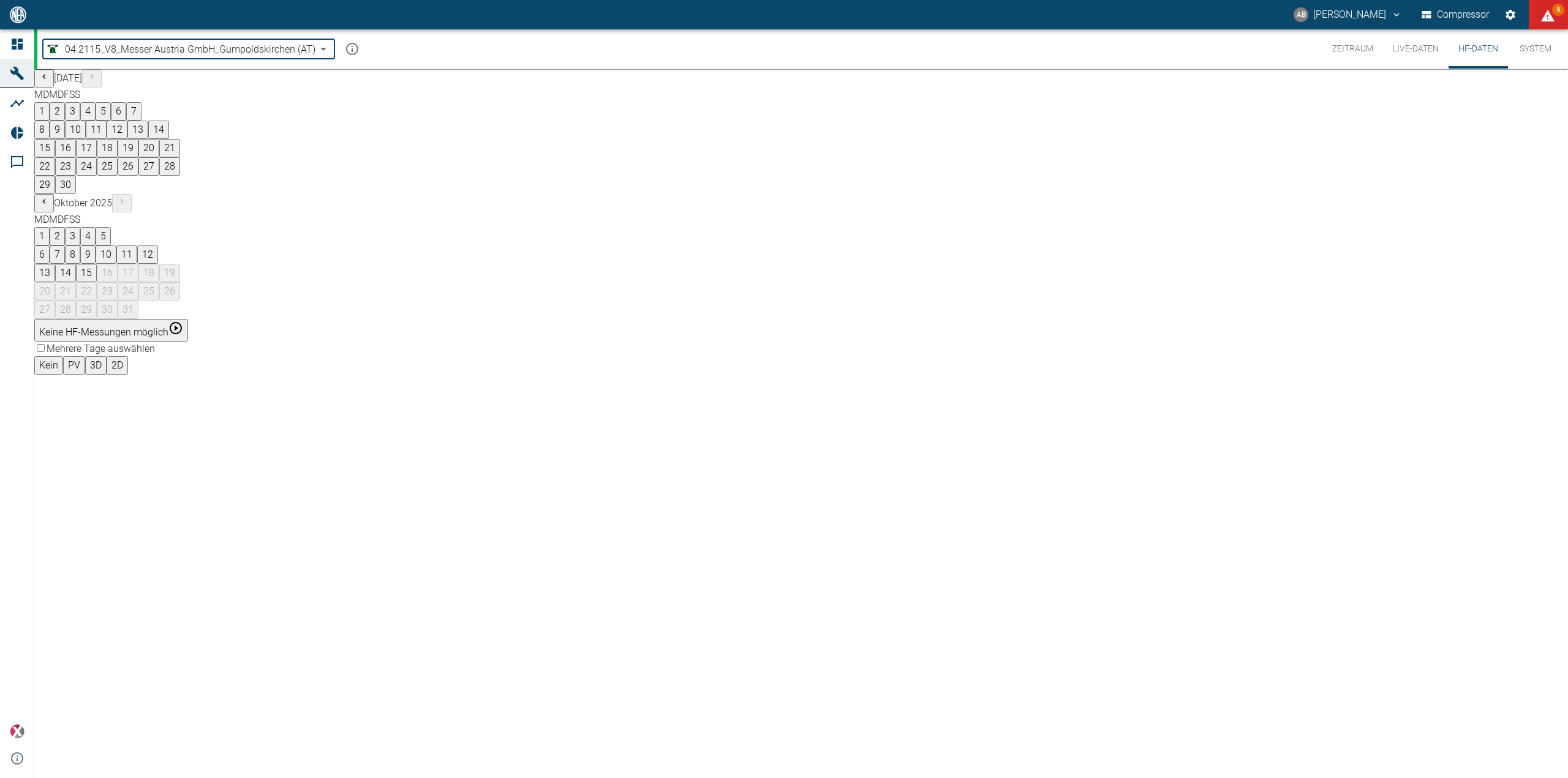
click at [261, 47] on body "AB [PERSON_NAME] Compressor 6 Dashboard Maschinen Analysen Reports Kommentare p…" at bounding box center [784, 389] width 1568 height 778
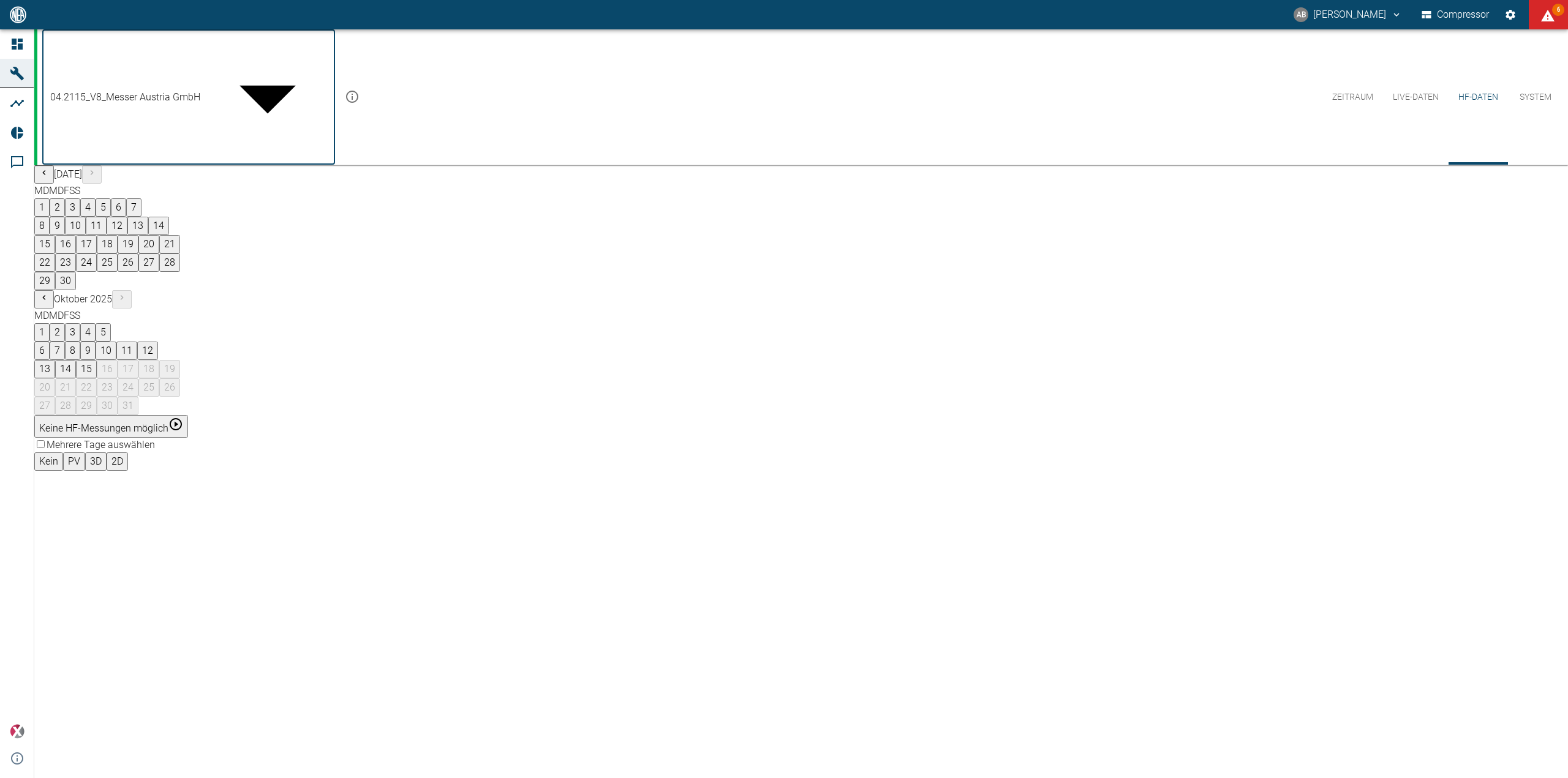
type input "52381507-e89c-473a-84ef-8e4810c4aa68"
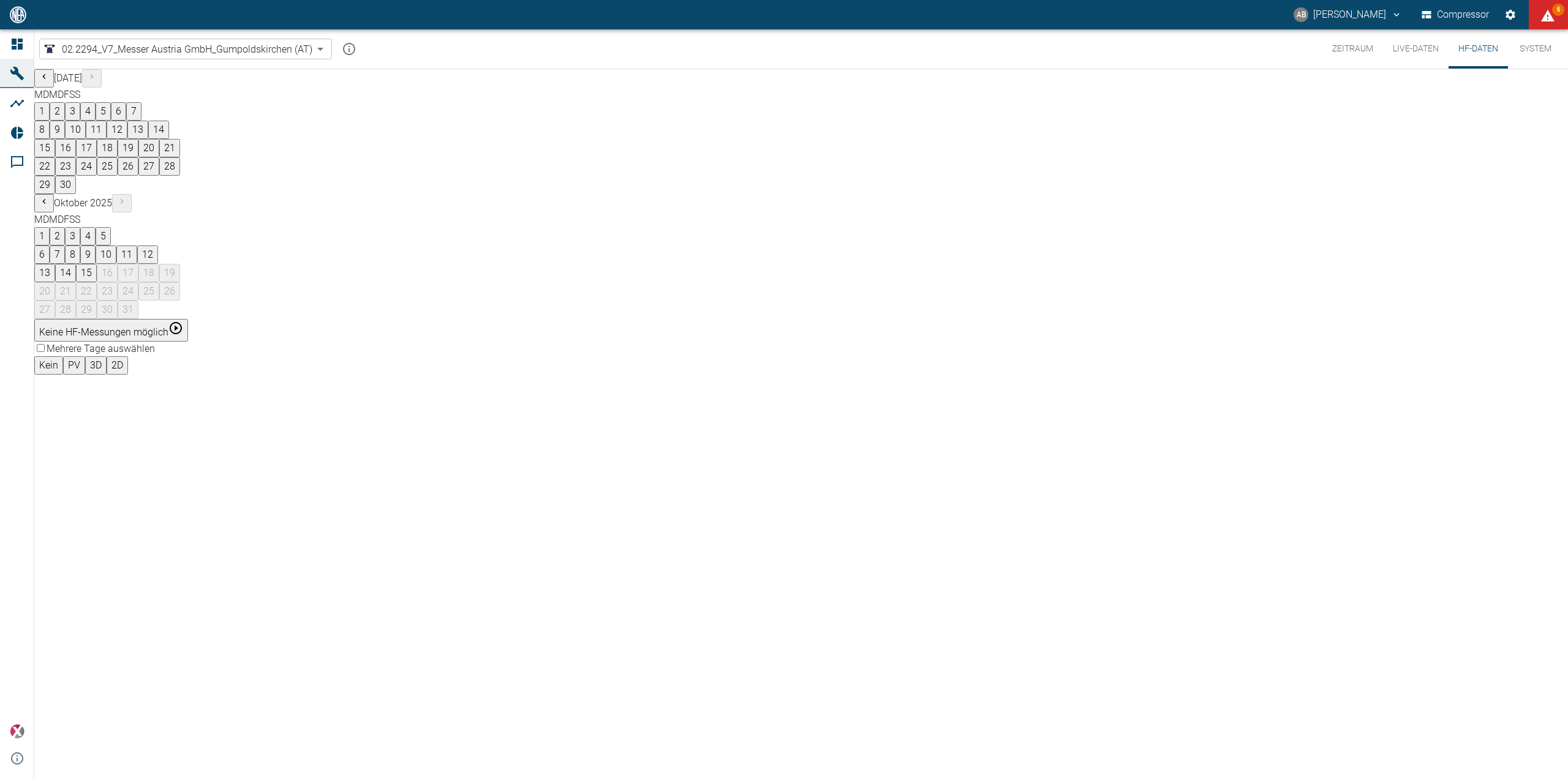
click at [1543, 47] on button "System" at bounding box center [1535, 48] width 55 height 39
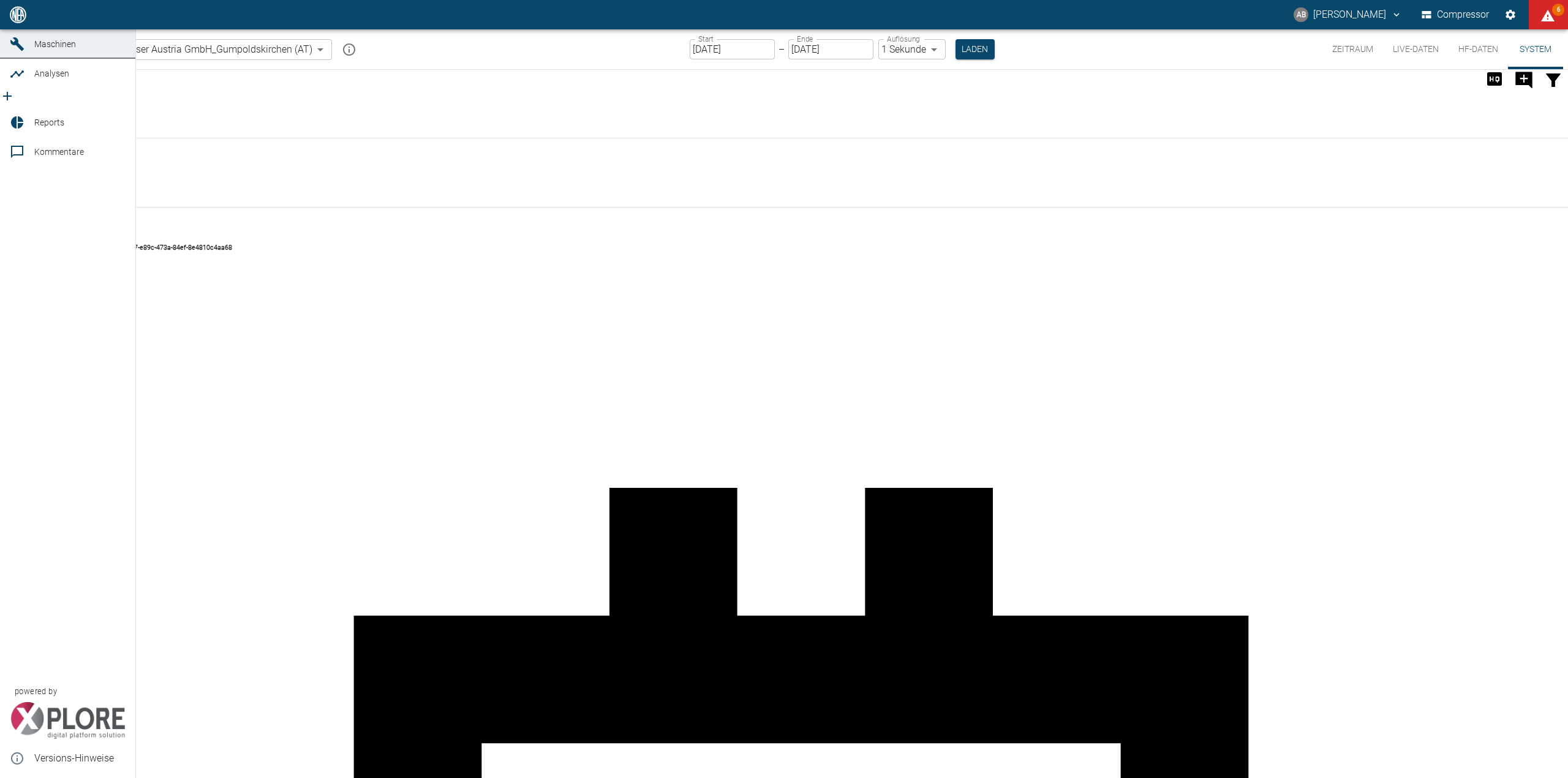
click at [63, 20] on span "Dashboard" at bounding box center [56, 15] width 42 height 10
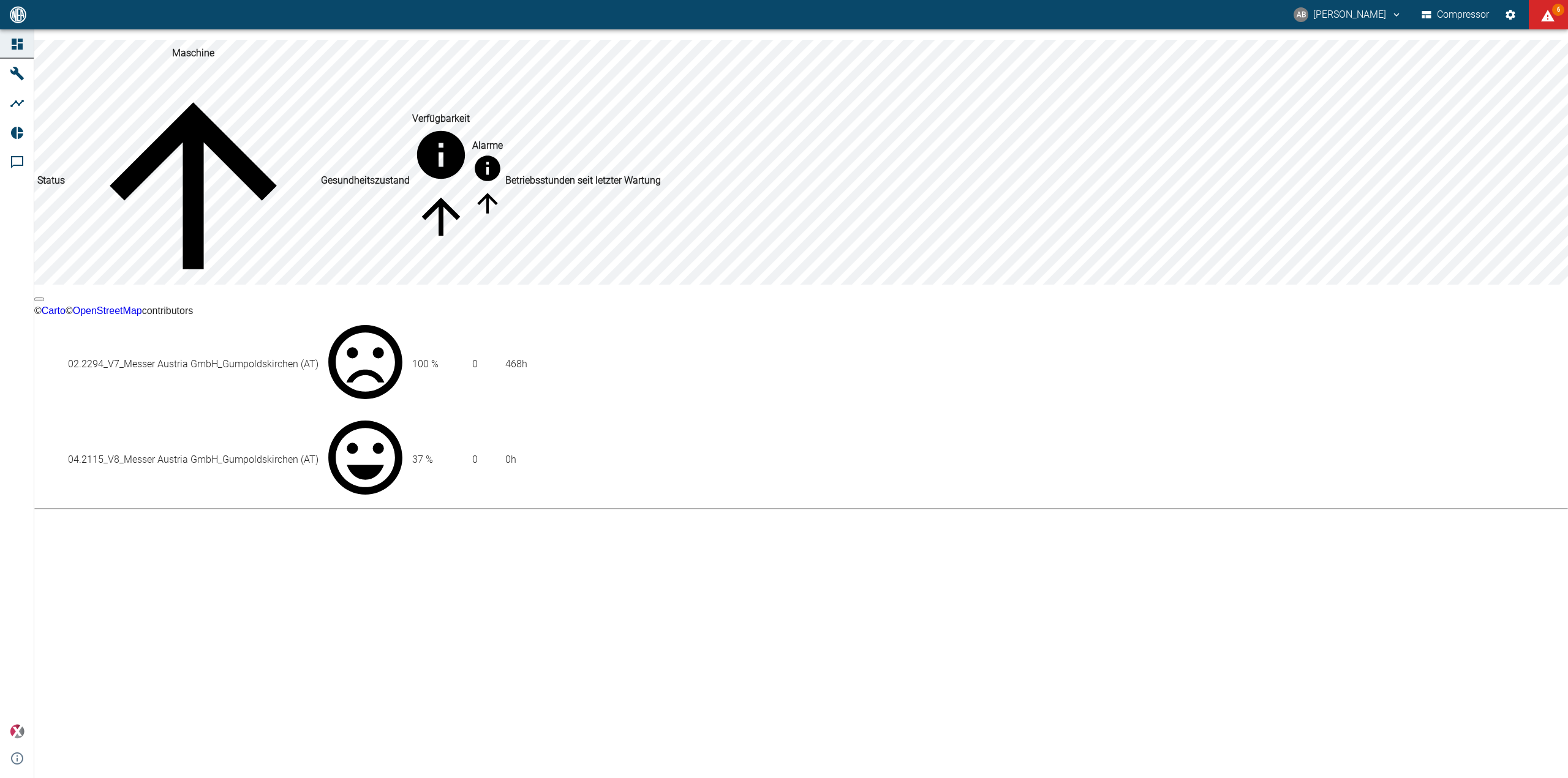
click at [319, 318] on td "02.2294_V7_Messer Austria GmbH_Gumpoldskirchen (AT)" at bounding box center [193, 364] width 251 height 95
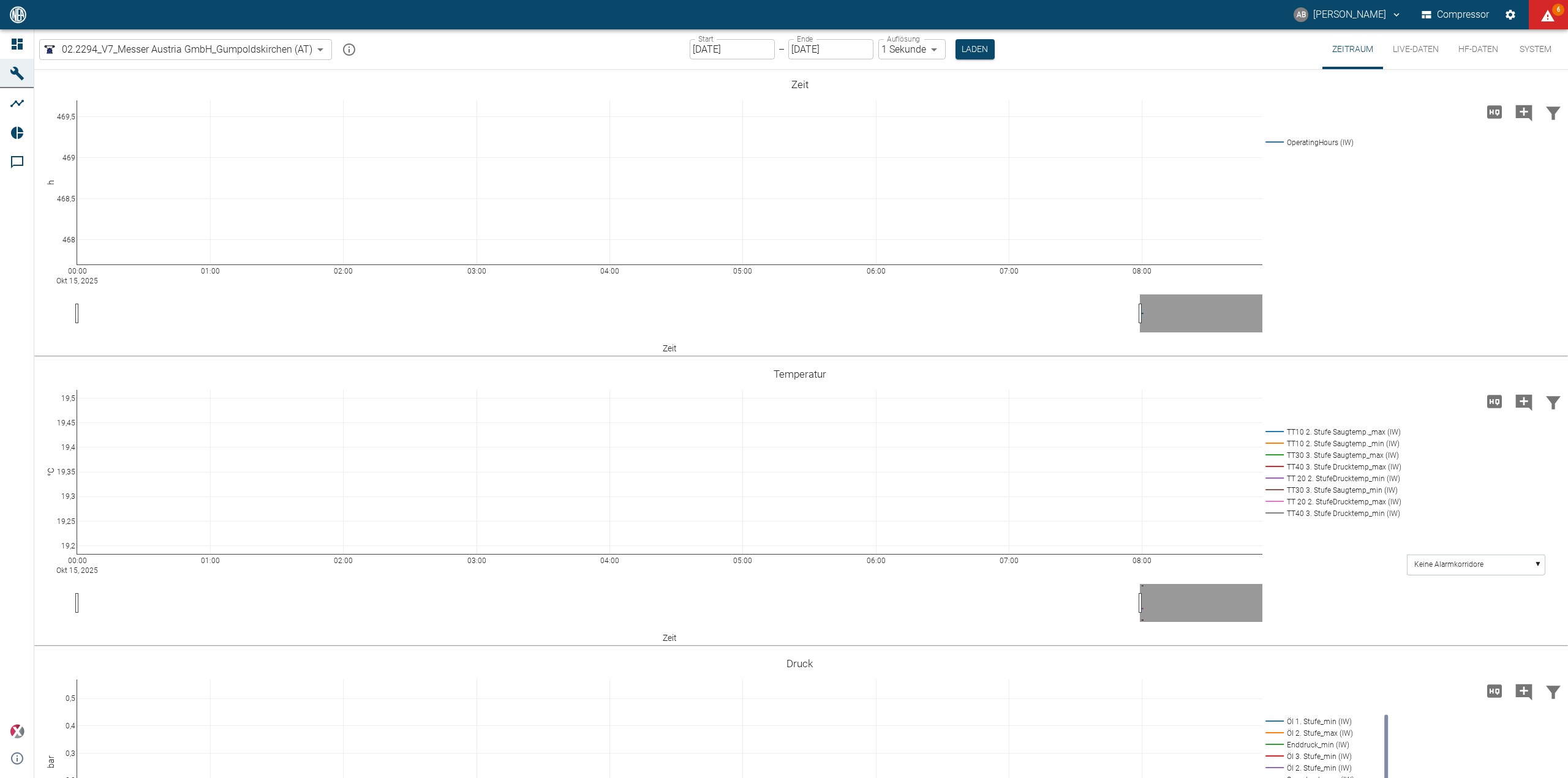
click at [709, 46] on input "[DATE]" at bounding box center [732, 49] width 85 height 20
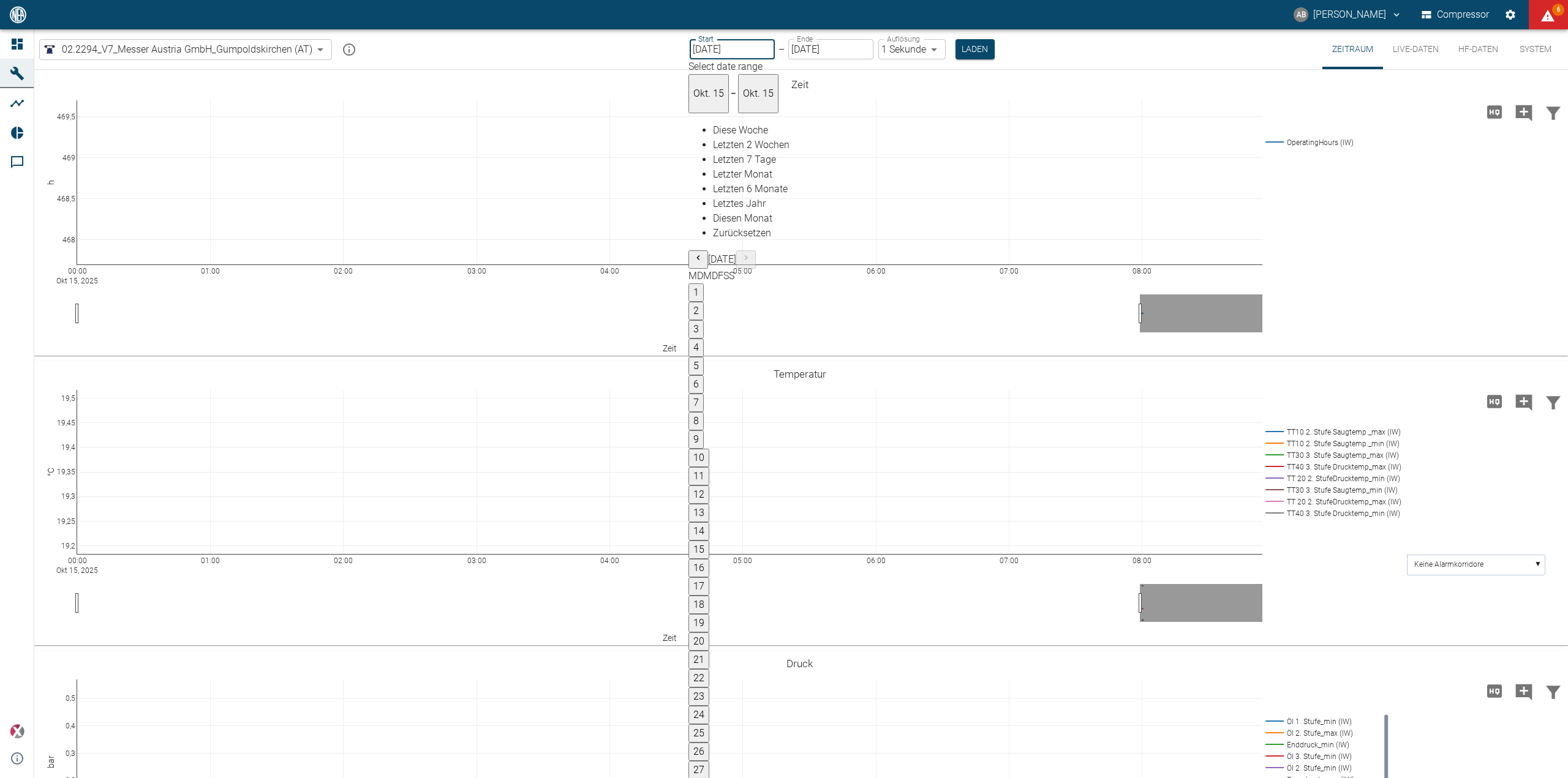
click at [703, 283] on button "1" at bounding box center [695, 292] width 15 height 18
type input "[DATE]"
type input "10min"
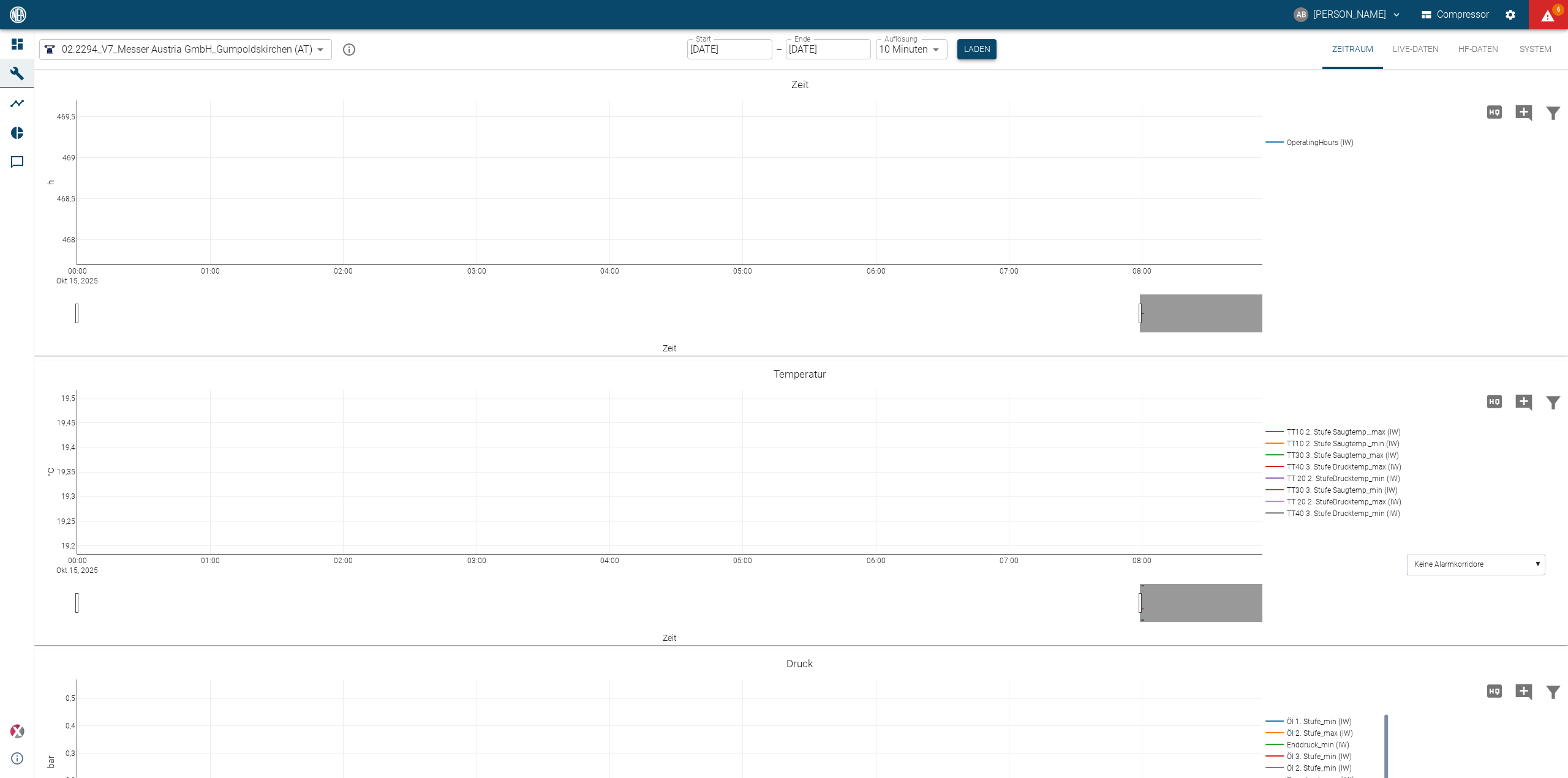
click at [965, 44] on button "Laden" at bounding box center [976, 49] width 39 height 20
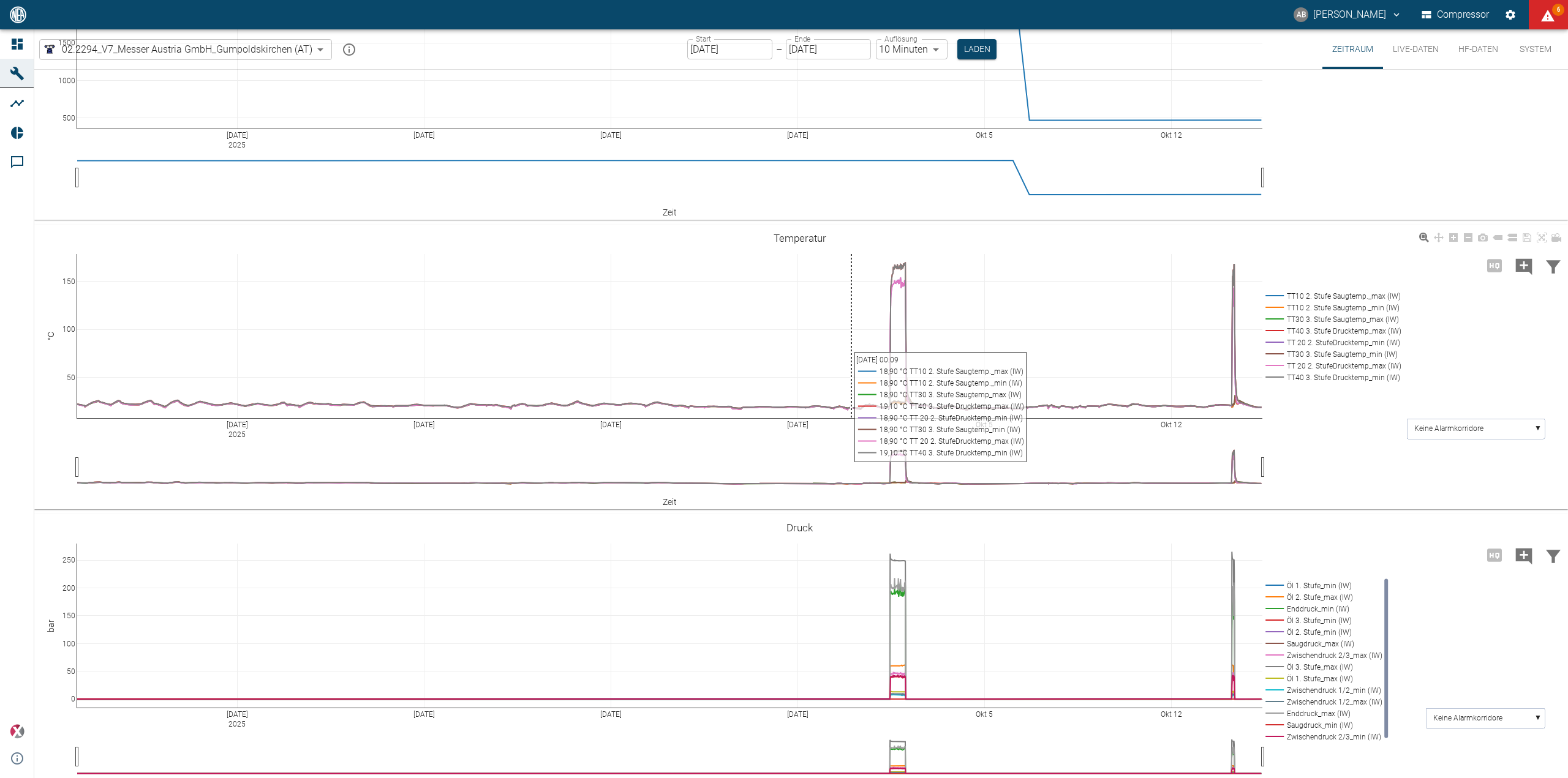
scroll to position [206, 0]
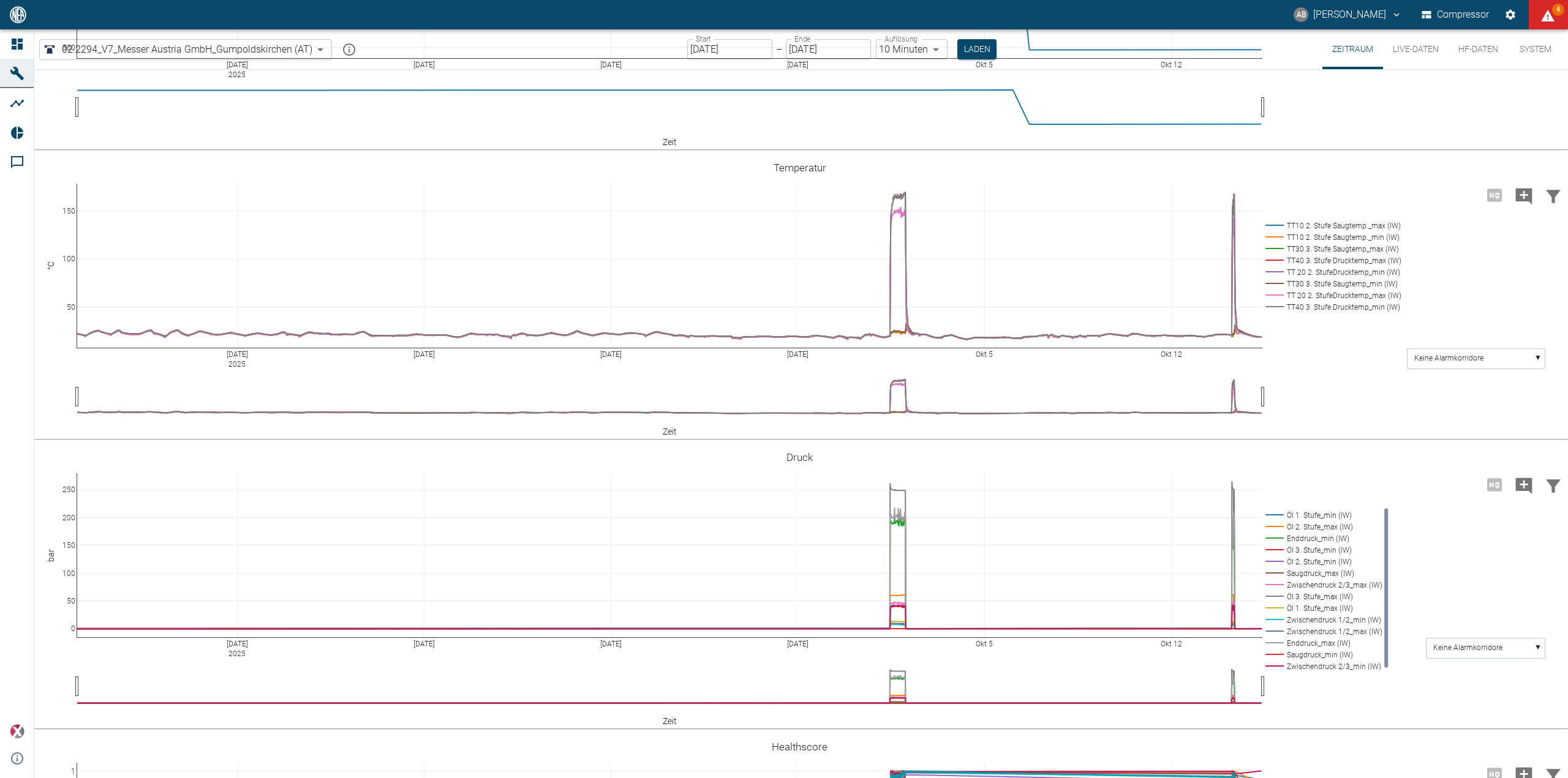
click at [702, 46] on input "[DATE]" at bounding box center [729, 49] width 85 height 20
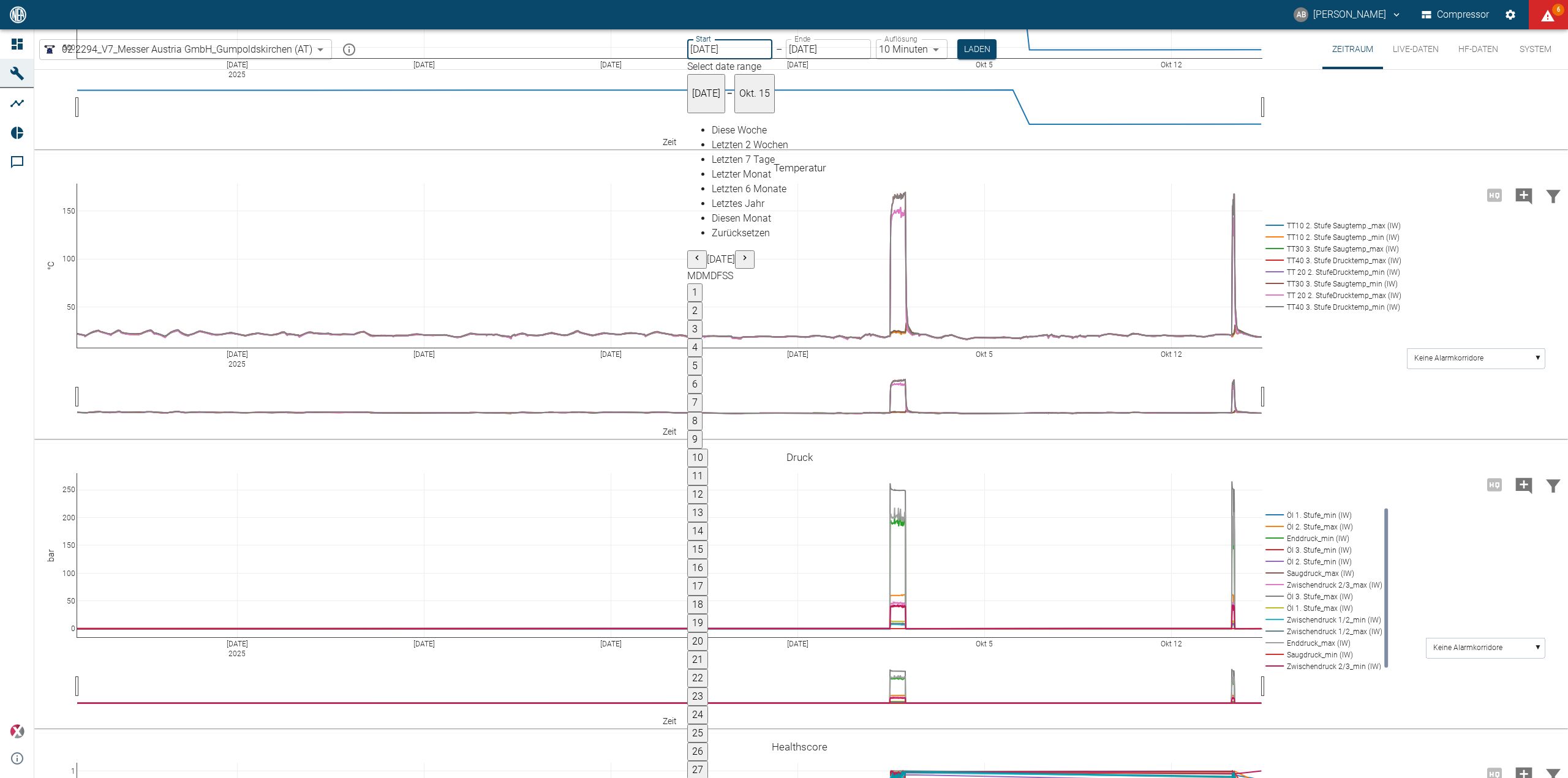
type input "[DATE]"
type input "2min"
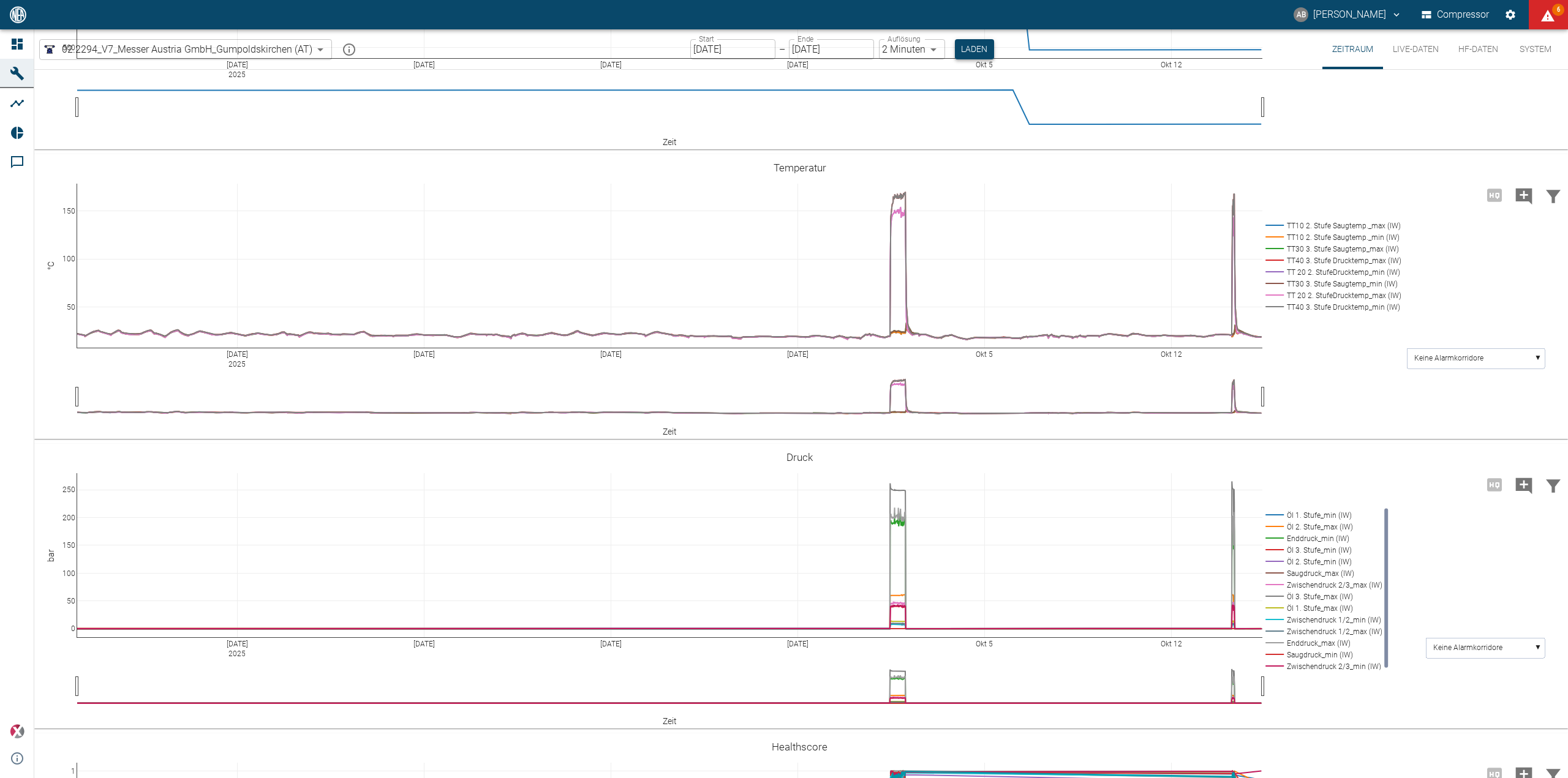
click at [979, 46] on button "Laden" at bounding box center [974, 49] width 39 height 20
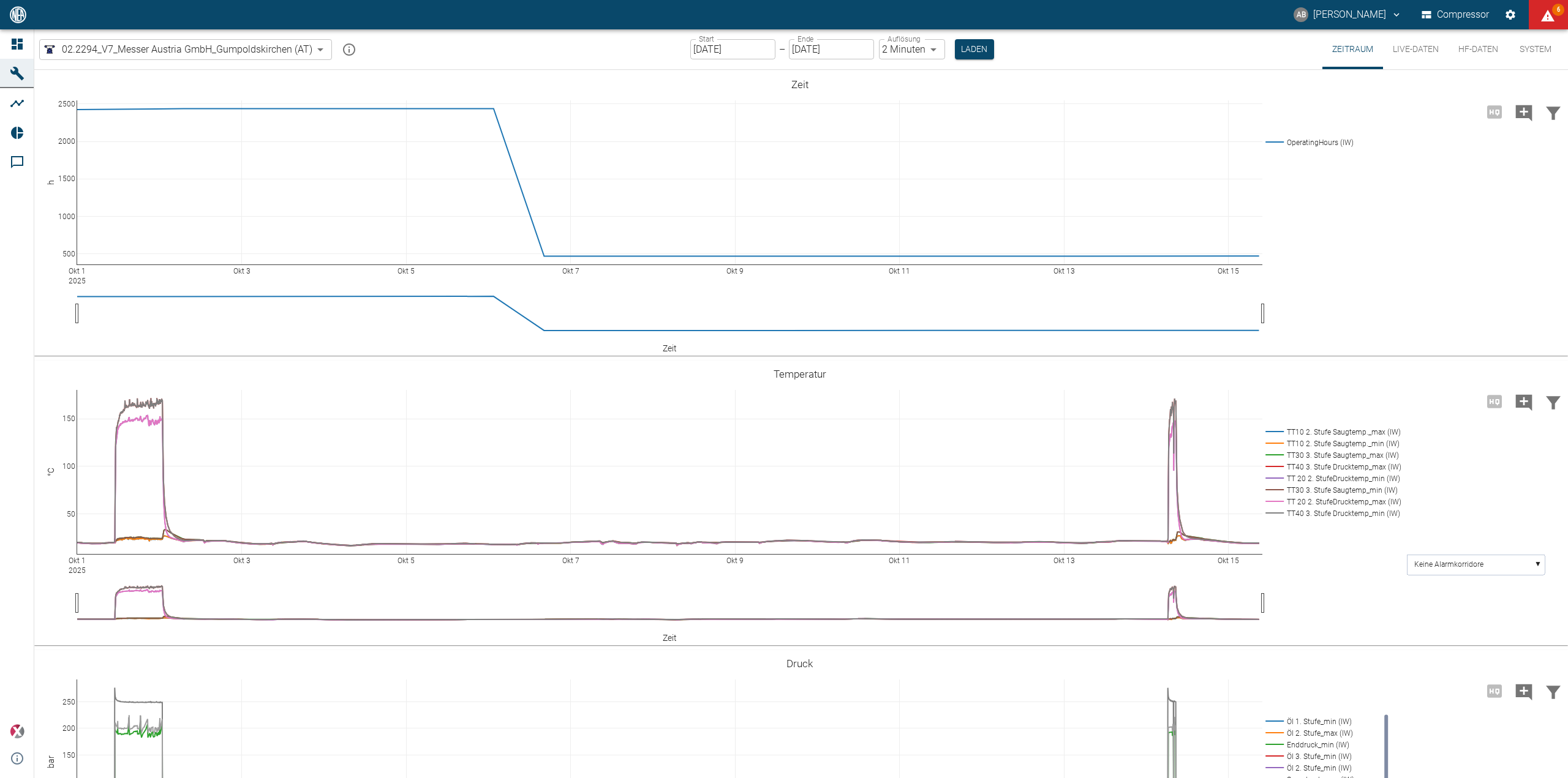
click at [1532, 48] on button "System" at bounding box center [1535, 49] width 55 height 40
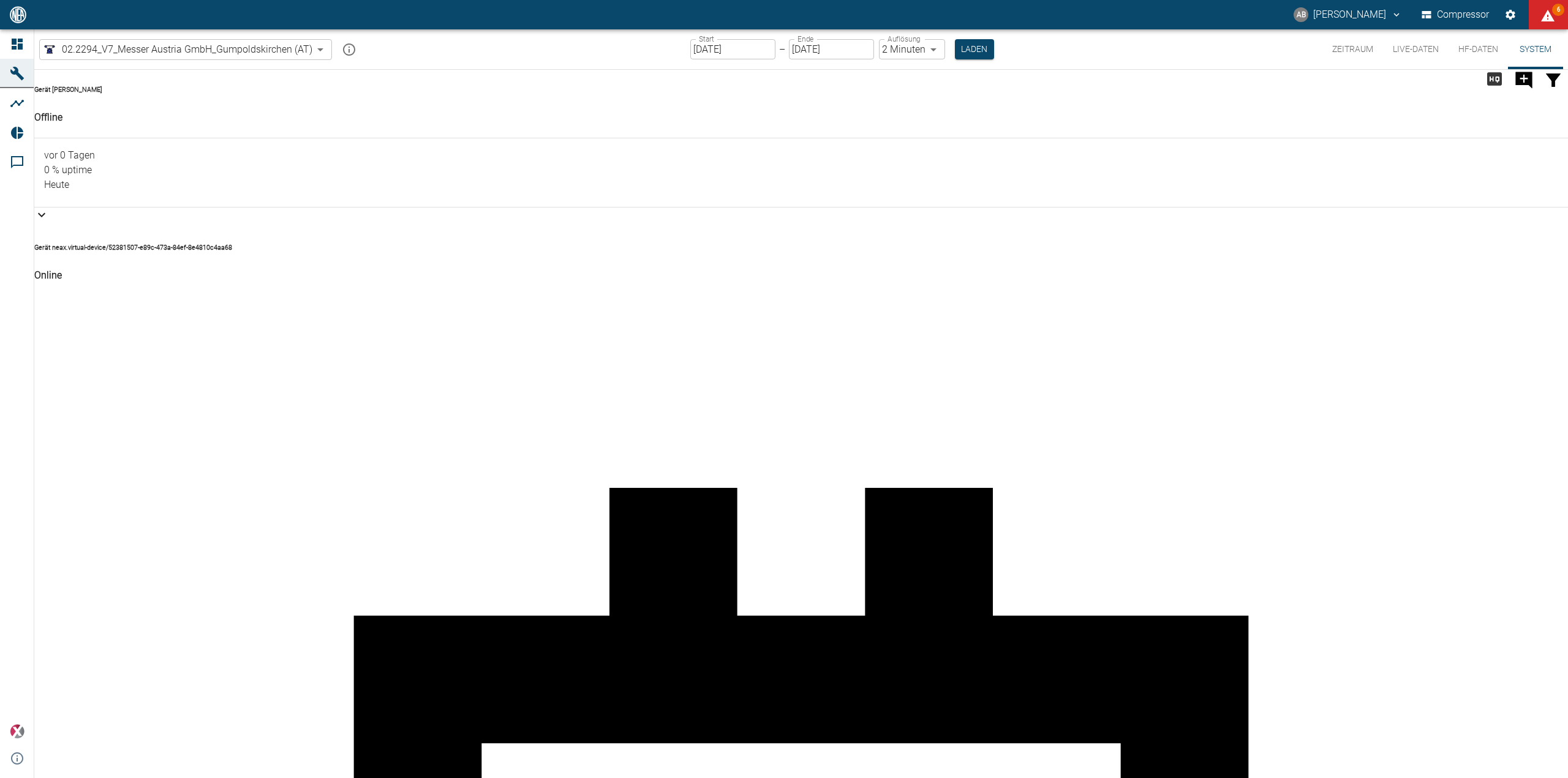
click at [316, 43] on body "AB [PERSON_NAME] Compressor 6 Dashboard Maschinen Analysen Reports Kommentare p…" at bounding box center [784, 389] width 1568 height 778
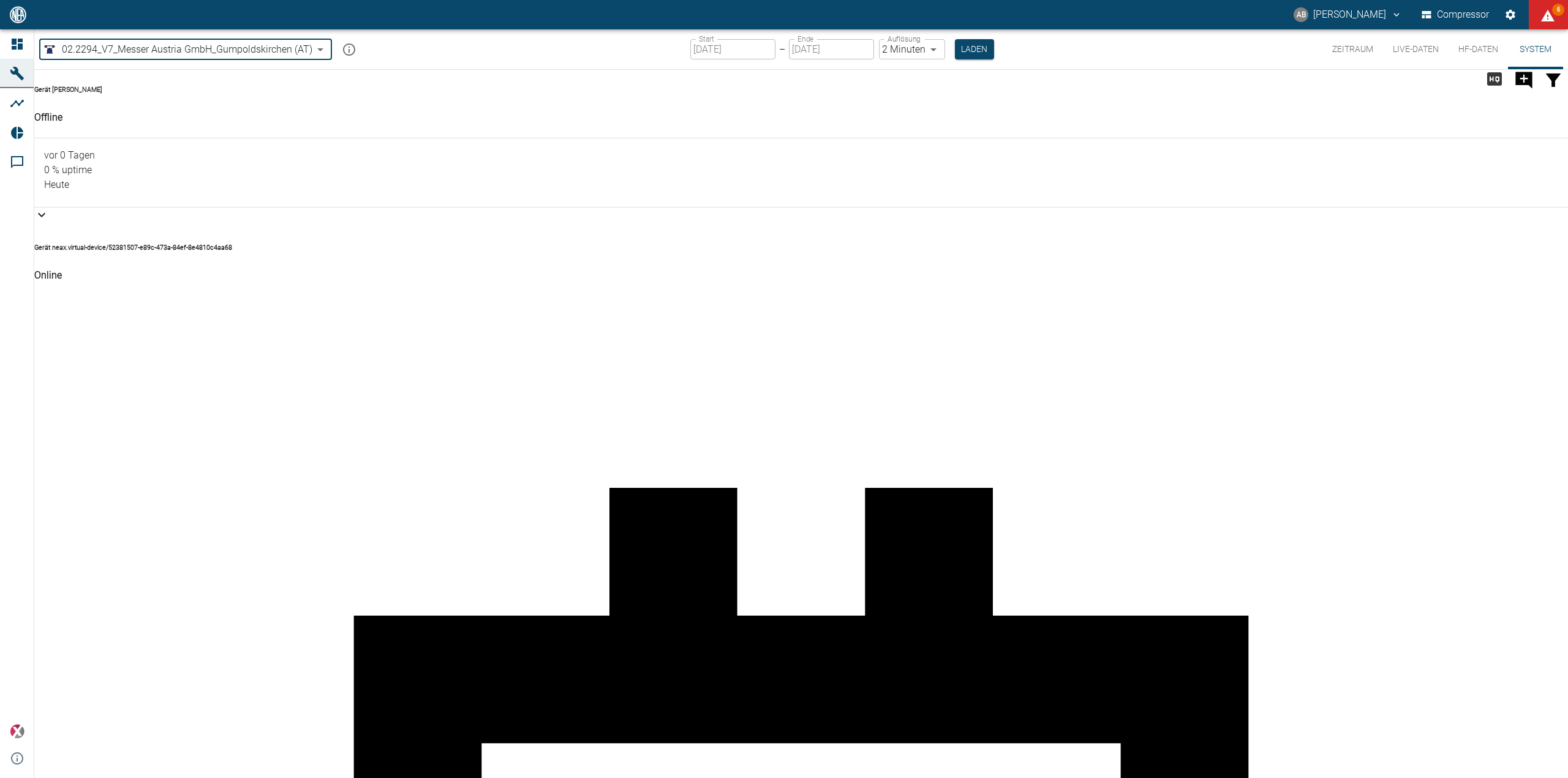
type input "62df7942-7815-4ccf-a722-4ba74b721732"
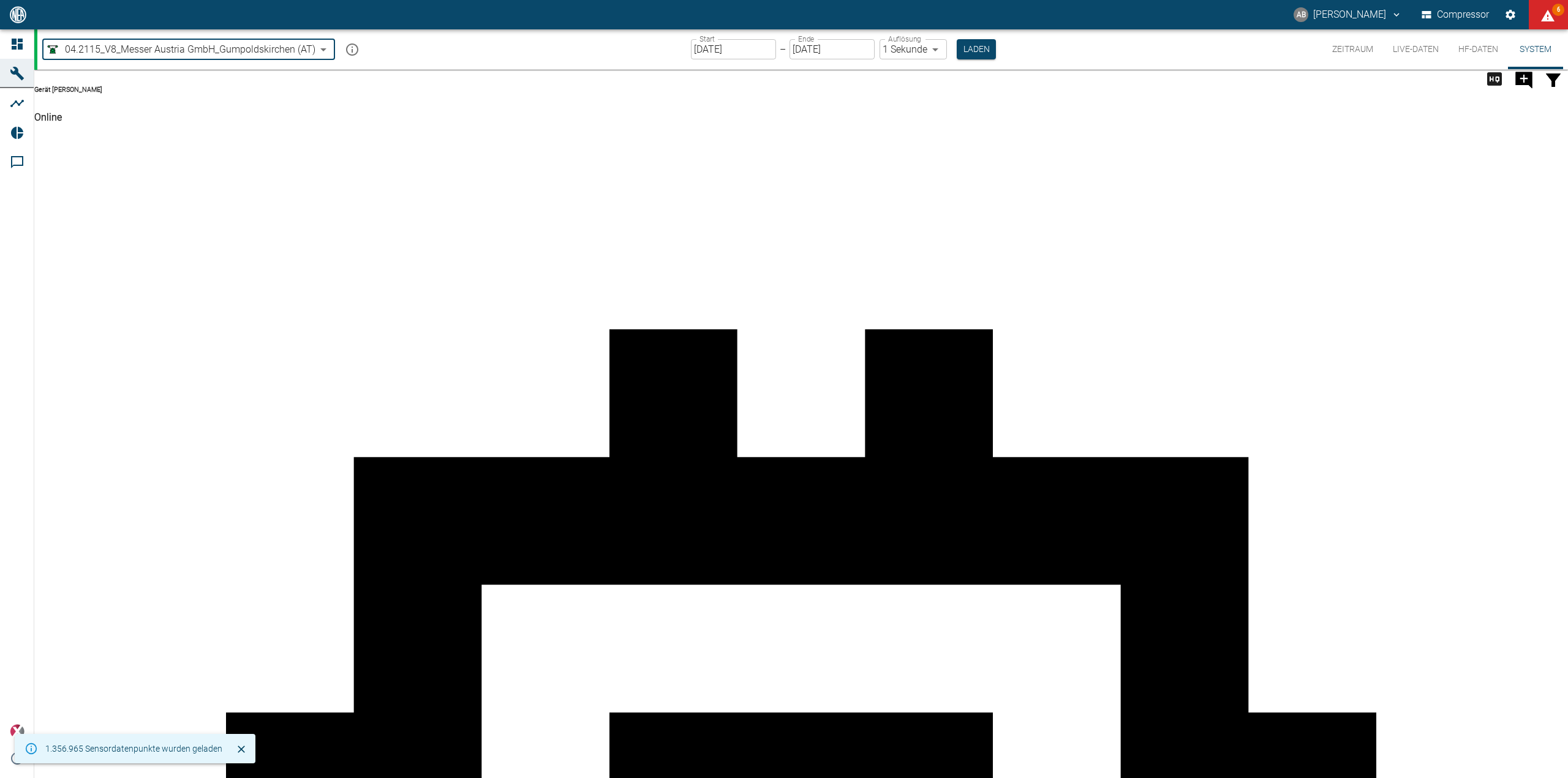
type input "[DATE]"
type input "1sec"
click at [313, 44] on body "AB [PERSON_NAME] Compressor 6 Dashboard Maschinen Analysen Reports Kommentare p…" at bounding box center [784, 389] width 1568 height 778
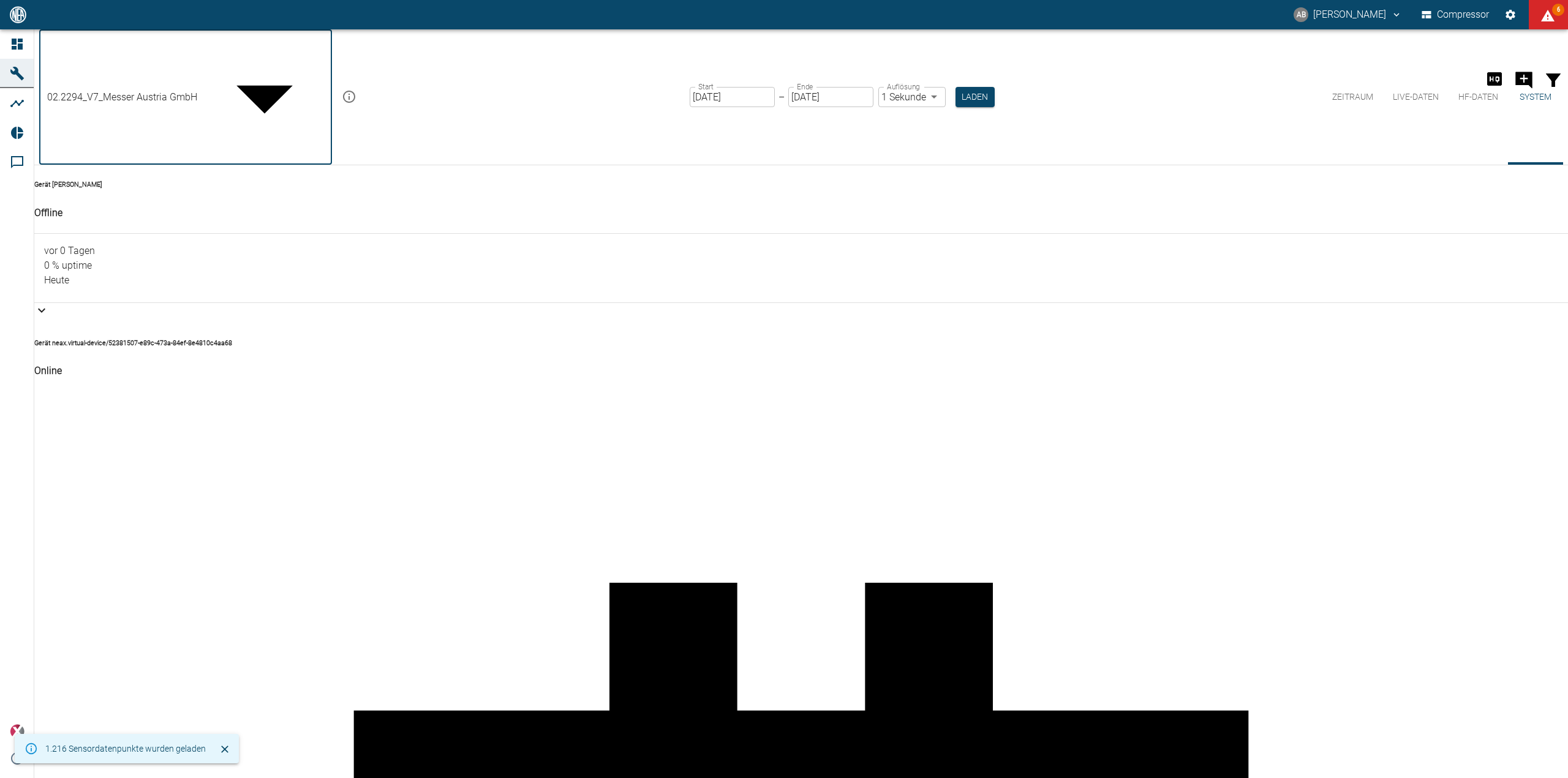
click at [304, 46] on body "AB [PERSON_NAME] Compressor 6 Dashboard Maschinen Analysen Reports Kommentare p…" at bounding box center [784, 389] width 1568 height 778
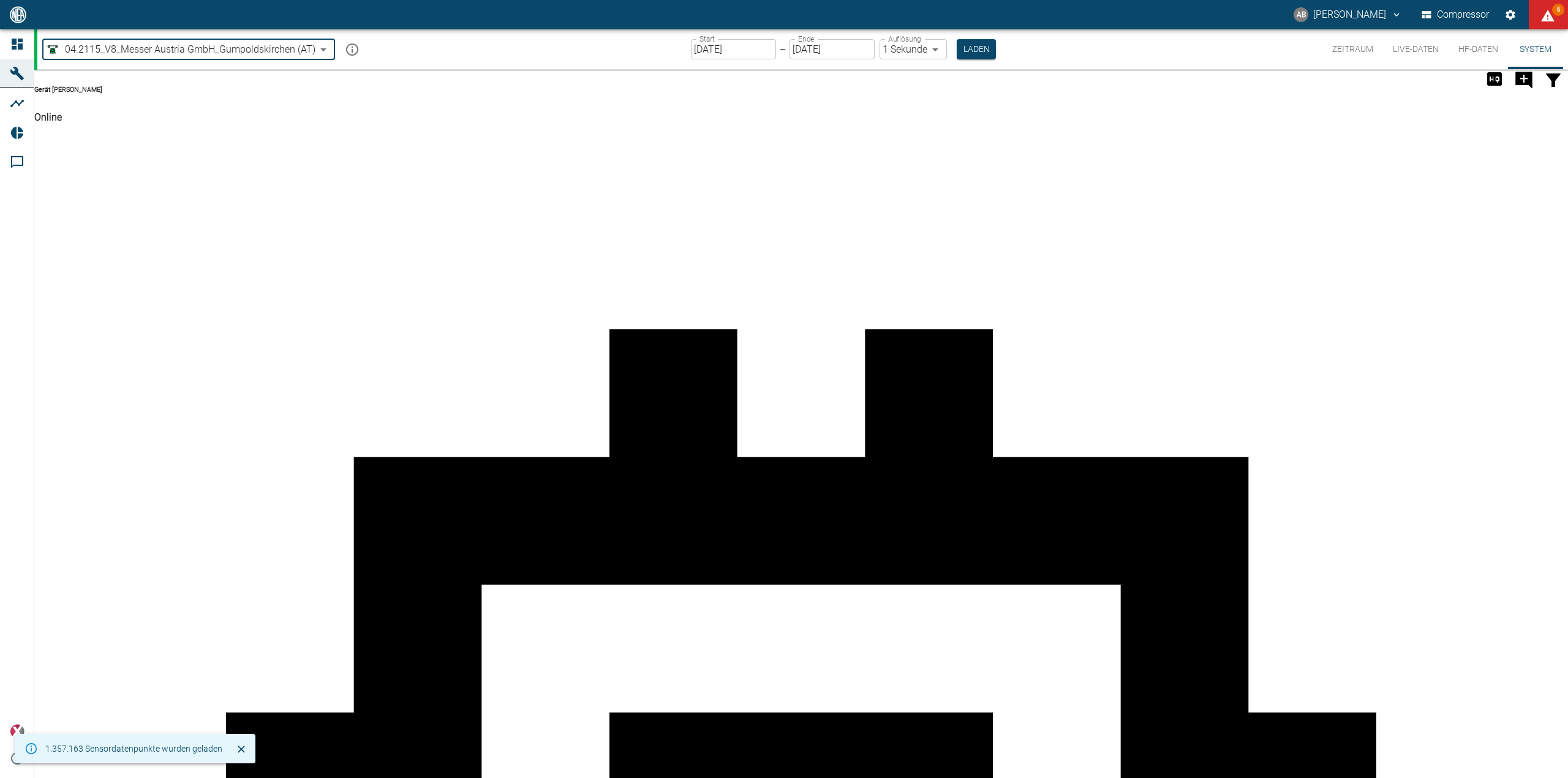
click at [243, 49] on body "AB [PERSON_NAME] Compressor 6 Dashboard Maschinen Analysen Reports Kommentare p…" at bounding box center [784, 389] width 1568 height 778
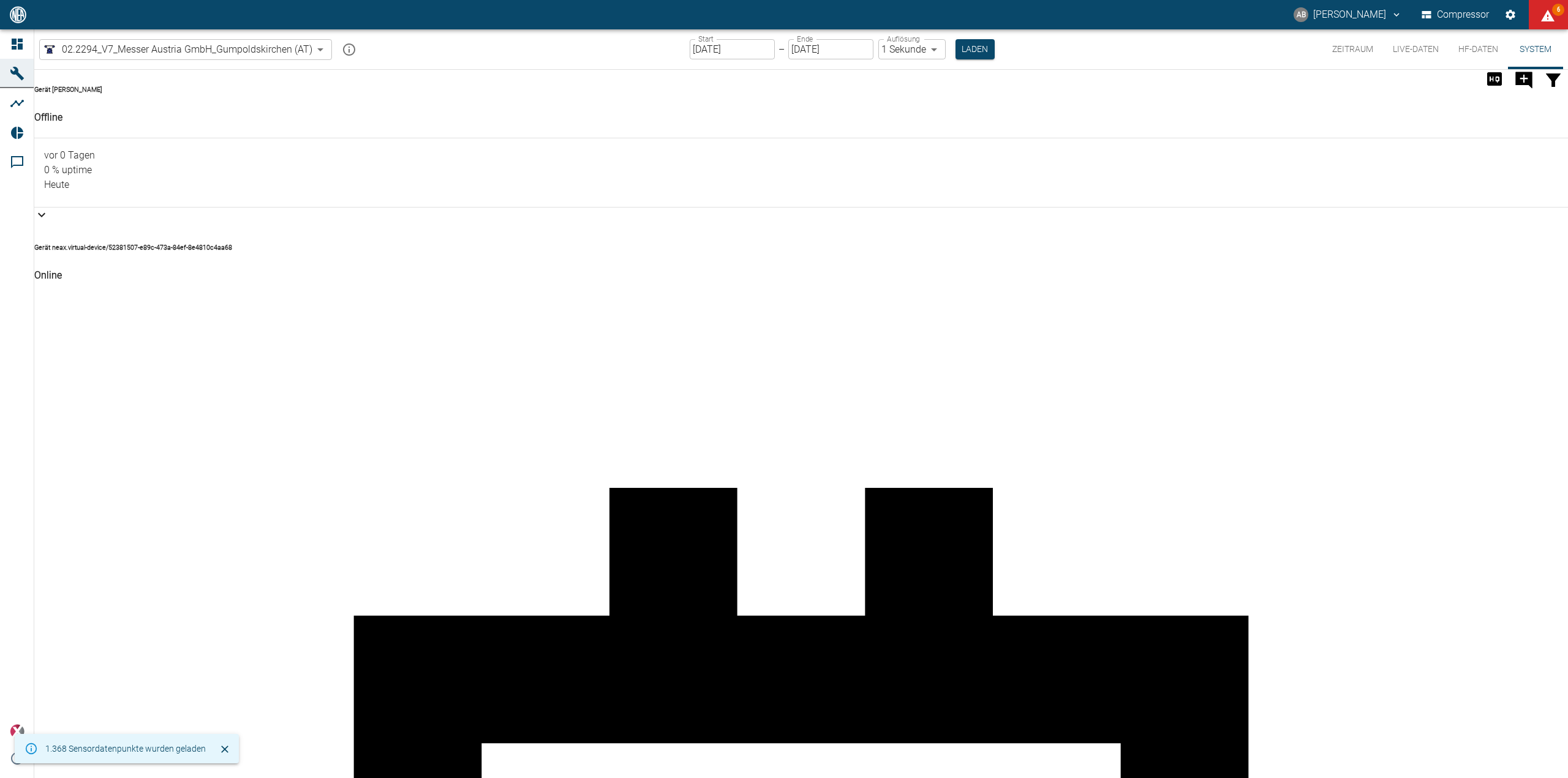
click at [768, 149] on div "Gerät [PERSON_NAME] Offline [DATE] 0 % uptime [DATE]" at bounding box center [801, 146] width 1533 height 122
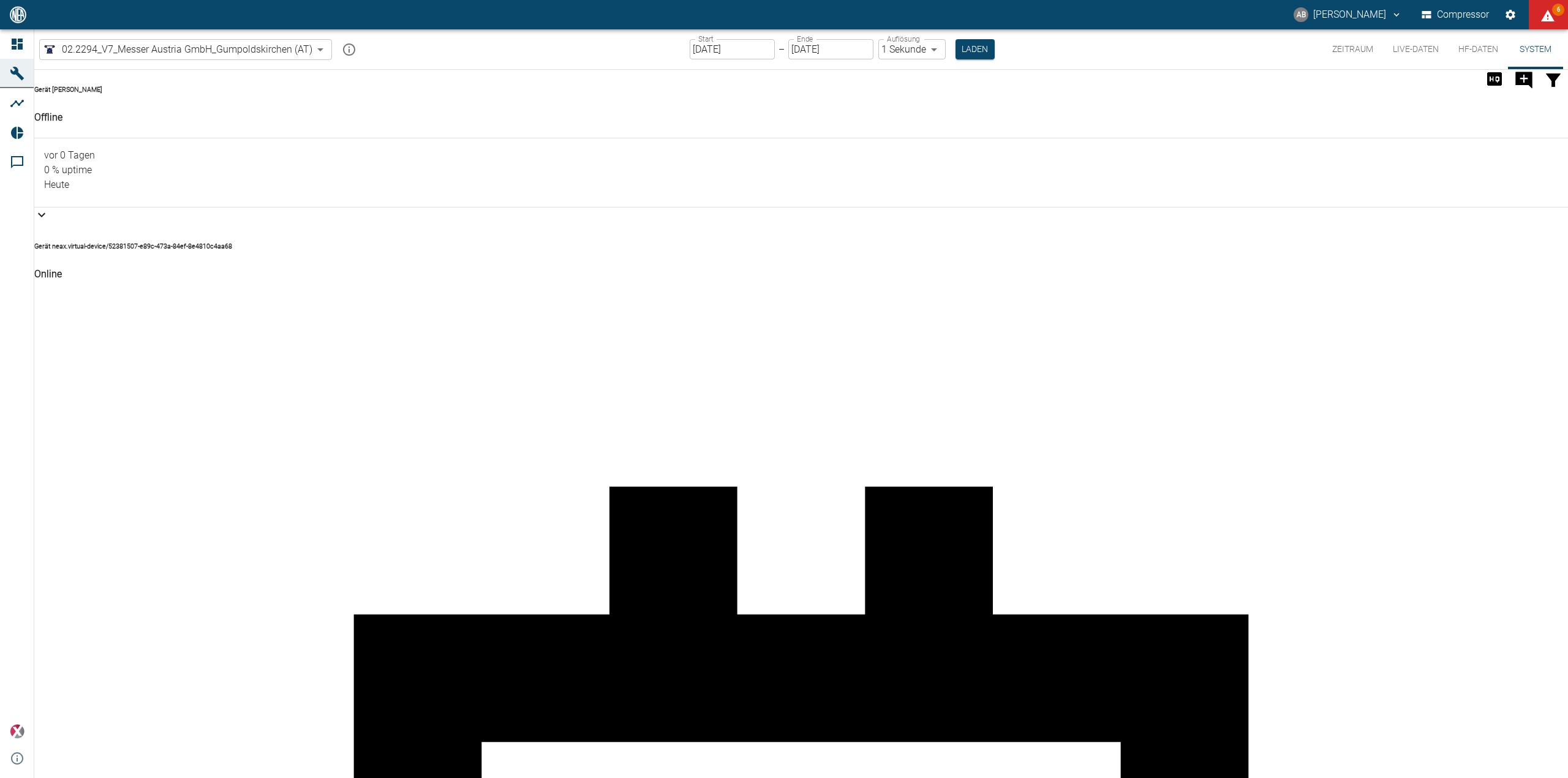
click at [49, 208] on icon at bounding box center [42, 215] width 15 height 15
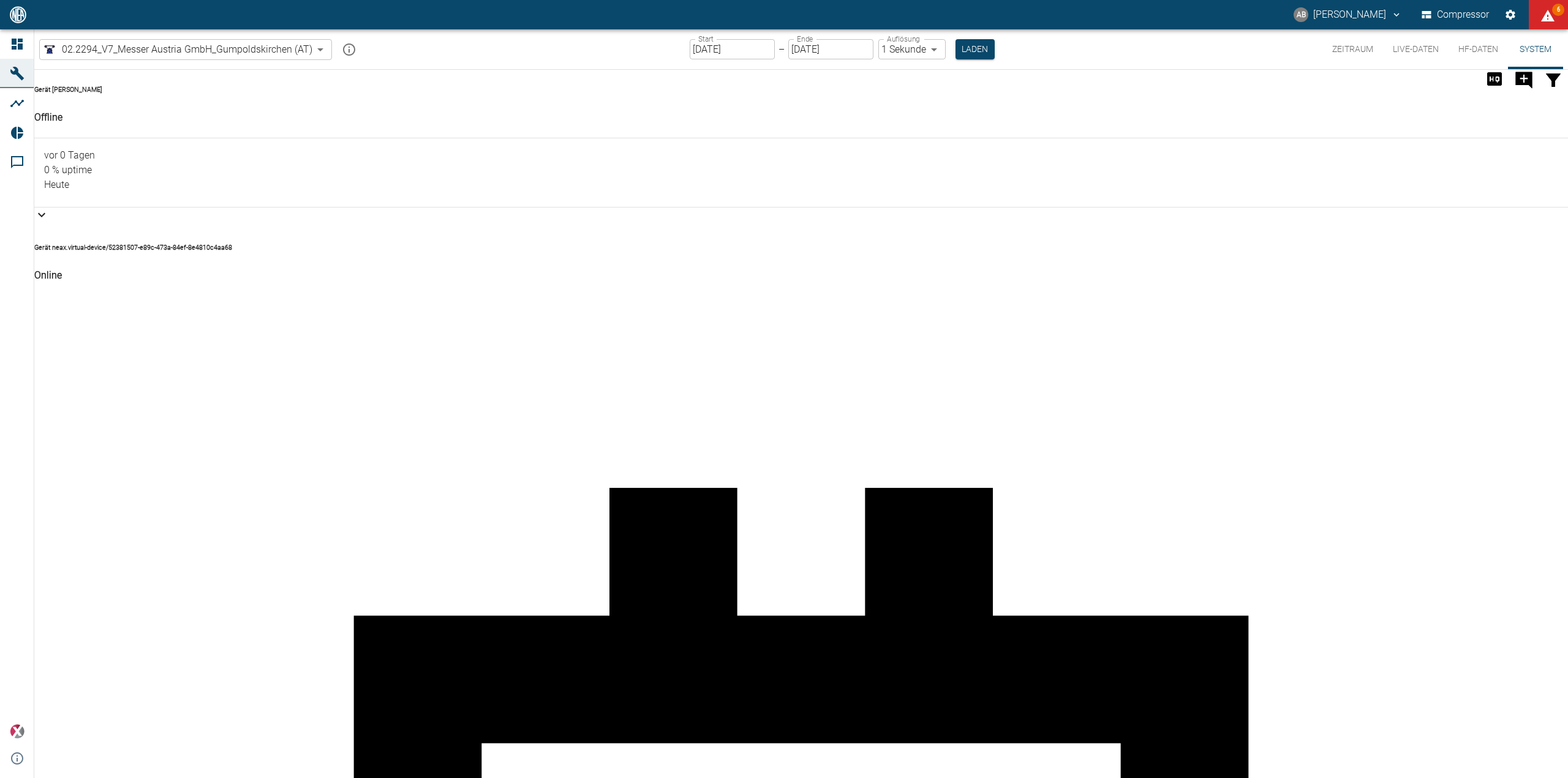
click at [132, 41] on body "AB [PERSON_NAME] Compressor 6 Dashboard Maschinen Analysen Reports Kommentare p…" at bounding box center [784, 389] width 1568 height 778
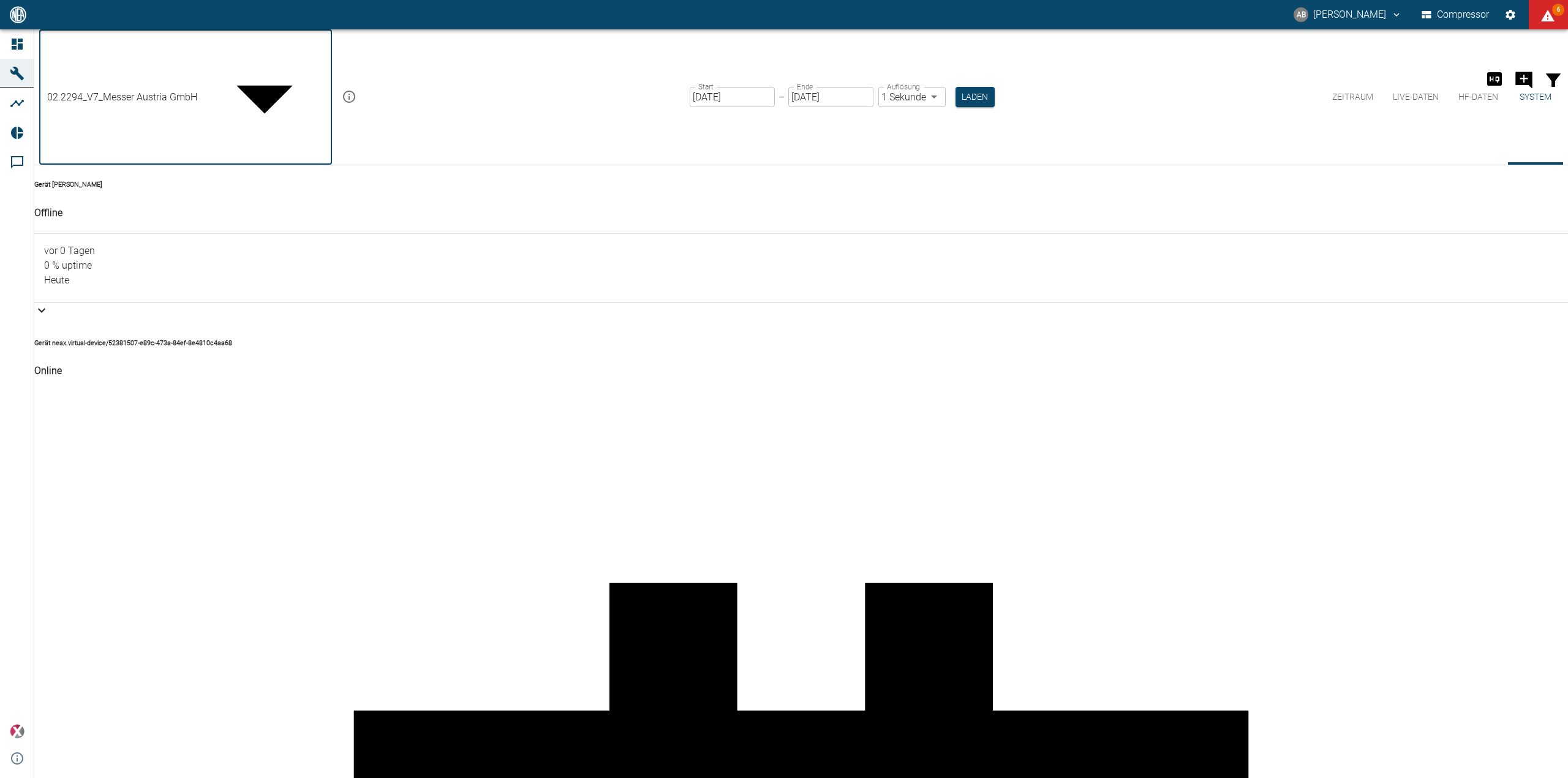
drag, startPoint x: 169, startPoint y: 56, endPoint x: 167, endPoint y: 63, distance: 7.3
click at [169, 56] on body "AB [PERSON_NAME] Compressor 6 Dashboard Maschinen Analysen Reports Kommentare p…" at bounding box center [784, 389] width 1568 height 778
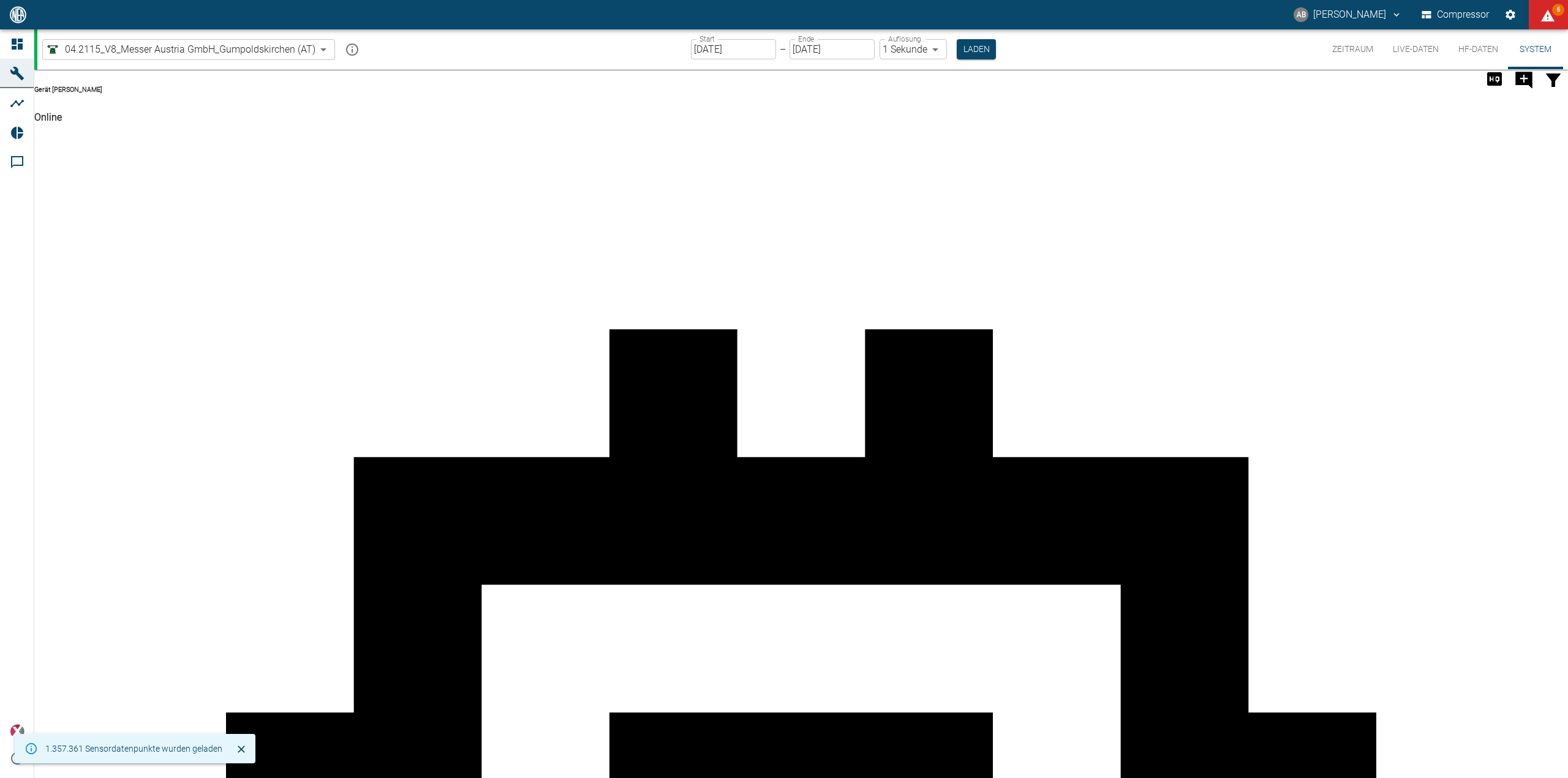
click at [233, 44] on body "AB [PERSON_NAME] Compressor 6 Dashboard Maschinen Analysen Reports Kommentare p…" at bounding box center [784, 389] width 1568 height 778
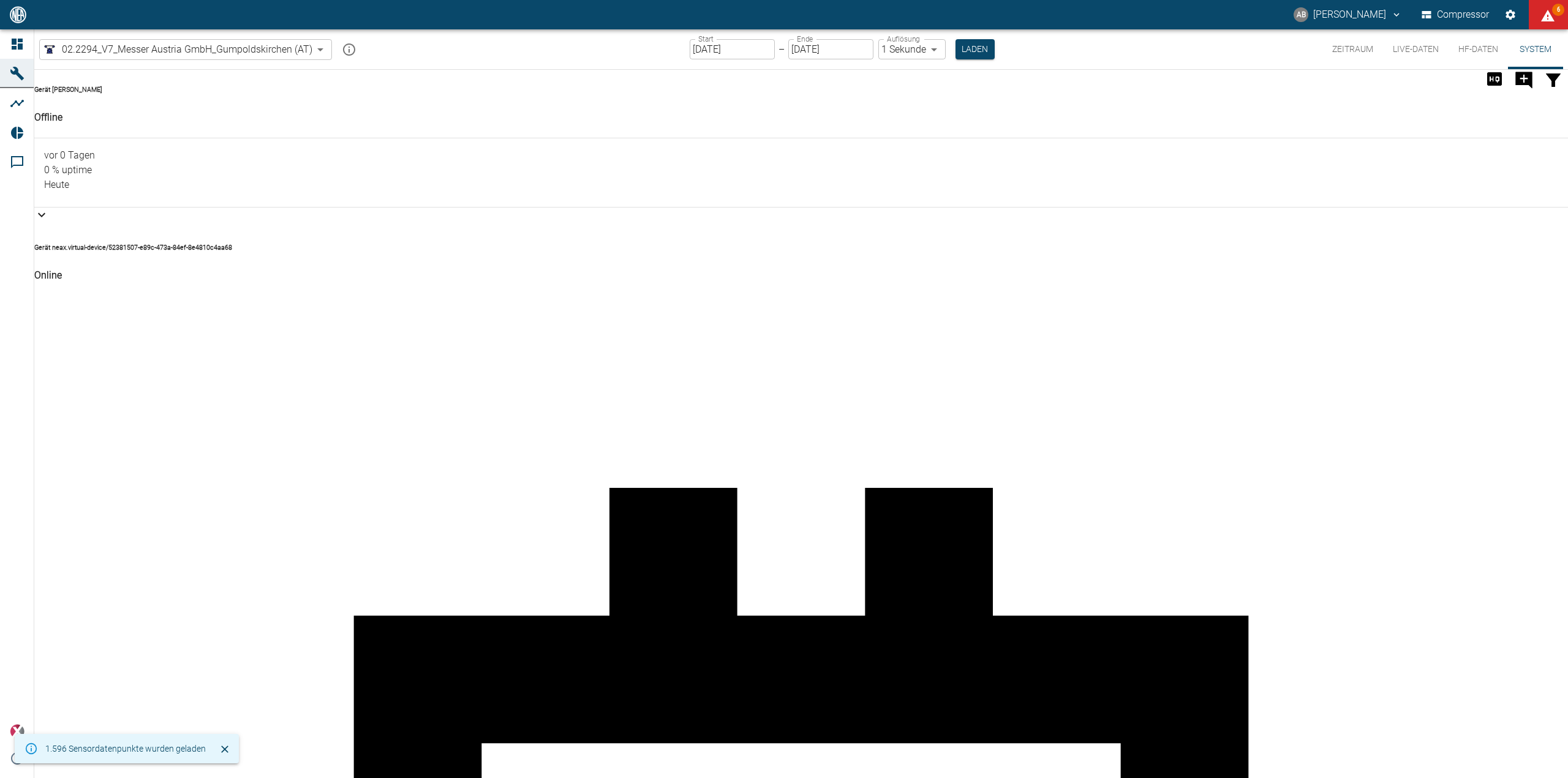
drag, startPoint x: 220, startPoint y: 85, endPoint x: 1029, endPoint y: 306, distance: 838.6
click at [292, 62] on div "02.2294_V7_Messer Austria GmbH_Gumpoldskirchen (AT) 52381507-e89c-473a-84ef-8e4…" at bounding box center [801, 49] width 1533 height 40
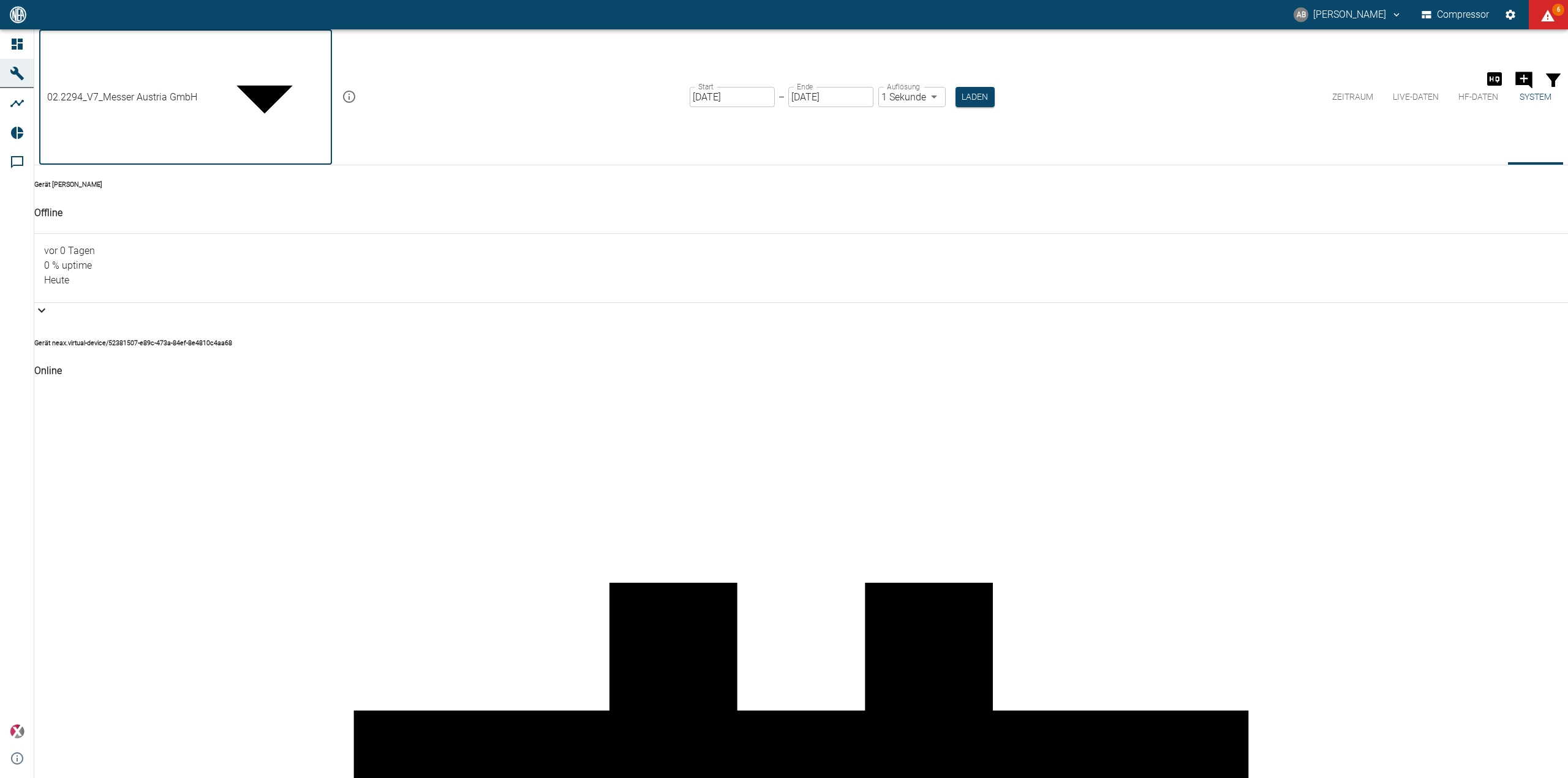
click at [278, 45] on body "AB [PERSON_NAME] Compressor 6 Dashboard Maschinen Analysen Reports Kommentare p…" at bounding box center [784, 389] width 1568 height 778
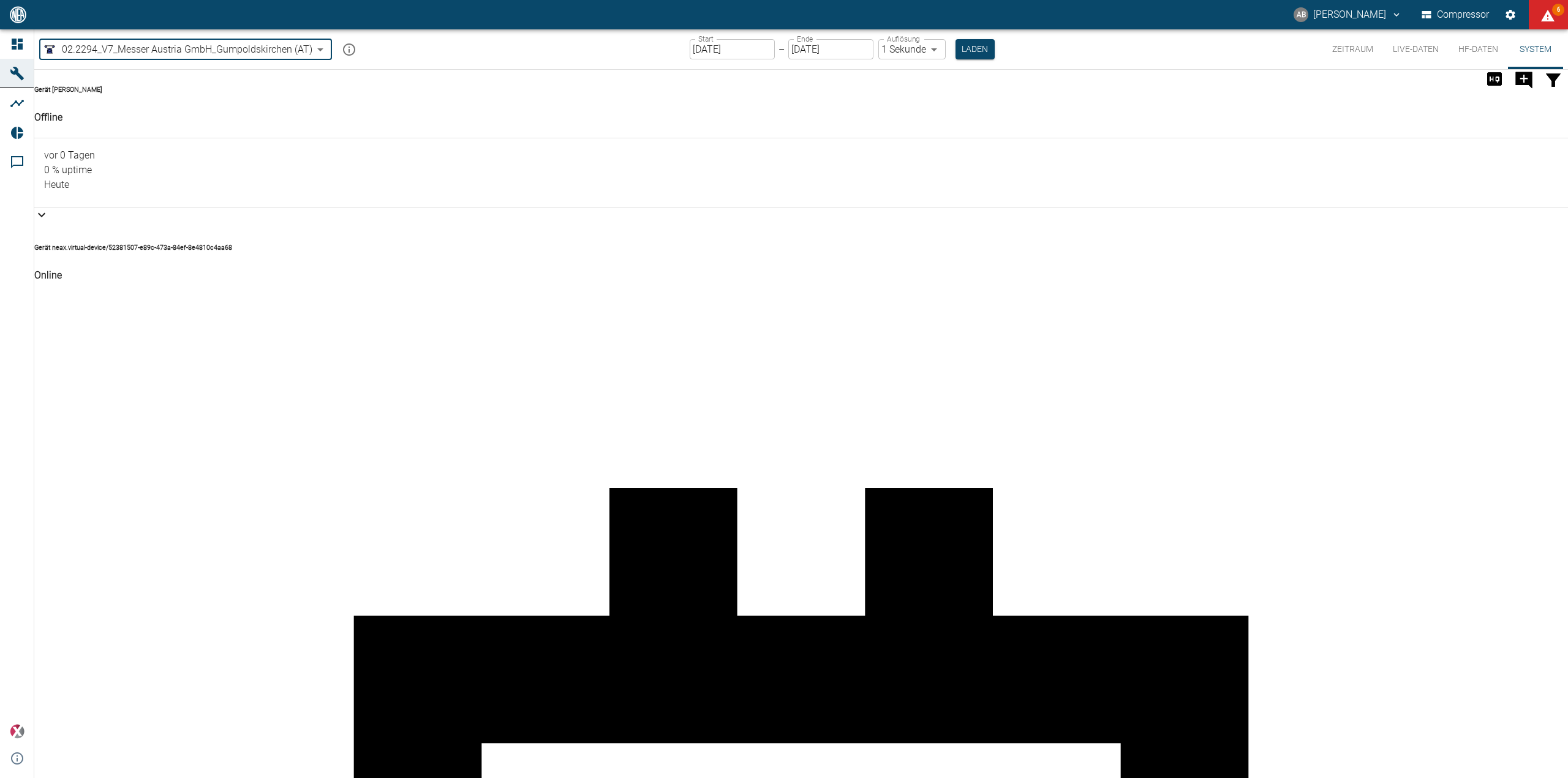
click at [193, 53] on body "AB [PERSON_NAME] Compressor 6 Dashboard Maschinen Analysen Reports Kommentare p…" at bounding box center [784, 389] width 1568 height 778
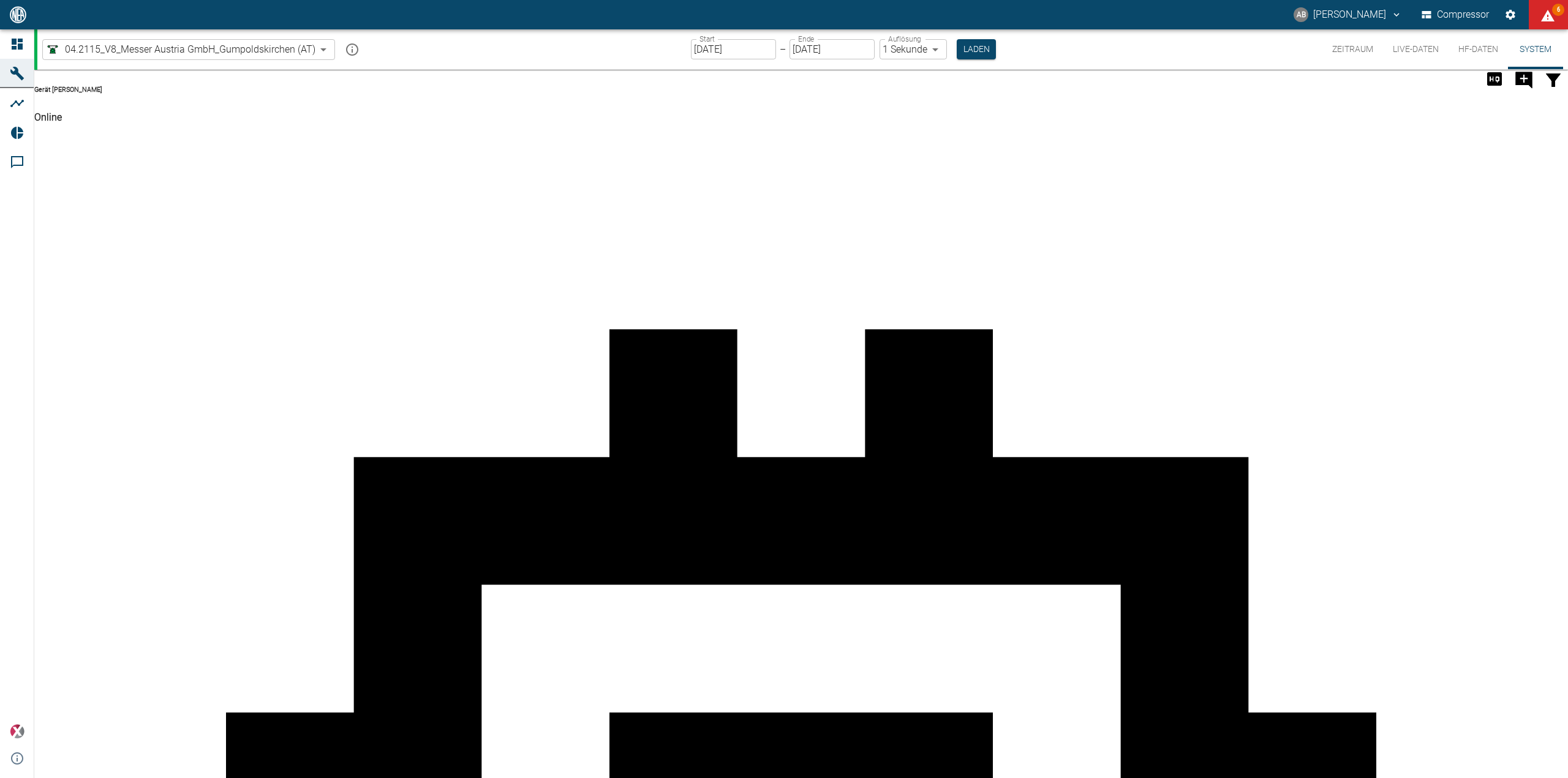
click at [283, 34] on div "04.2115_V8_Messer Austria GmbH_Gumpoldskirchen (AT) 62df7942-7815-4ccf-a722-4ba…" at bounding box center [803, 49] width 1531 height 40
click at [281, 48] on body "AB [PERSON_NAME] Compressor 6 Dashboard Maschinen Analysen Reports Kommentare p…" at bounding box center [784, 389] width 1568 height 778
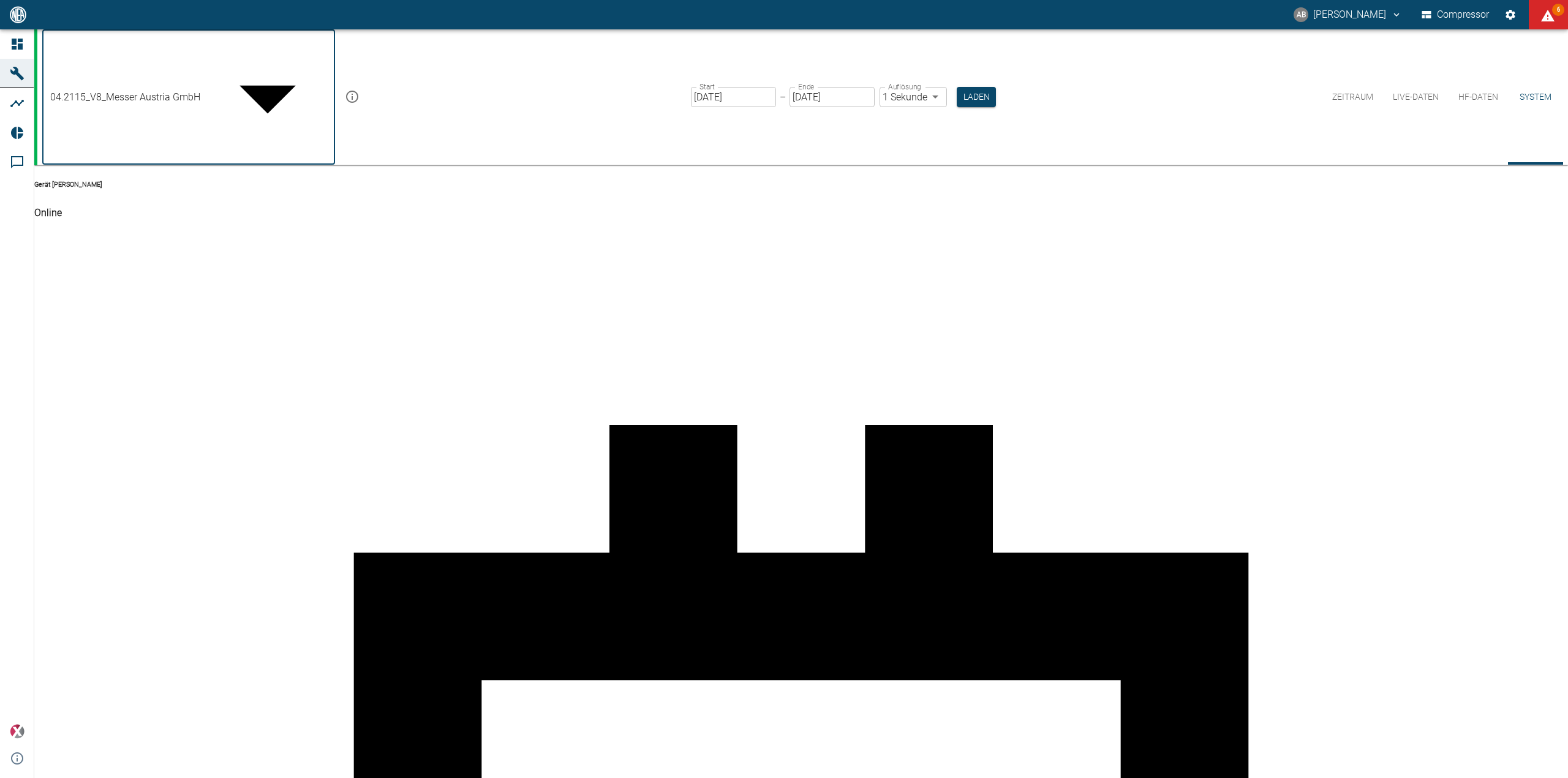
type input "52381507-e89c-473a-84ef-8e4810c4aa68"
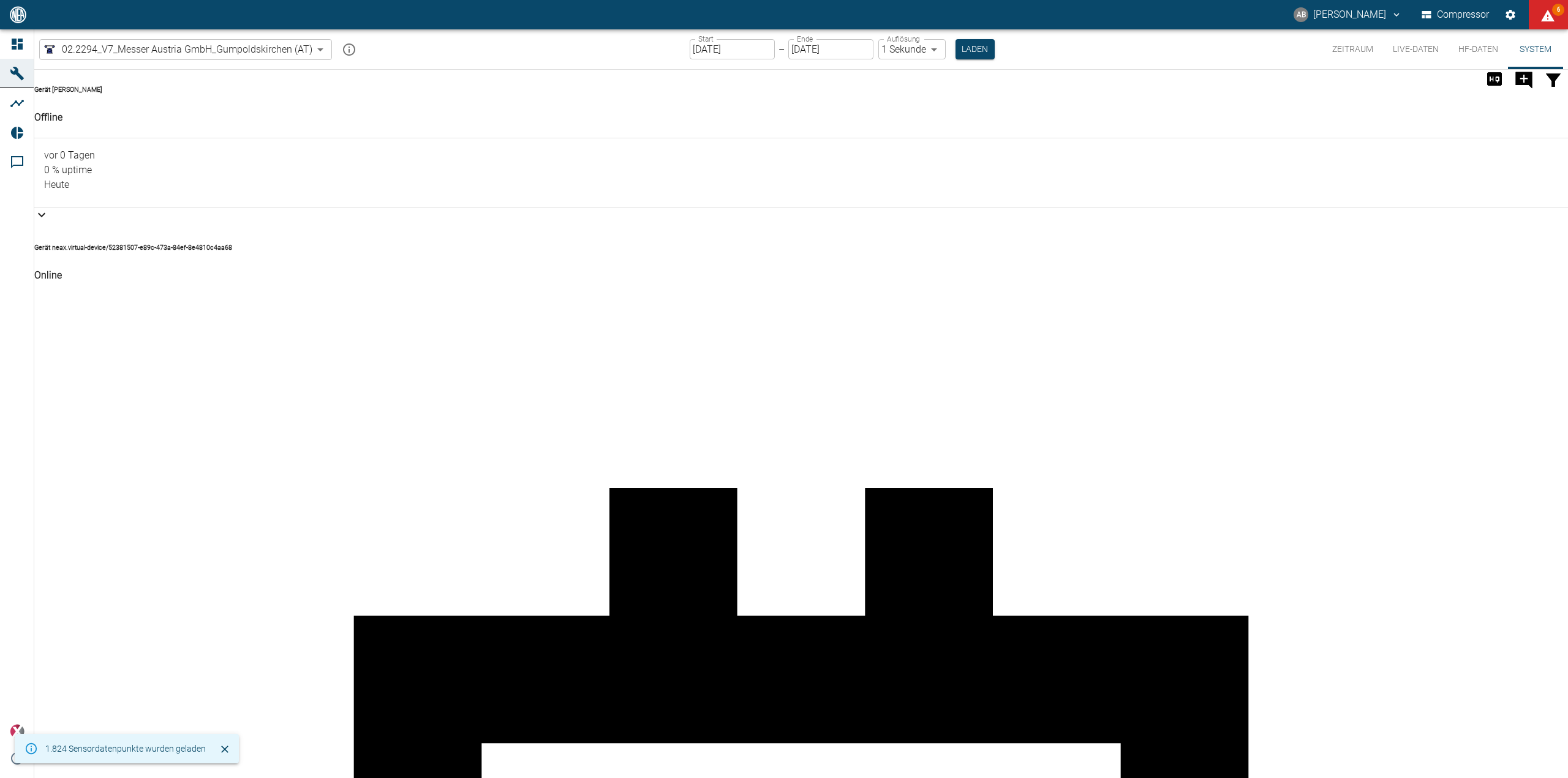
drag, startPoint x: 1355, startPoint y: 527, endPoint x: 1486, endPoint y: 527, distance: 131.0
